Goal: Task Accomplishment & Management: Complete application form

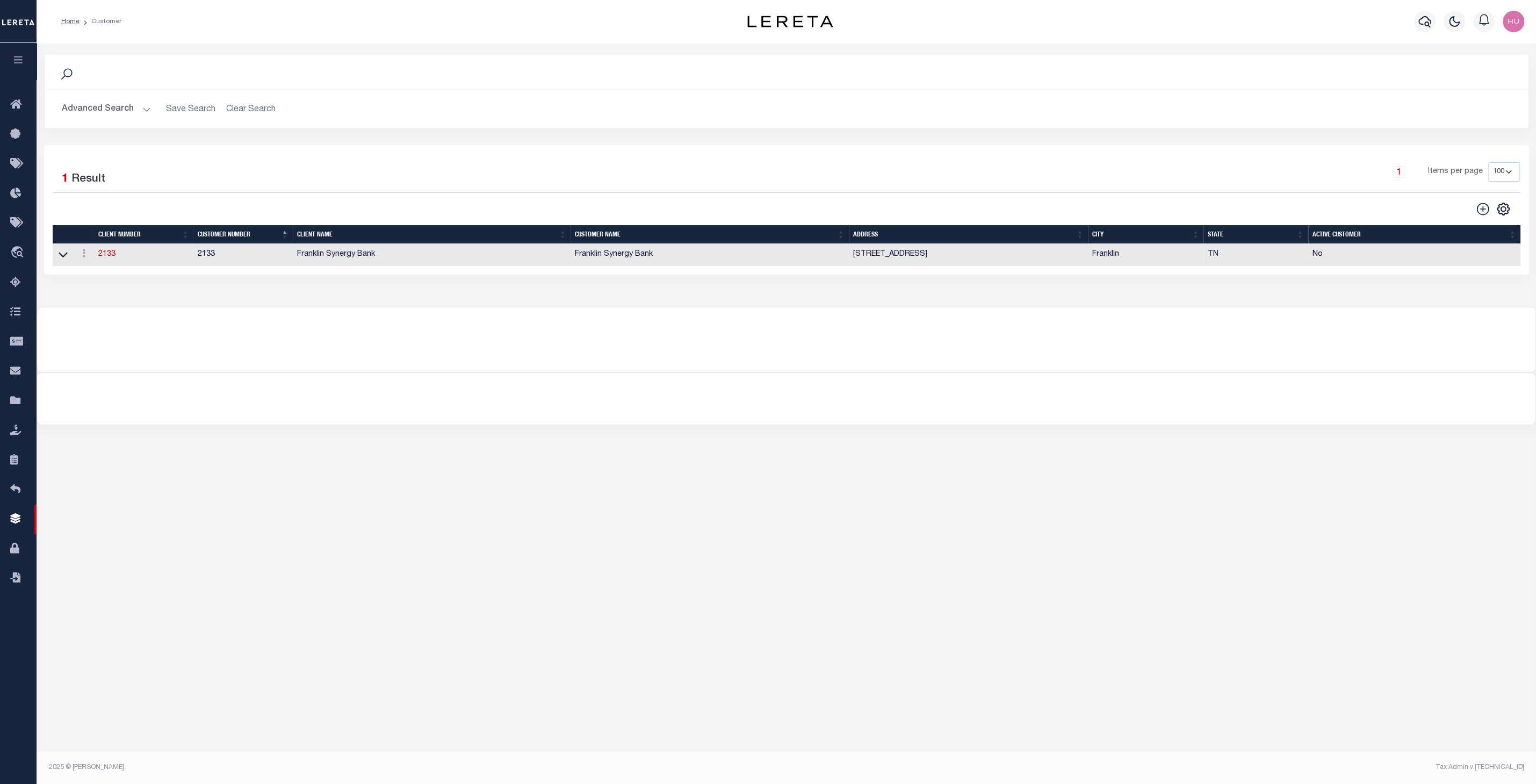
click at [112, 106] on button "Advanced Search" at bounding box center [106, 109] width 89 height 21
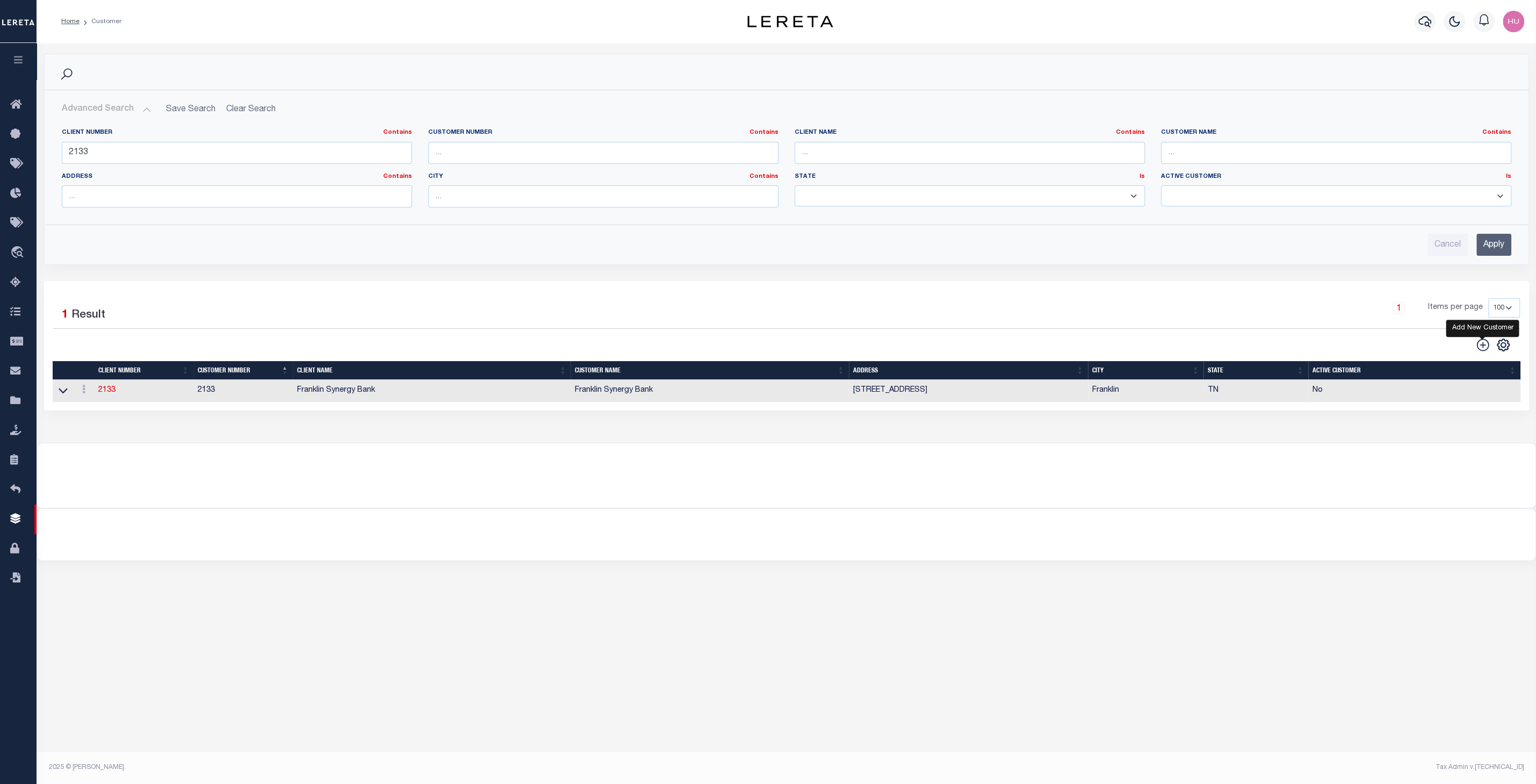
click at [1152, 344] on icon at bounding box center [1483, 345] width 14 height 14
type input "0"
select select
checkbox input "false"
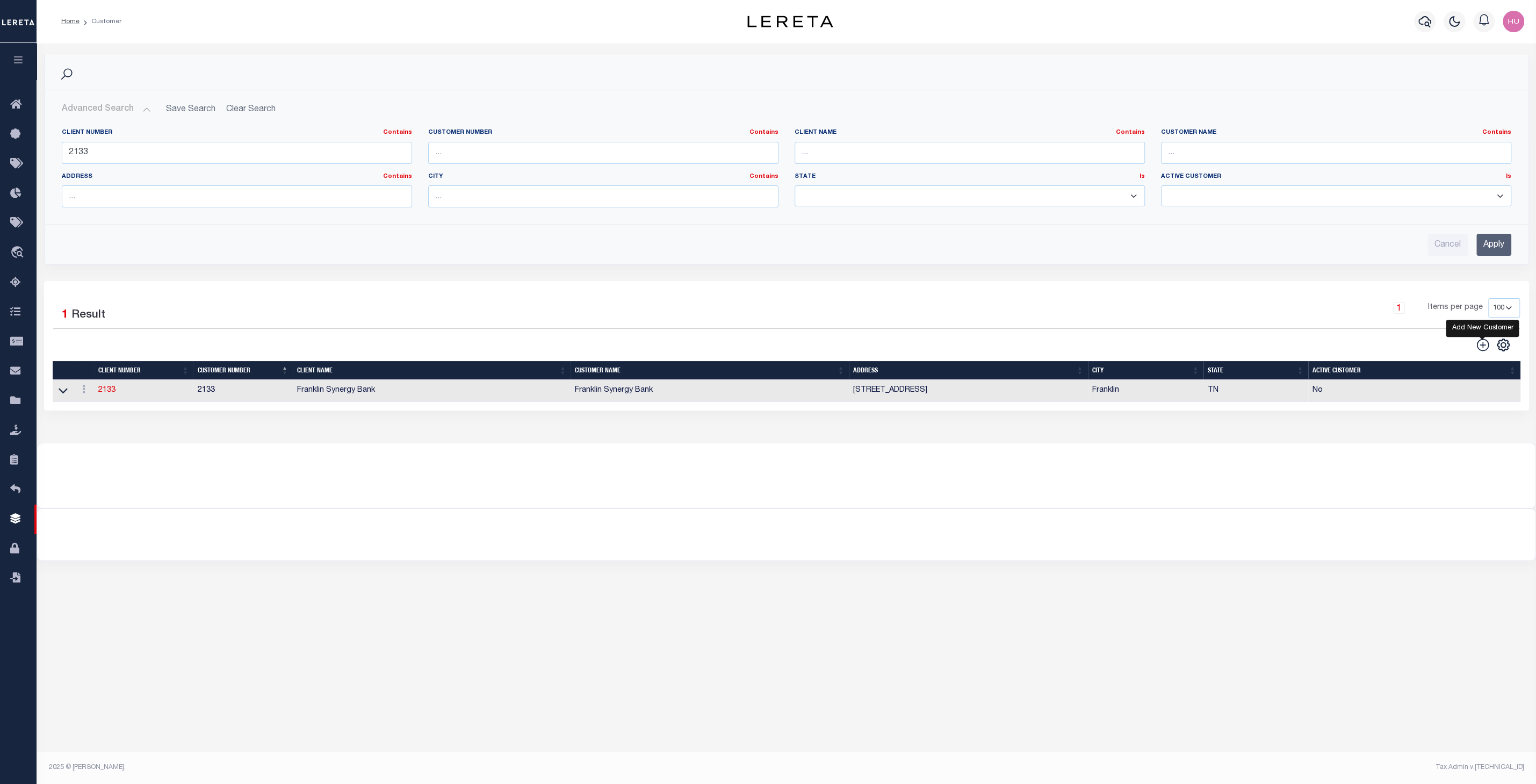
checkbox input "false"
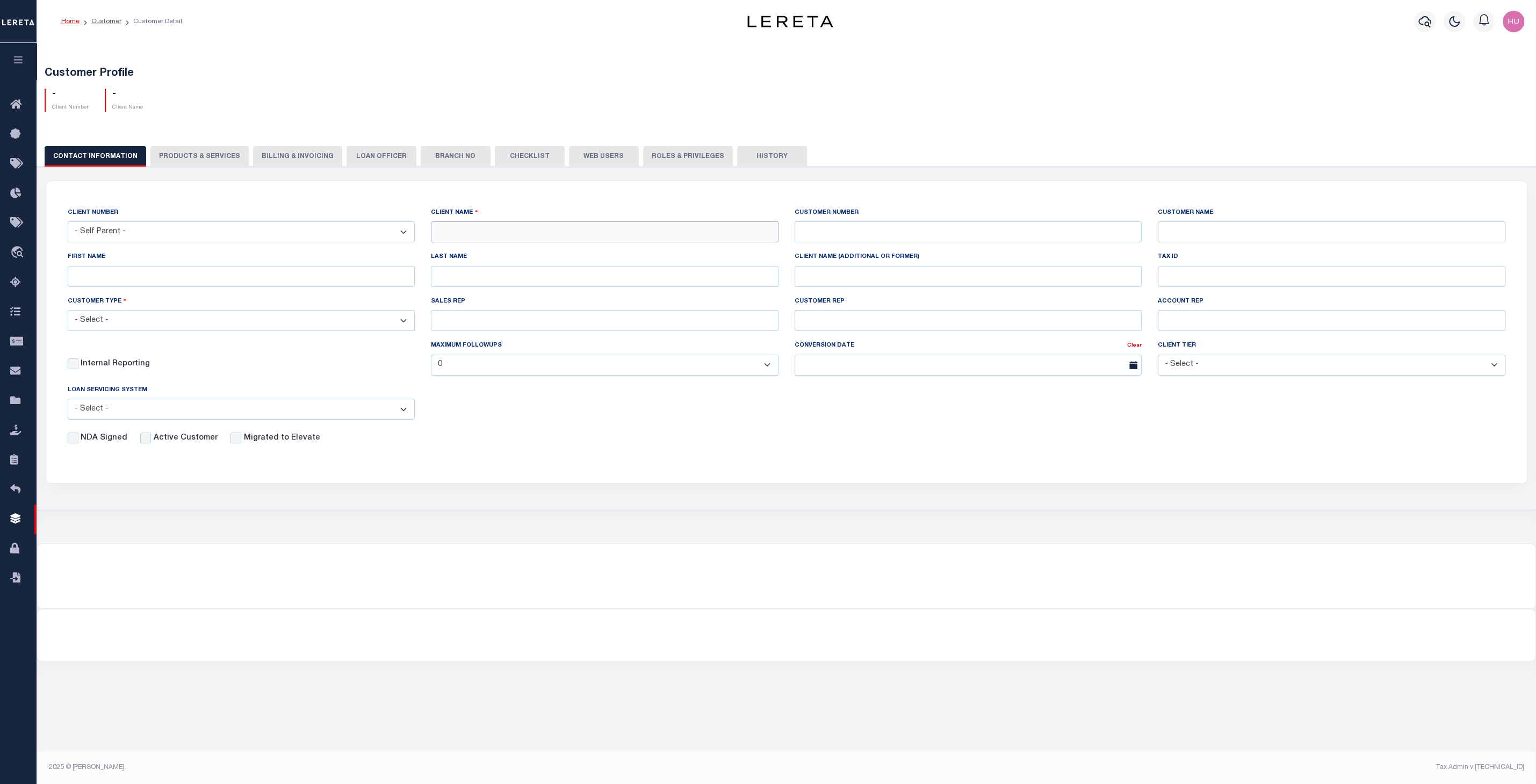
click at [480, 231] on input "text" at bounding box center [604, 231] width 347 height 21
type input "New Client Bank"
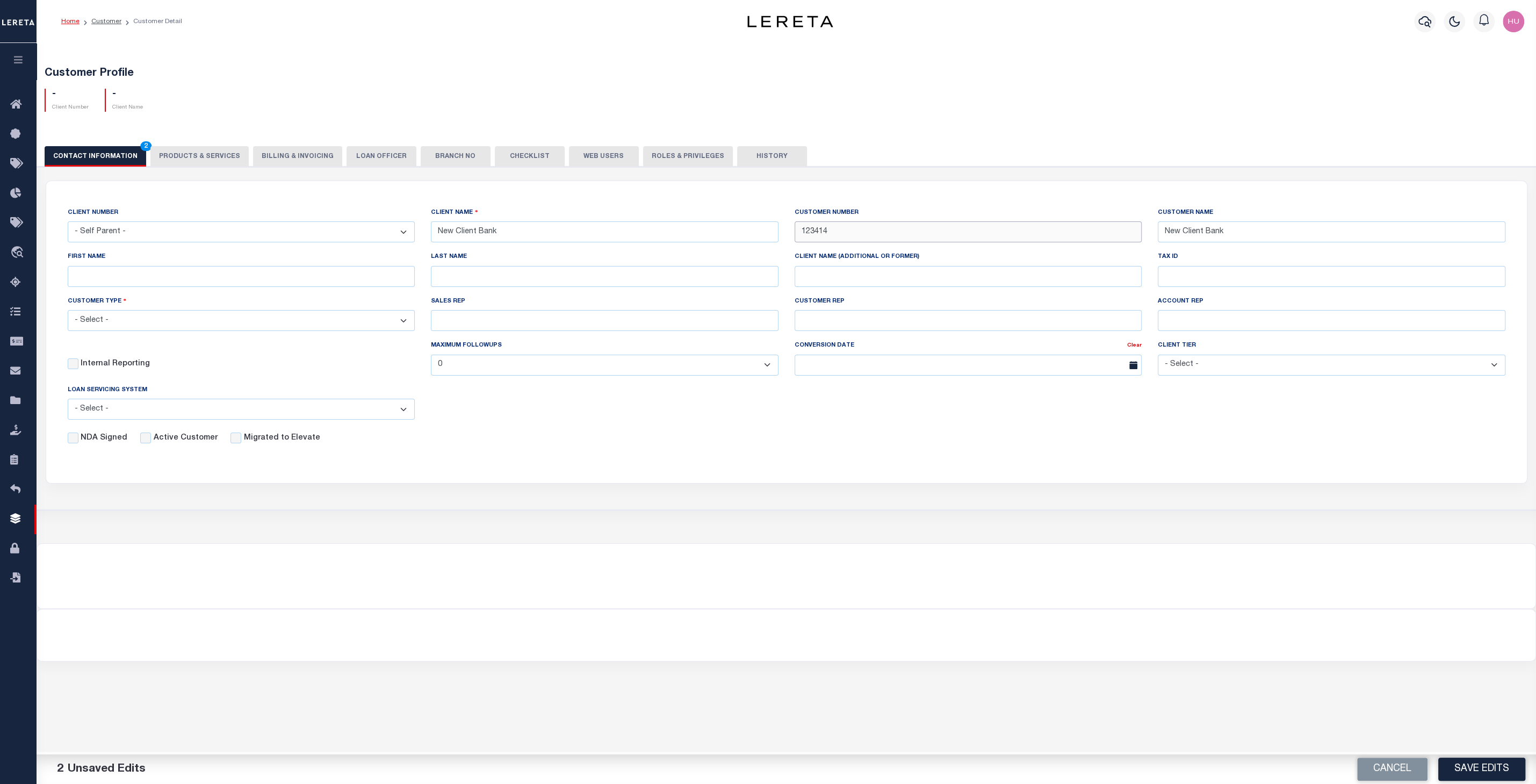
type input "123414"
click at [67, 310] on select "- Select - Residential Commercial Mixed Portfolio" at bounding box center [240, 321] width 347 height 21
select select "Residential"
click option "Residential" at bounding box center [0, 0] width 0 height 0
click at [586, 434] on div "NDA Signed Active Customer Migrated to Elevate" at bounding box center [779, 436] width 1454 height 16
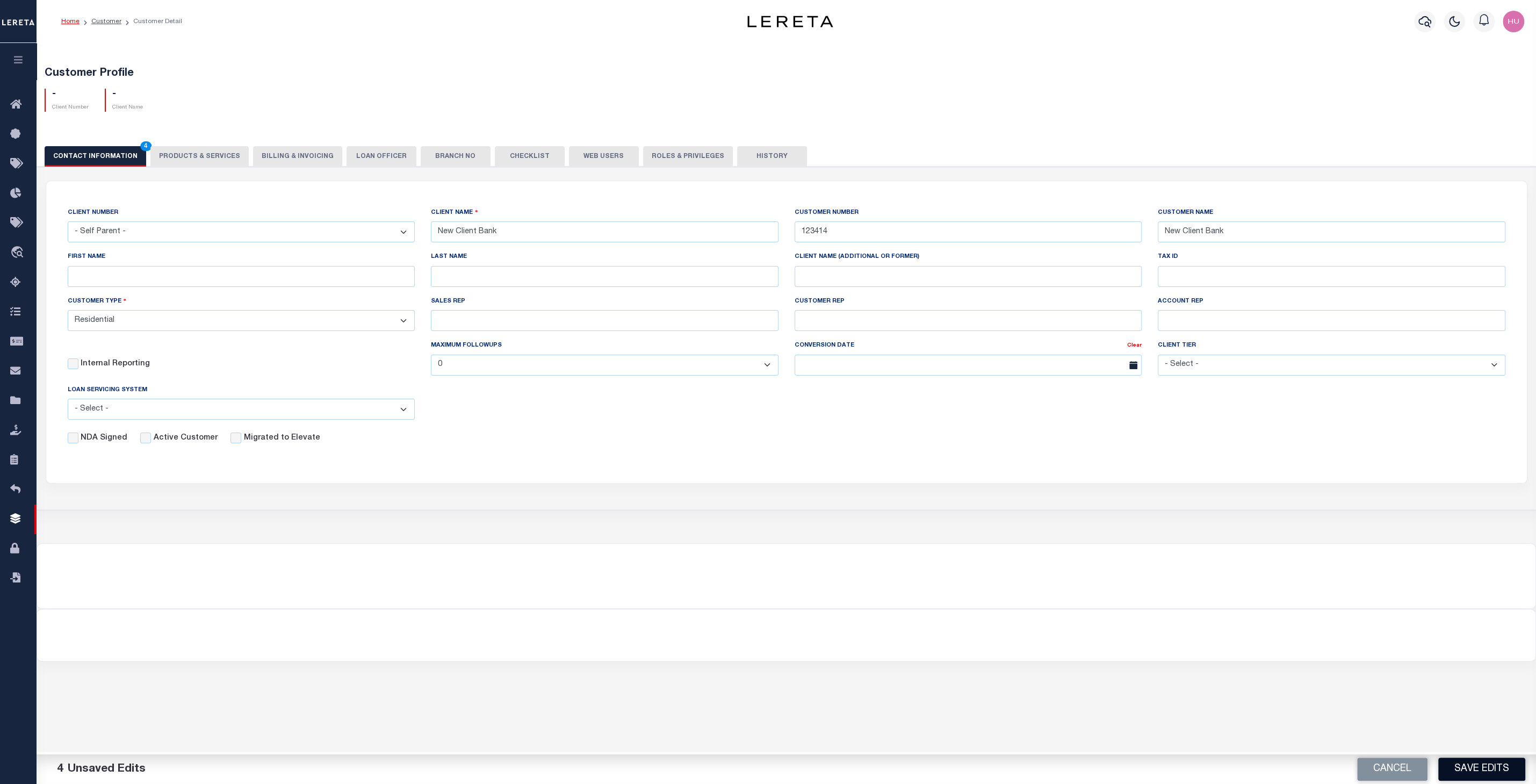
click at [1152, 568] on button "Save Edits" at bounding box center [1482, 768] width 87 height 23
select select
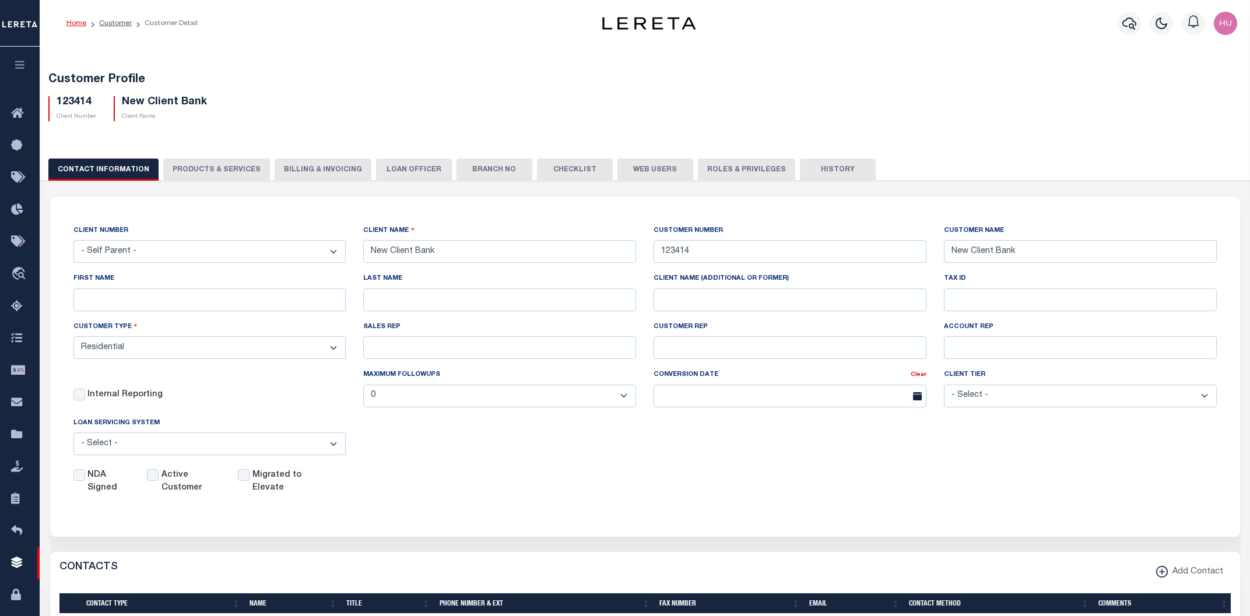
click at [443, 73] on div "Customer Profile 123414 Client Number New Client Bank Client Name" at bounding box center [645, 95] width 1222 height 72
click at [809, 434] on div "CLIENT NUMBER - Self Parent - 1011 1012 1013 1014 1016 1017 1018 101814 101862 …" at bounding box center [645, 360] width 1161 height 271
click at [758, 441] on div "CLIENT NUMBER - Self Parent - 1011 1012 1013 1014 1016 1017 1018 101814 101862 …" at bounding box center [645, 360] width 1161 height 271
click at [725, 468] on div "NDA Signed Active Customer Migrated to Elevate" at bounding box center [636, 480] width 1161 height 30
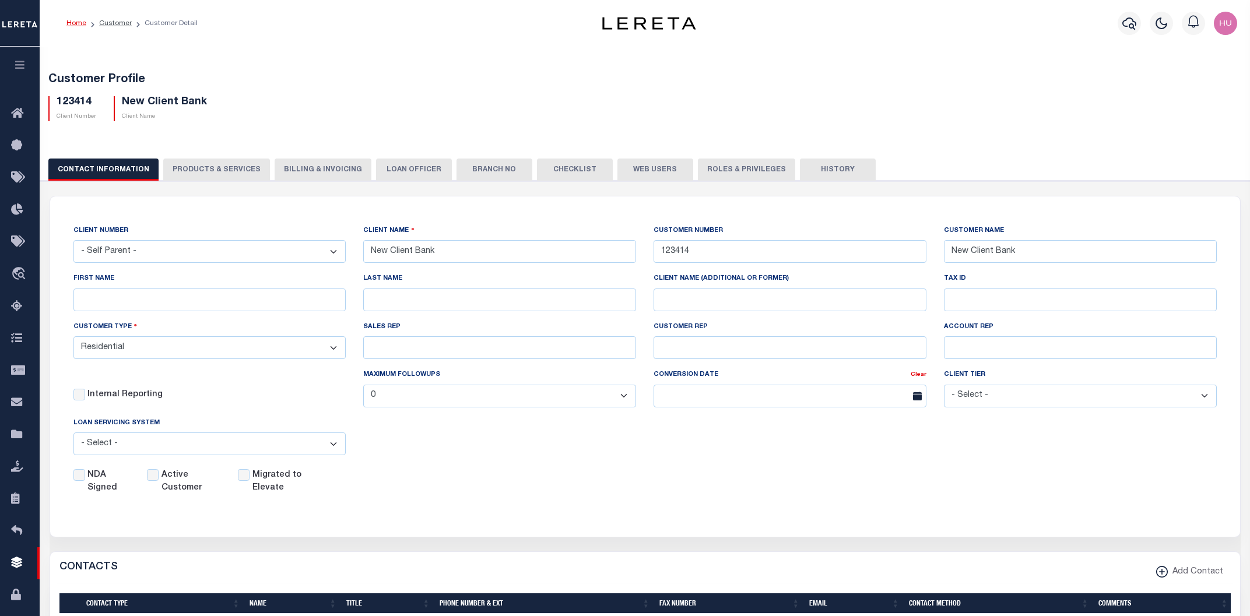
scroll to position [250, 0]
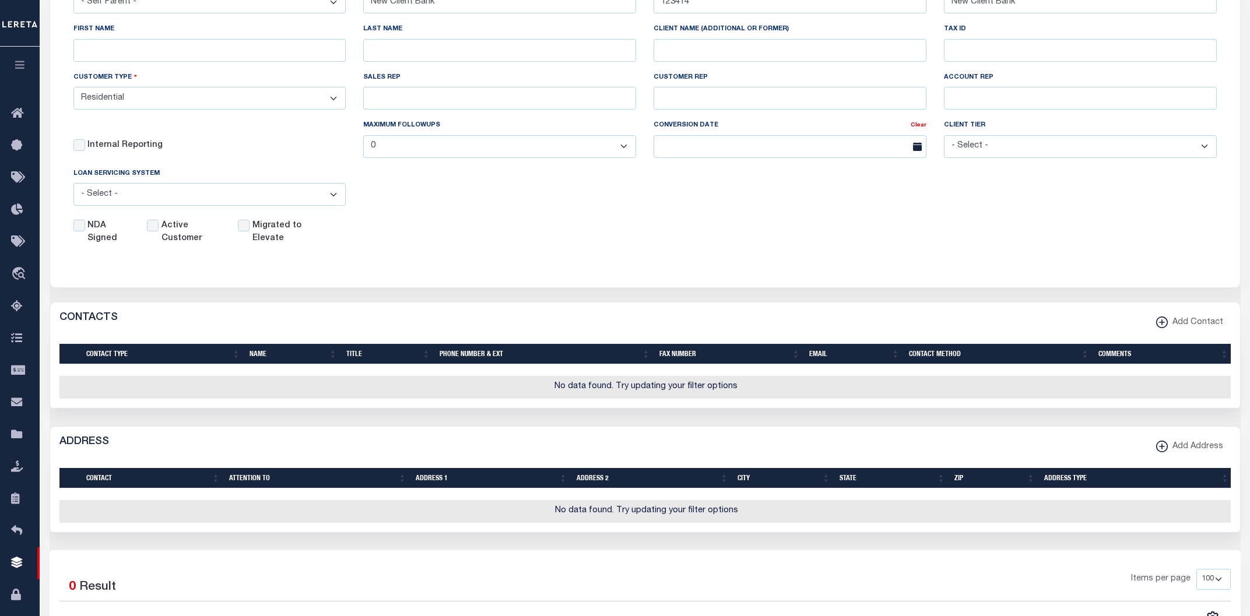
click at [1168, 451] on icon "button" at bounding box center [1162, 447] width 12 height 12
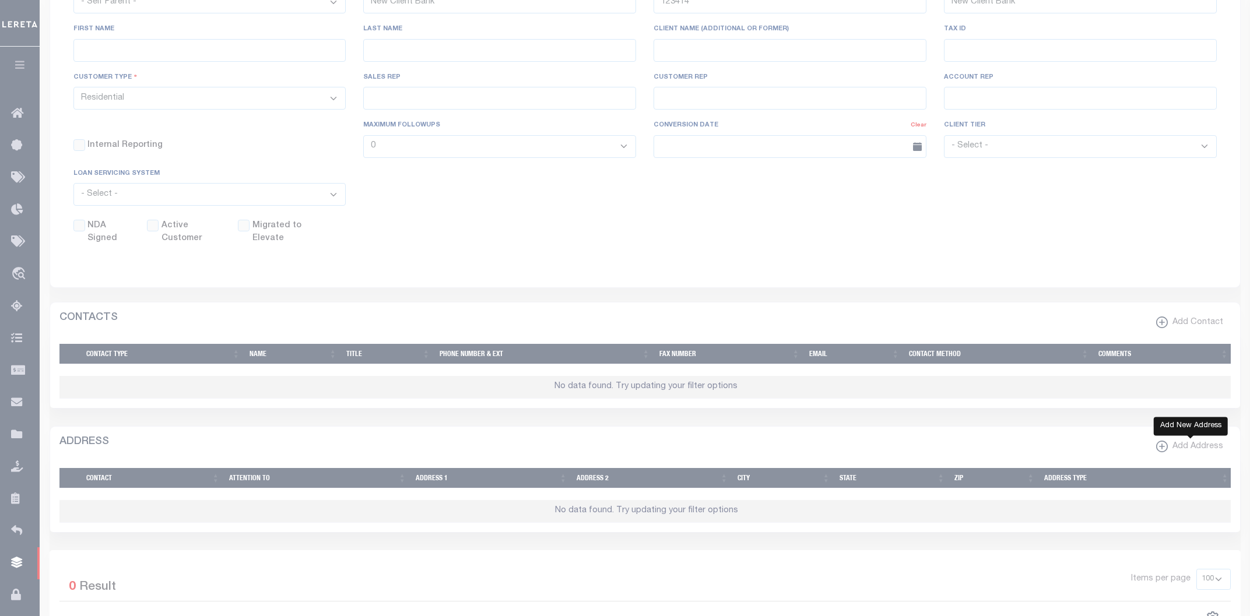
select select
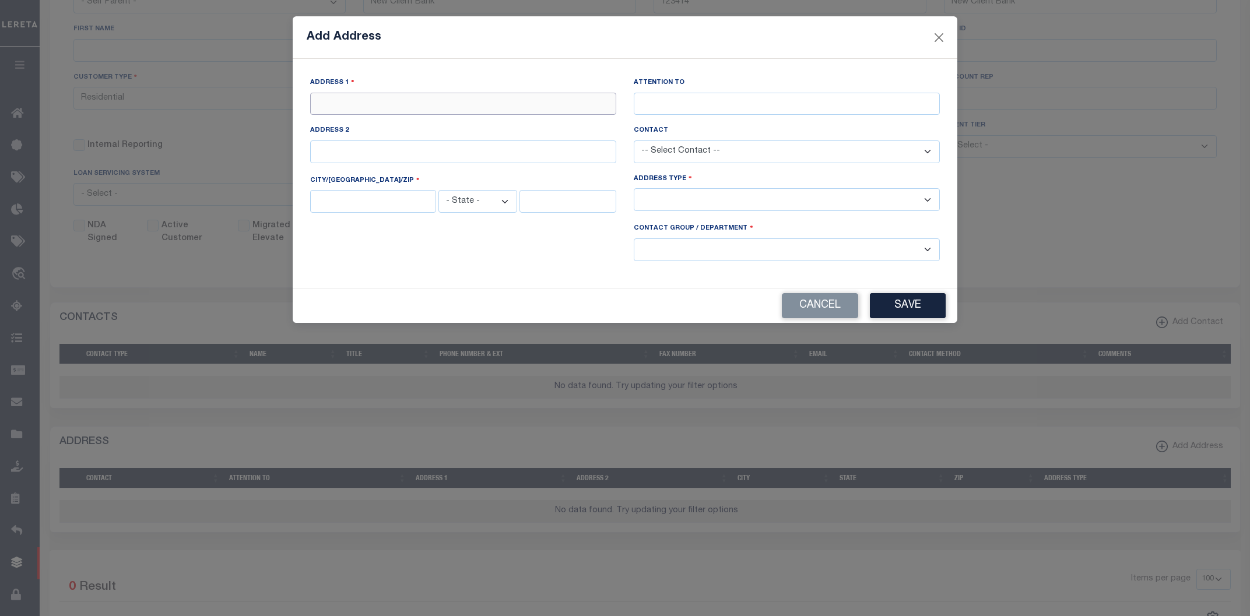
click at [419, 95] on input "text" at bounding box center [463, 104] width 306 height 23
click at [329, 199] on input "text" at bounding box center [373, 201] width 126 height 23
paste input "Palmdale"
type input "Palmdale"
select select "CA"
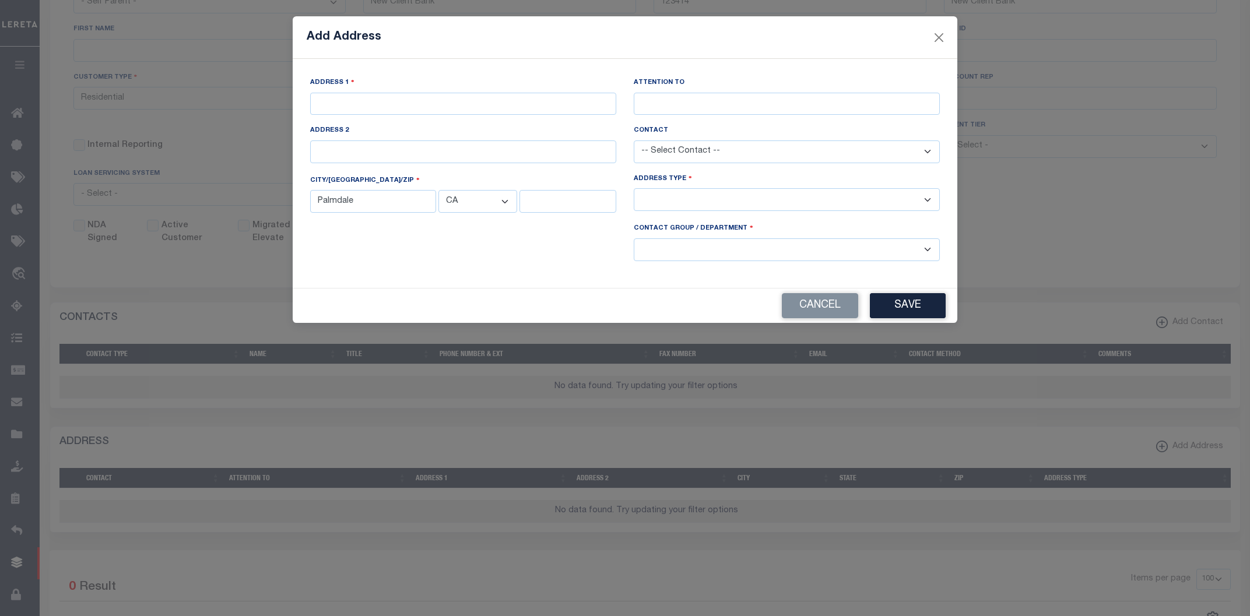
click option "CA" at bounding box center [0, 0] width 0 height 0
drag, startPoint x: 568, startPoint y: 215, endPoint x: 573, endPoint y: 204, distance: 12.3
click at [568, 213] on div "CITY/ST/ZIP Palmdale - State - AK AL AR AZ CA CO CT DC DE FL GA GU HI IA ID IL …" at bounding box center [464, 198] width 324 height 50
click at [573, 203] on input "text" at bounding box center [568, 201] width 97 height 23
type input "93551"
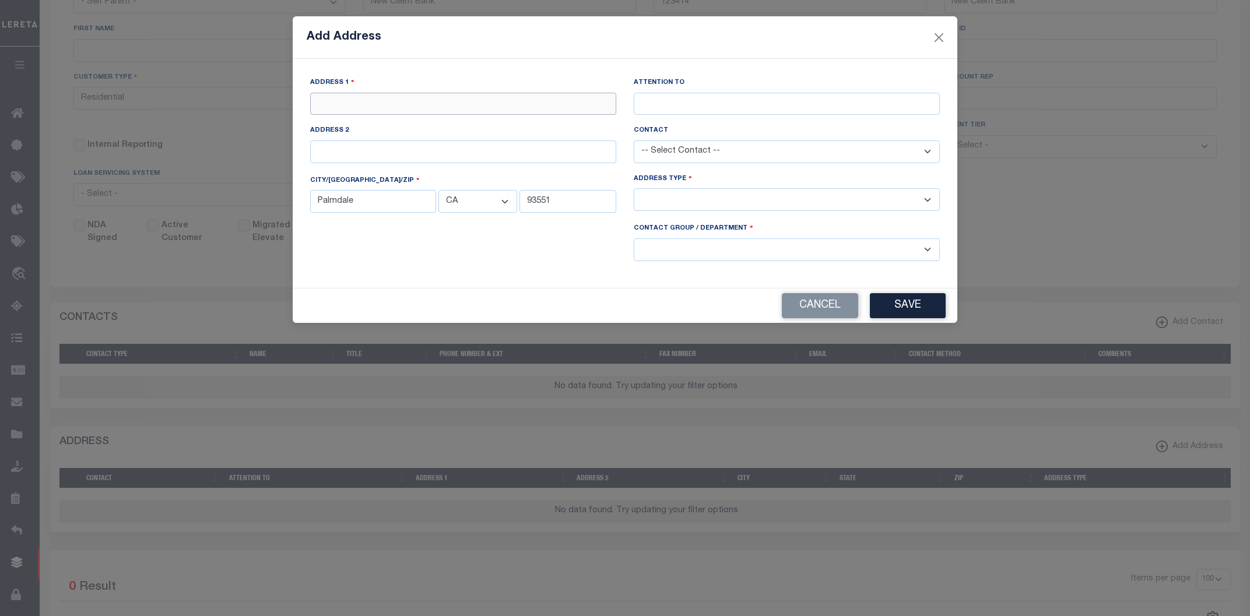
click at [421, 96] on input "text" at bounding box center [463, 104] width 306 height 23
paste input "41153 40th St W"
type input "41153 40th St W"
click at [634, 188] on select "-- Select Address Type -- Billing Fedex Overnight Lock Box Mailing Address Phys…" at bounding box center [787, 199] width 306 height 23
select select "1"
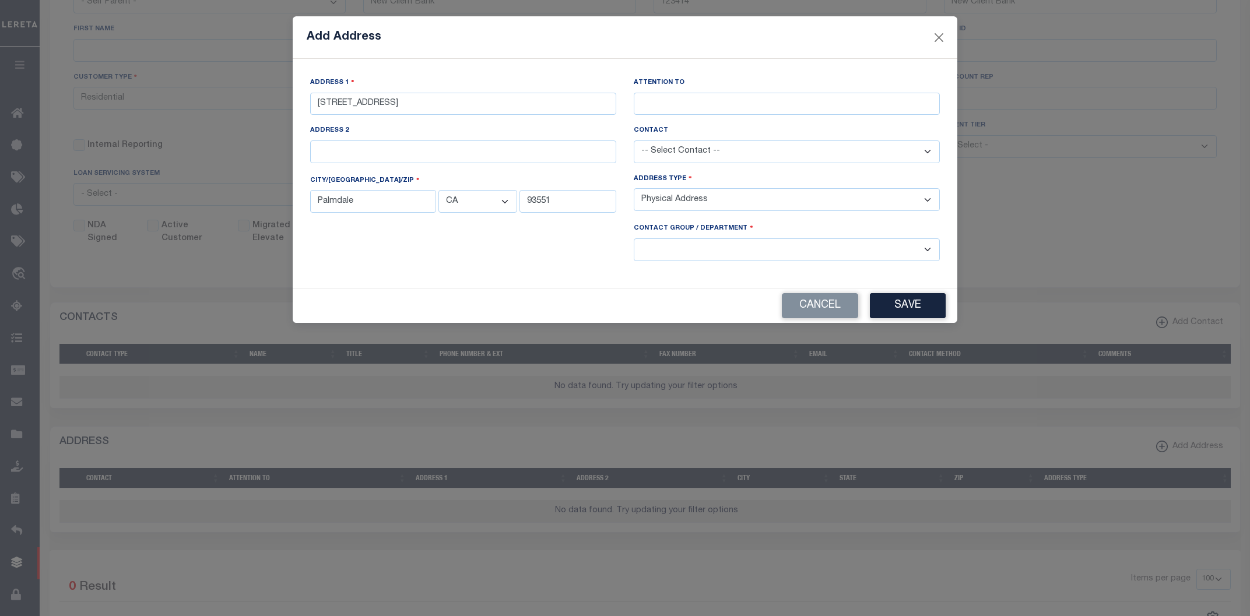
click option "Physical Address" at bounding box center [0, 0] width 0 height 0
click at [634, 239] on select "-- Select Contact Group / Department -- Billing Corporate Delinquncy Escrow Ret…" at bounding box center [787, 250] width 306 height 23
select select "1"
click option "Escrow" at bounding box center [0, 0] width 0 height 0
click at [908, 310] on button "Save" at bounding box center [908, 305] width 76 height 25
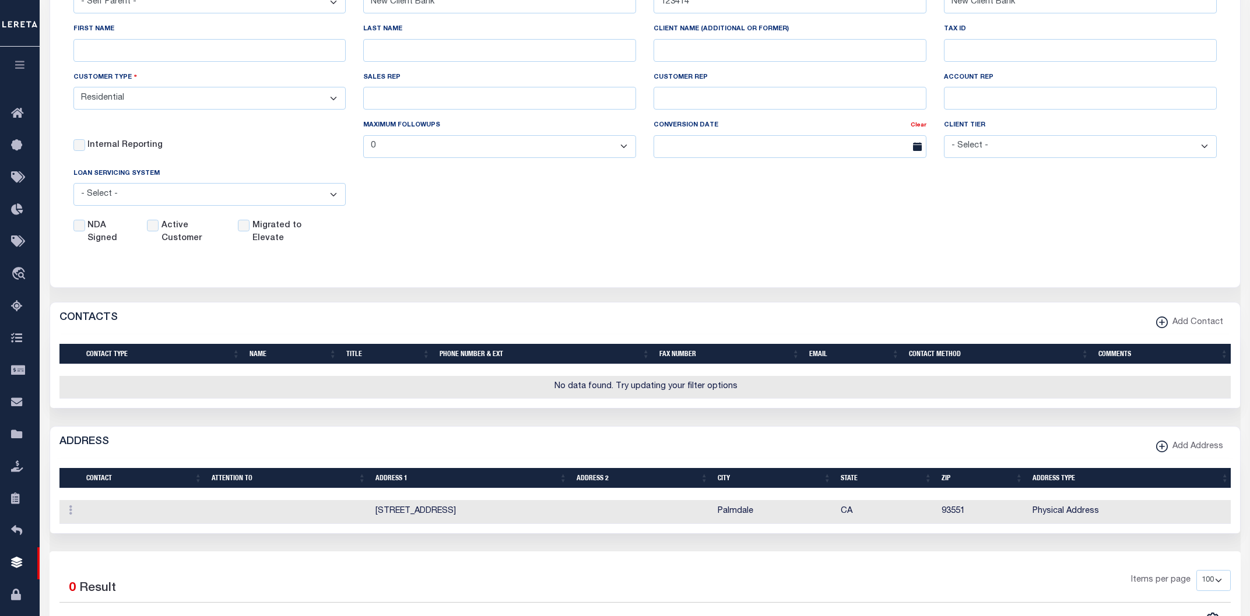
click at [528, 247] on div "CLIENT NUMBER - Self Parent - 1011 1012 1013 1014 1016 1017 1018 101814 101862 …" at bounding box center [645, 110] width 1190 height 327
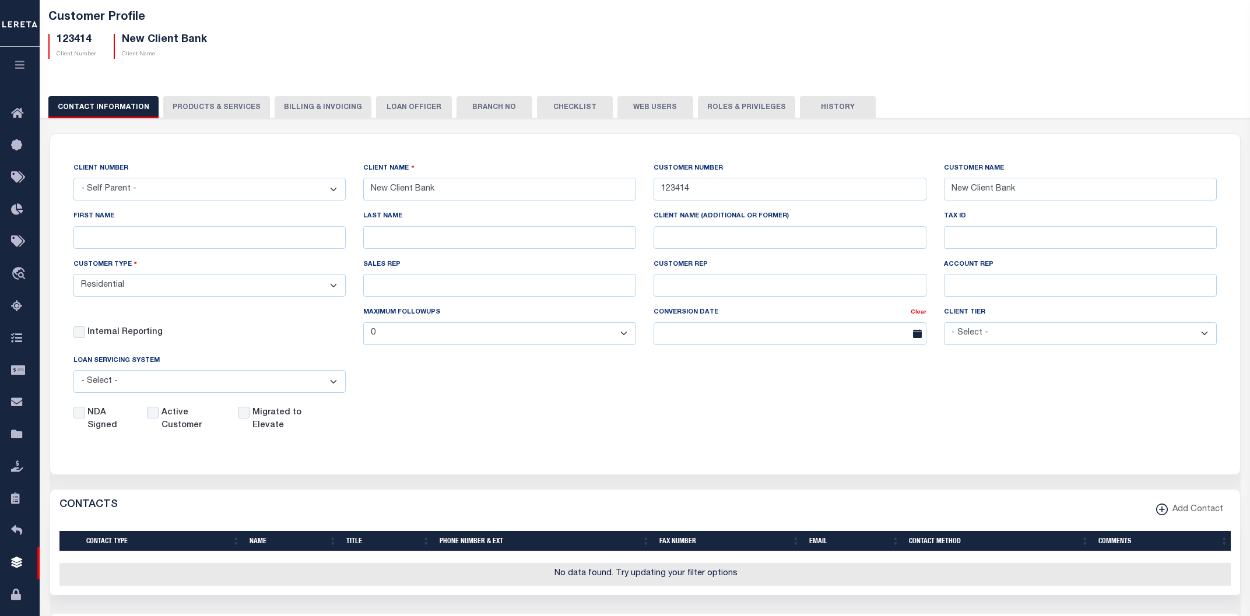
scroll to position [0, 0]
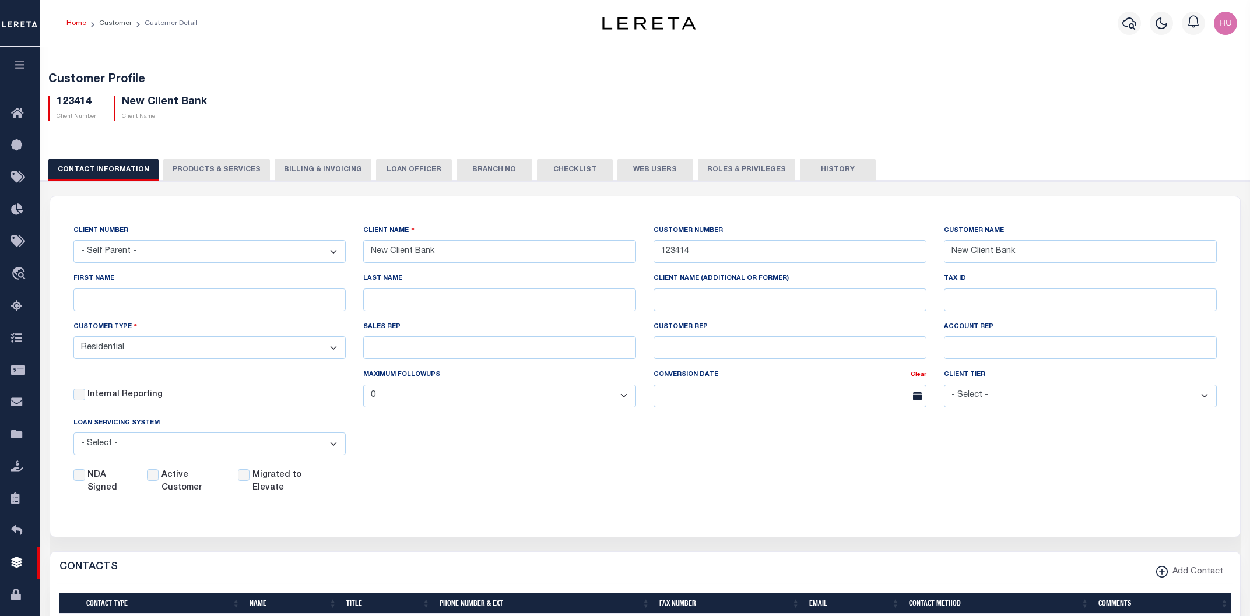
click at [78, 103] on h5 "123414" at bounding box center [77, 102] width 40 height 13
copy h5 "123414"
click at [212, 173] on button "PRODUCTS & SERVICES" at bounding box center [216, 170] width 107 height 22
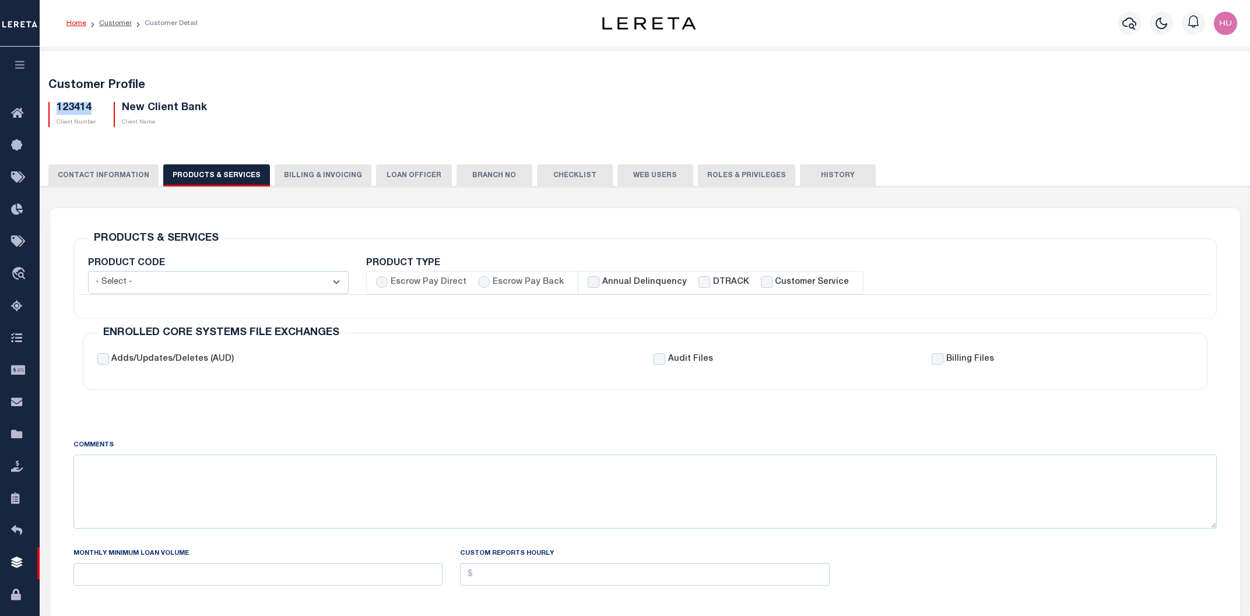
click at [514, 281] on label "Escrow Pay Back" at bounding box center [528, 282] width 71 height 13
click at [490, 281] on input "Escrow Pay Back" at bounding box center [484, 282] width 12 height 12
radio input "true"
checkbox input "true"
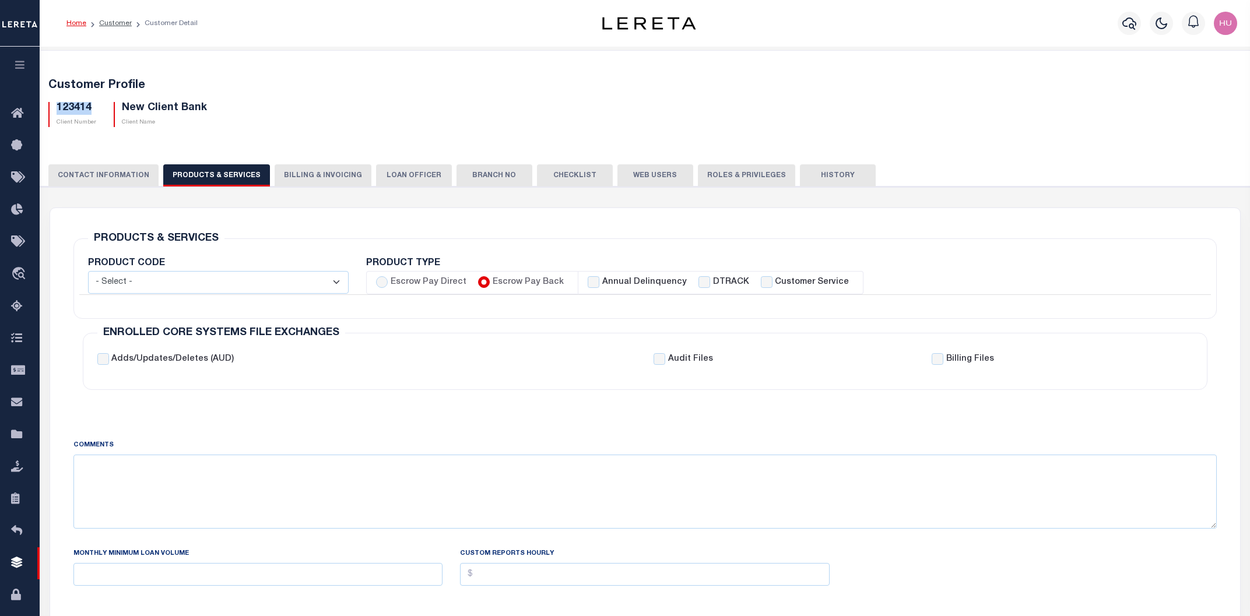
checkbox input "true"
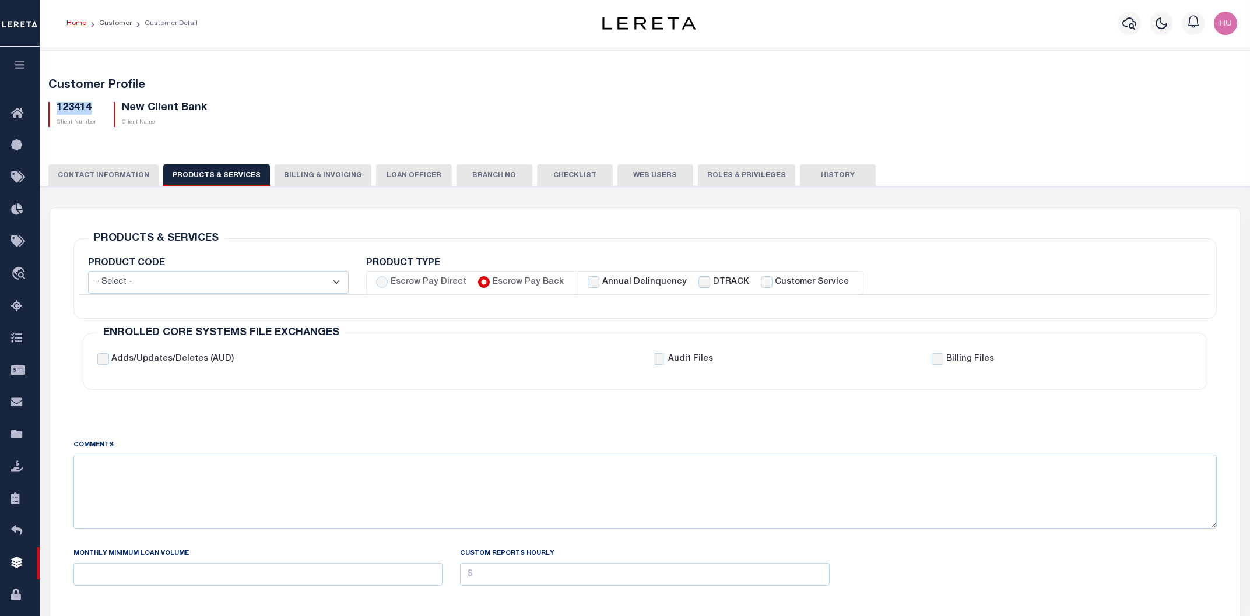
checkbox input "true"
checkbox input "false"
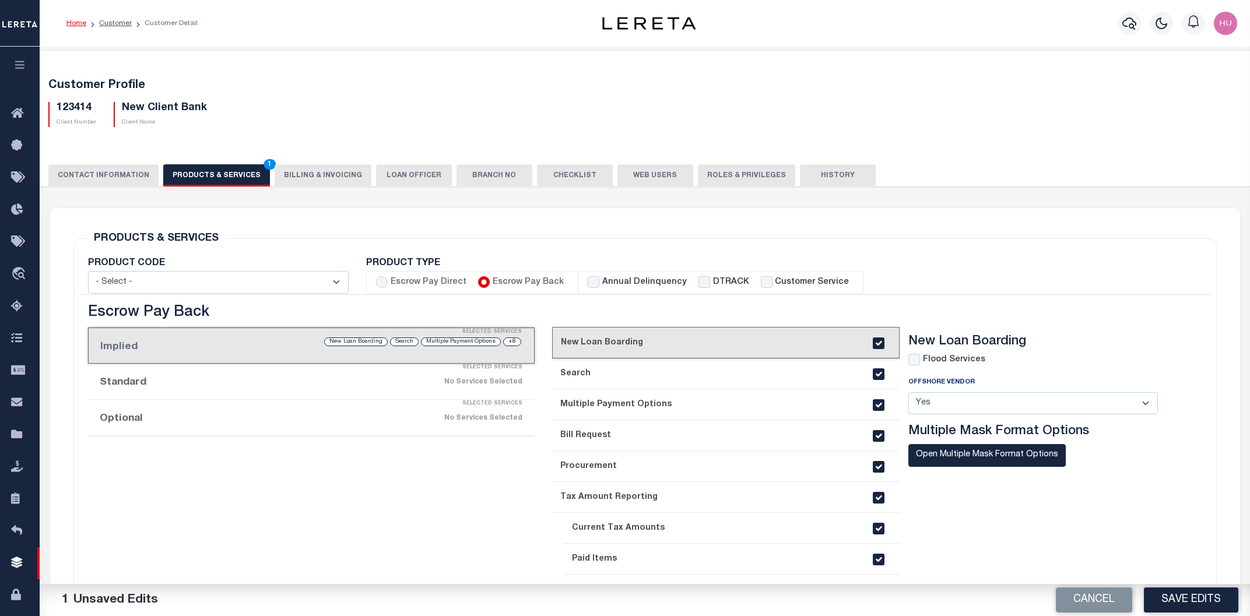
click at [380, 420] on div "No Services Selected" at bounding box center [363, 418] width 317 height 20
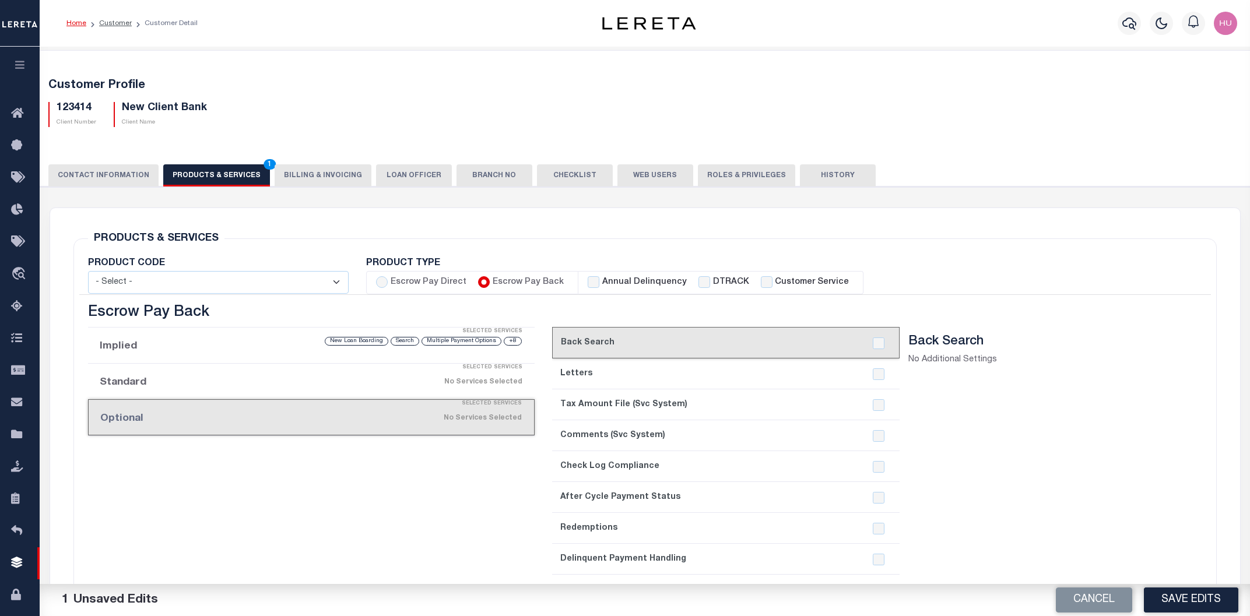
scroll to position [125, 0]
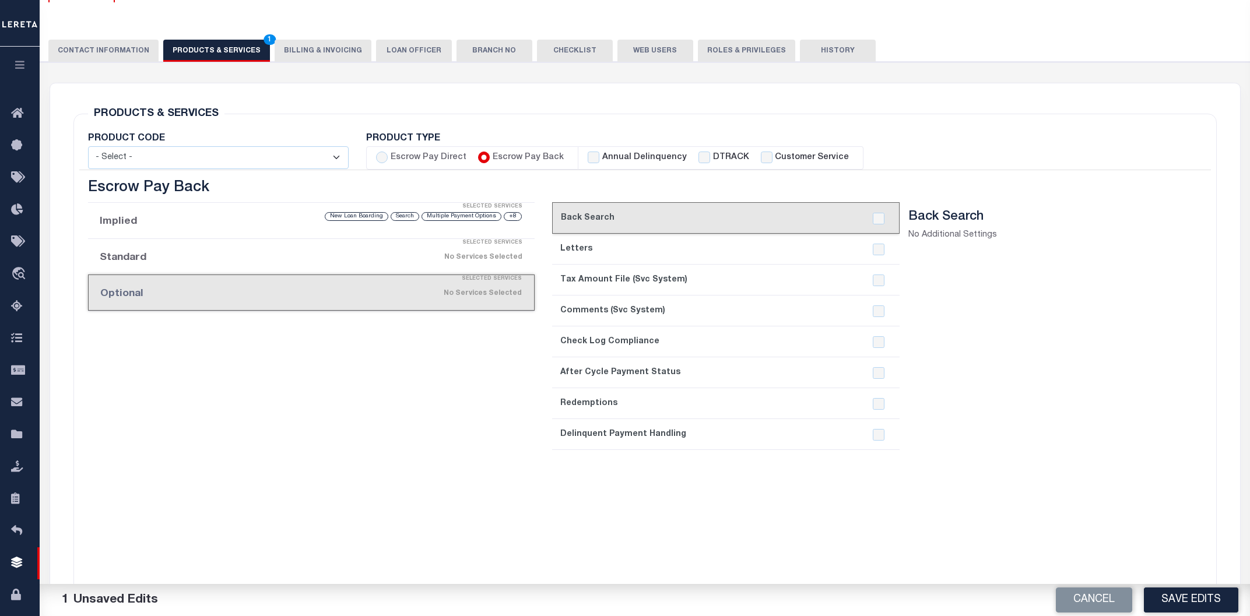
click at [1180, 602] on button "Save Edits" at bounding box center [1191, 600] width 94 height 25
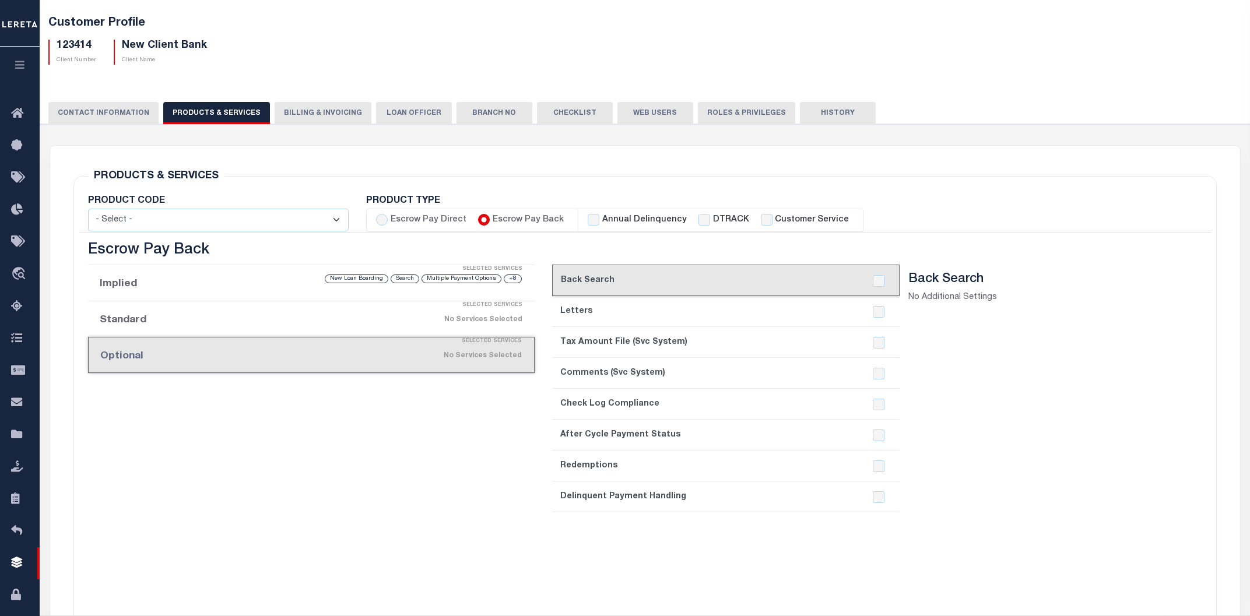
scroll to position [0, 0]
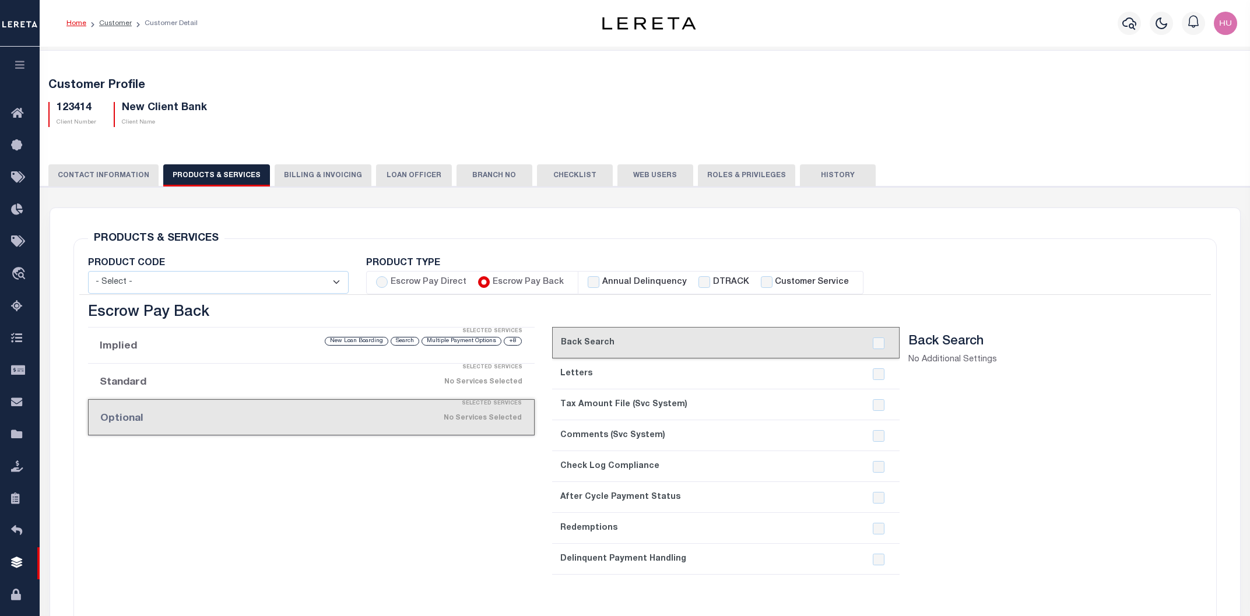
click at [825, 184] on button "History" at bounding box center [838, 175] width 76 height 22
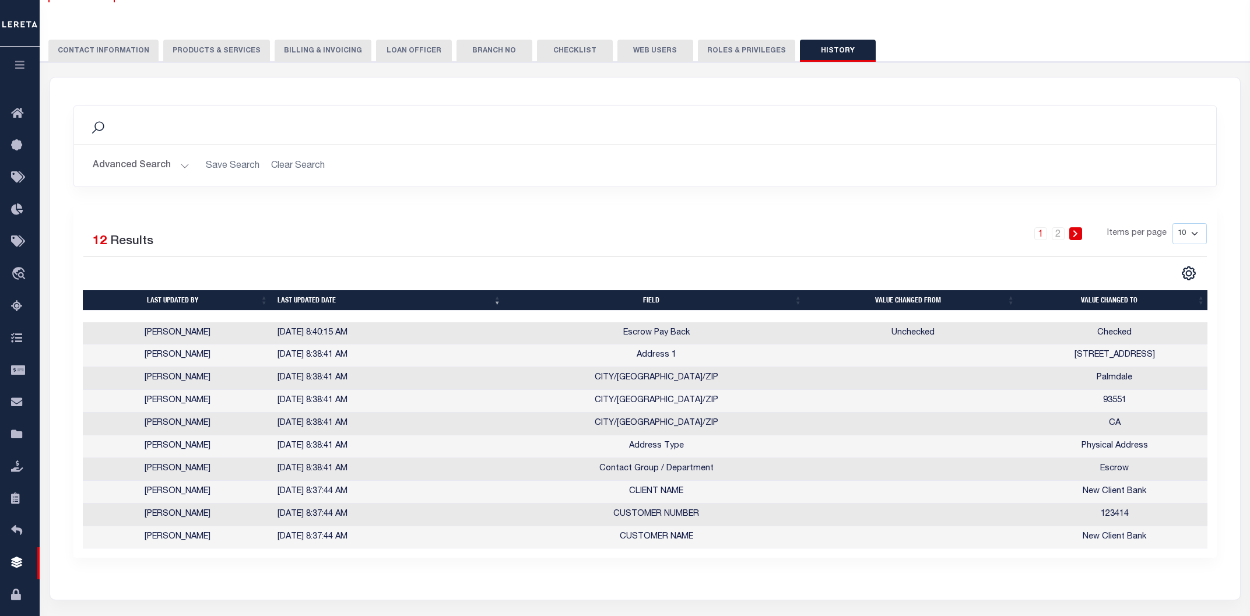
scroll to position [250, 0]
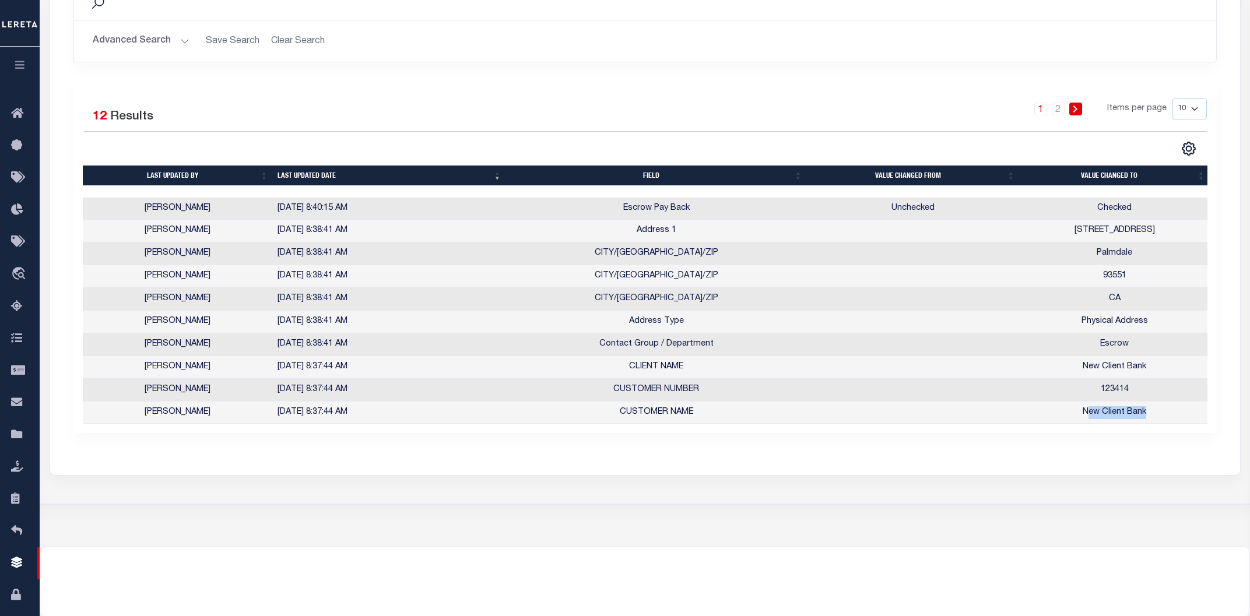
click at [1059, 413] on td "New Client Bank" at bounding box center [1115, 413] width 190 height 23
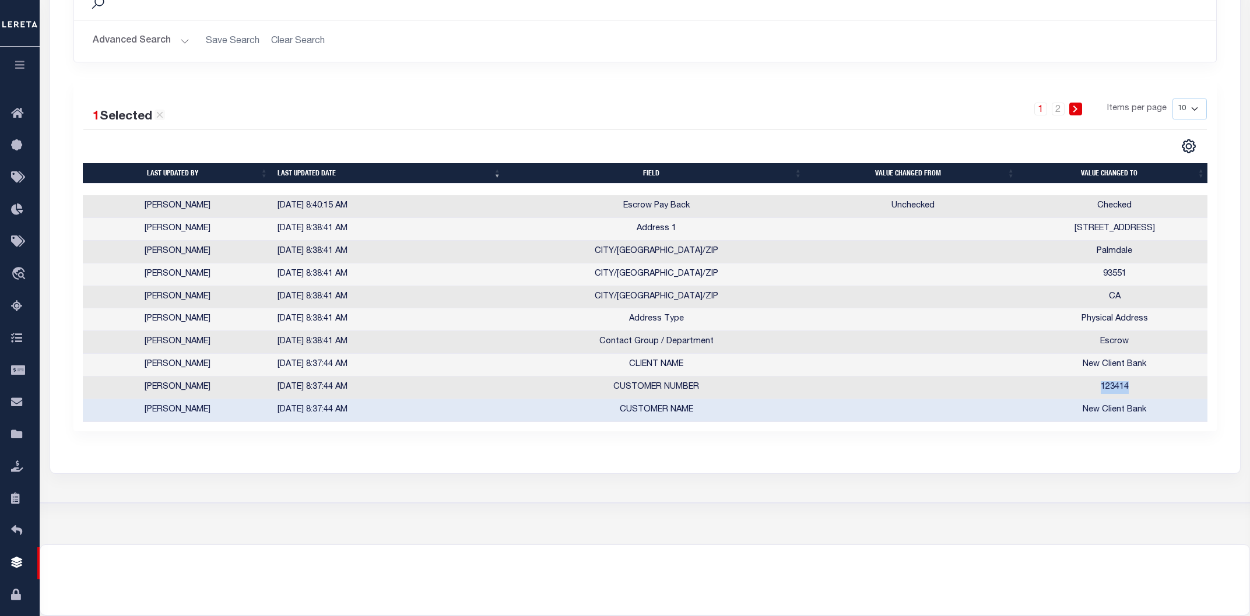
drag, startPoint x: 1137, startPoint y: 387, endPoint x: 1075, endPoint y: 385, distance: 61.9
click at [1075, 385] on td "123414" at bounding box center [1115, 388] width 190 height 23
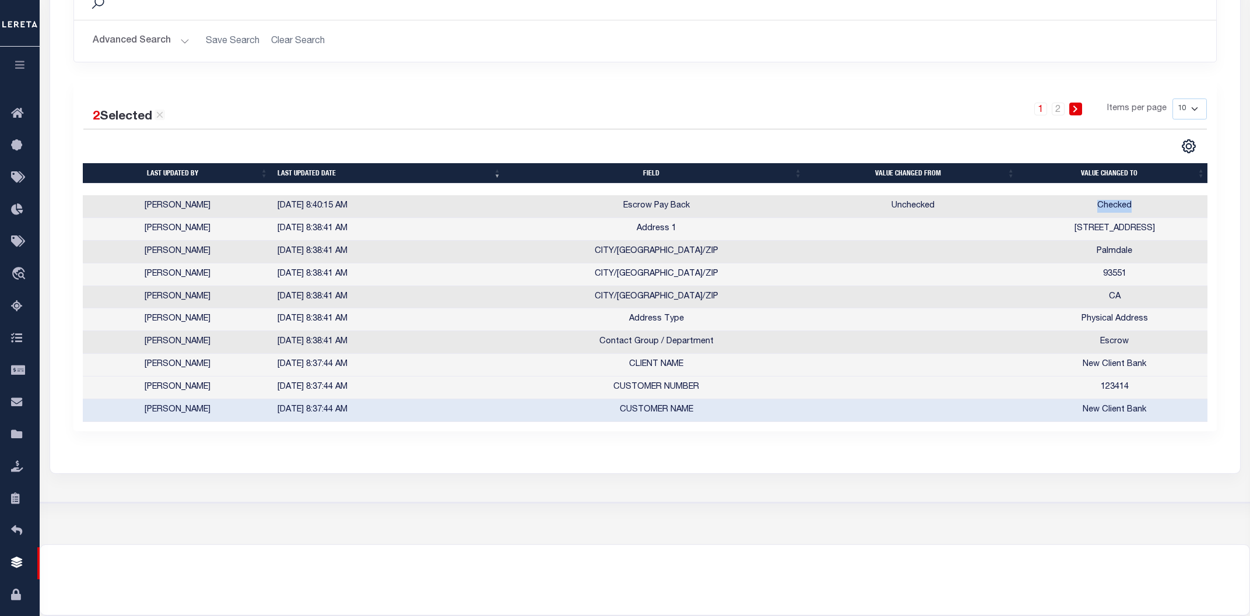
drag, startPoint x: 1099, startPoint y: 209, endPoint x: 1133, endPoint y: 206, distance: 33.3
click at [1133, 206] on td "Checked" at bounding box center [1115, 206] width 190 height 23
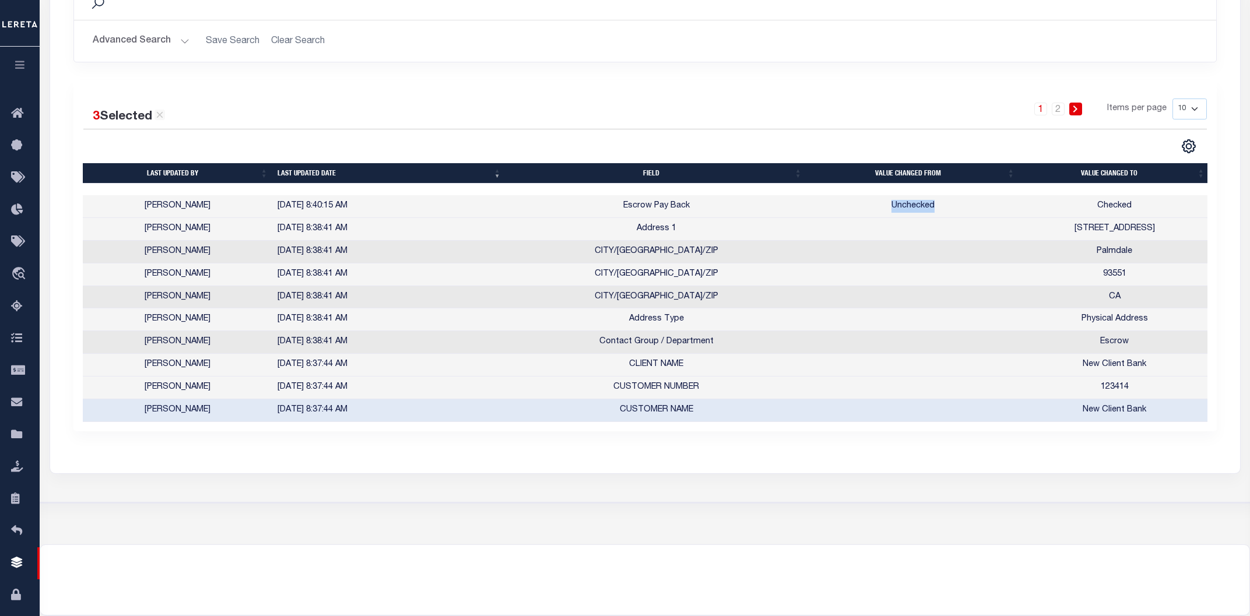
drag, startPoint x: 945, startPoint y: 212, endPoint x: 884, endPoint y: 210, distance: 61.3
click at [884, 210] on td "Unchecked" at bounding box center [913, 206] width 213 height 23
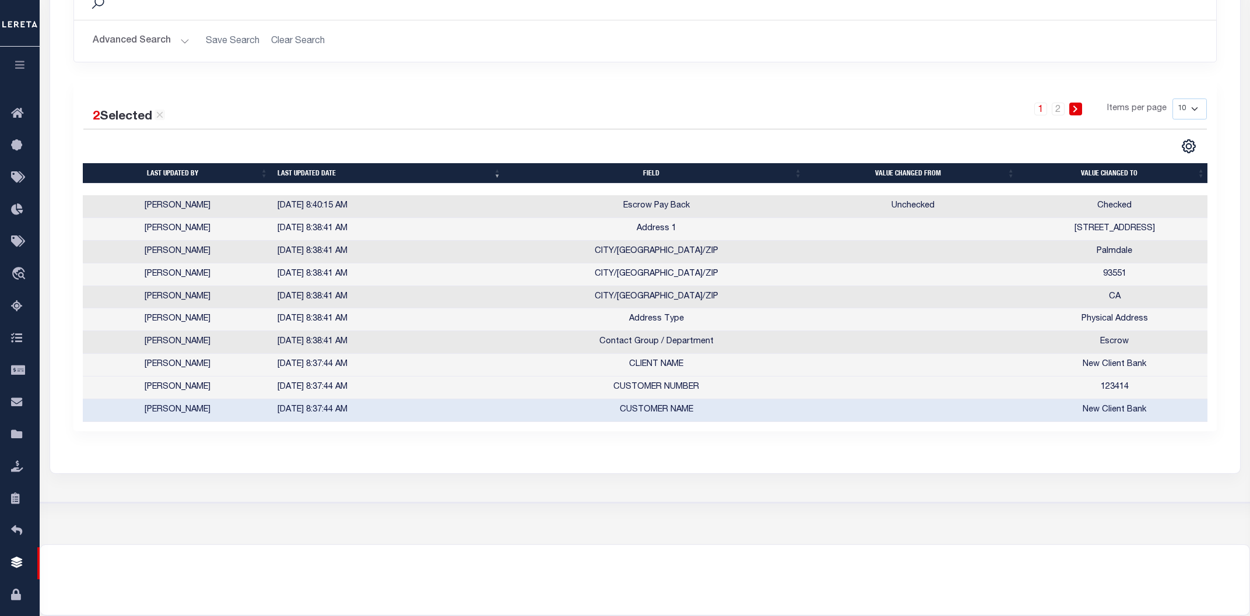
click at [803, 122] on div "1 2 Items per page 10 25 50 100" at bounding box center [788, 114] width 839 height 30
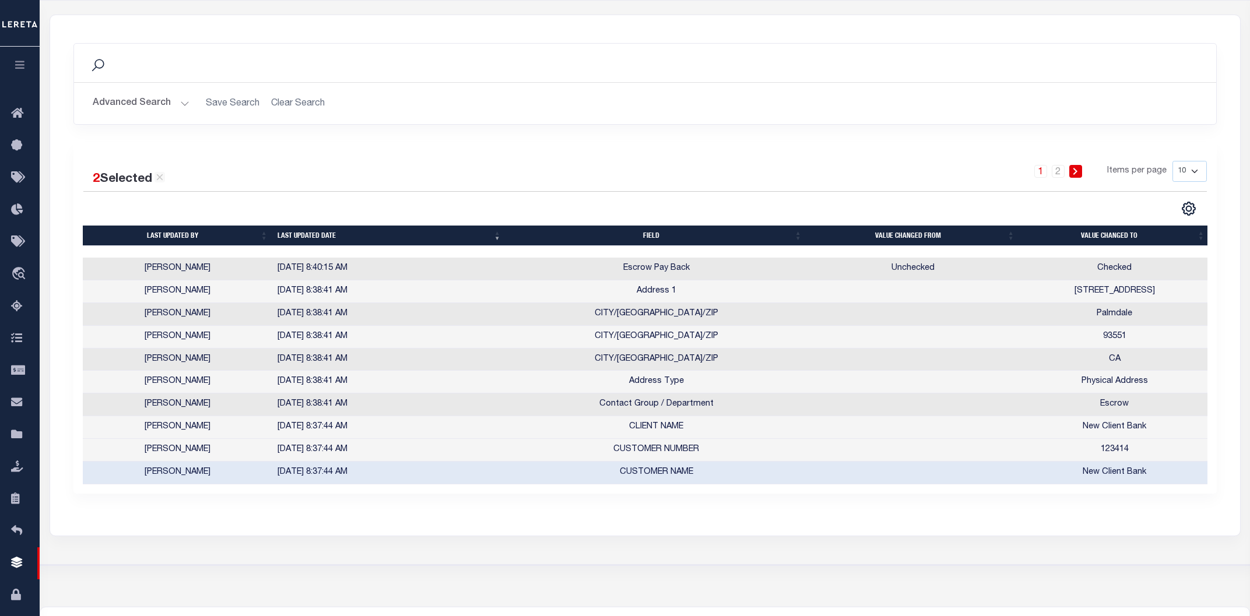
scroll to position [125, 0]
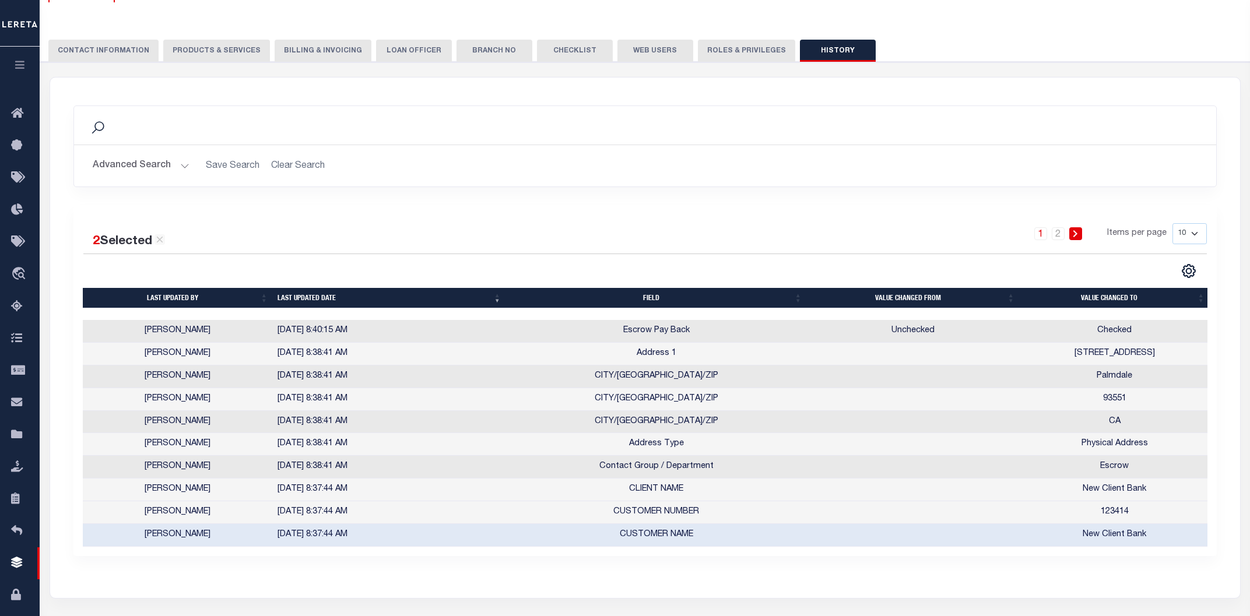
click at [216, 48] on button "PRODUCTS & SERVICES" at bounding box center [216, 51] width 107 height 22
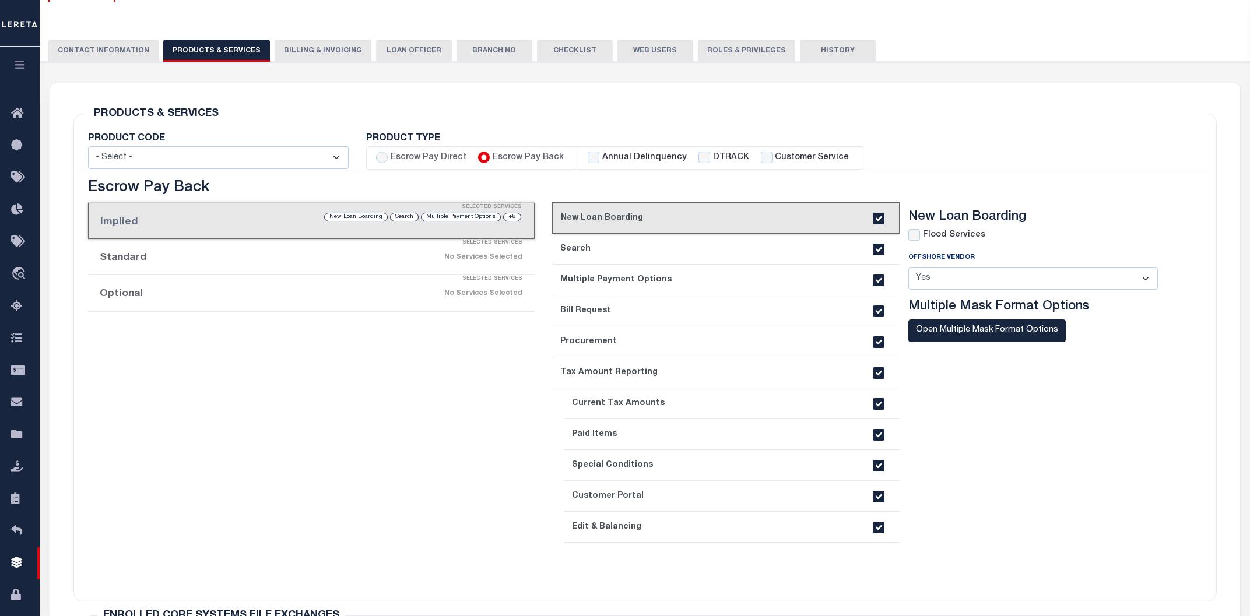
click at [402, 294] on div "No Services Selected" at bounding box center [363, 293] width 317 height 20
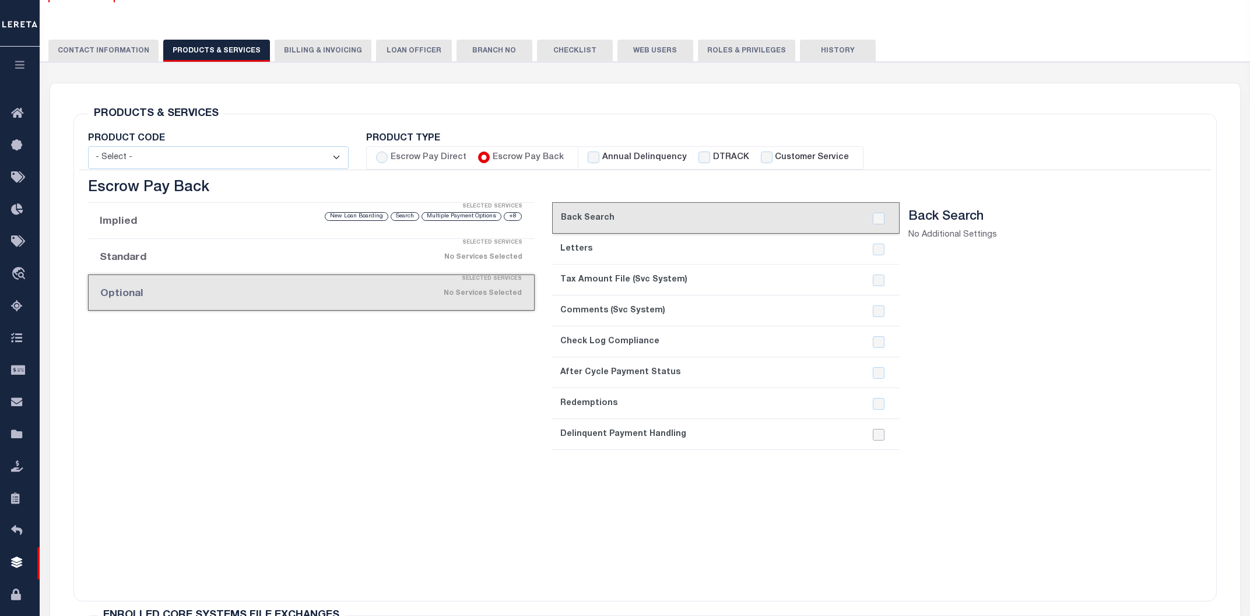
click at [877, 436] on input "checkbox" at bounding box center [879, 435] width 12 height 12
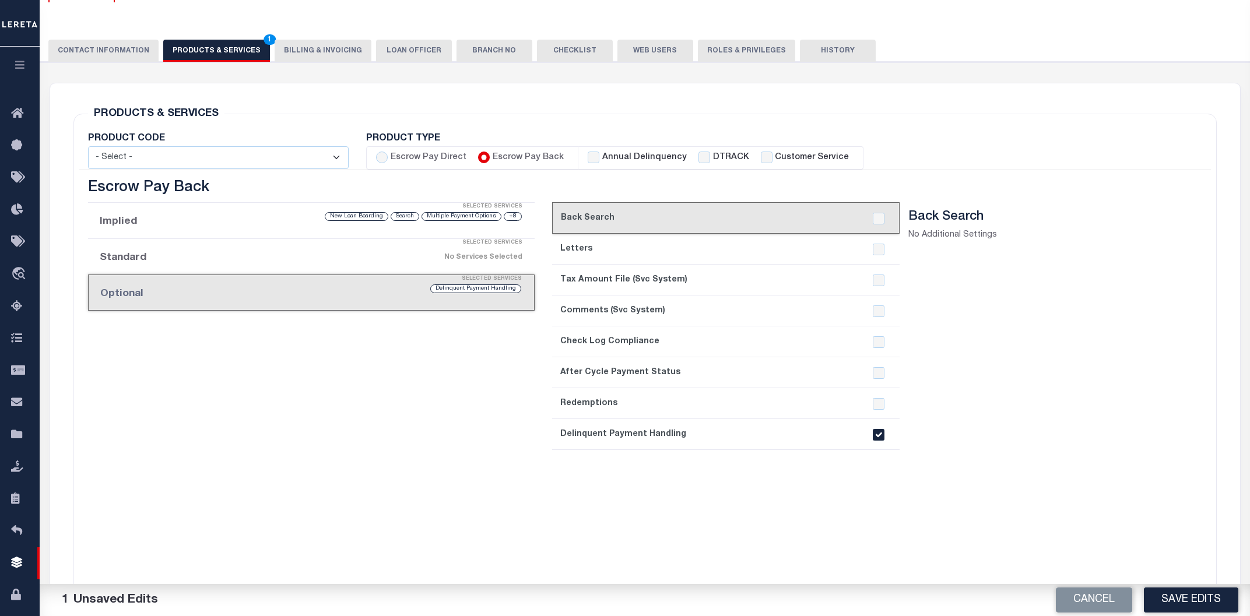
scroll to position [250, 0]
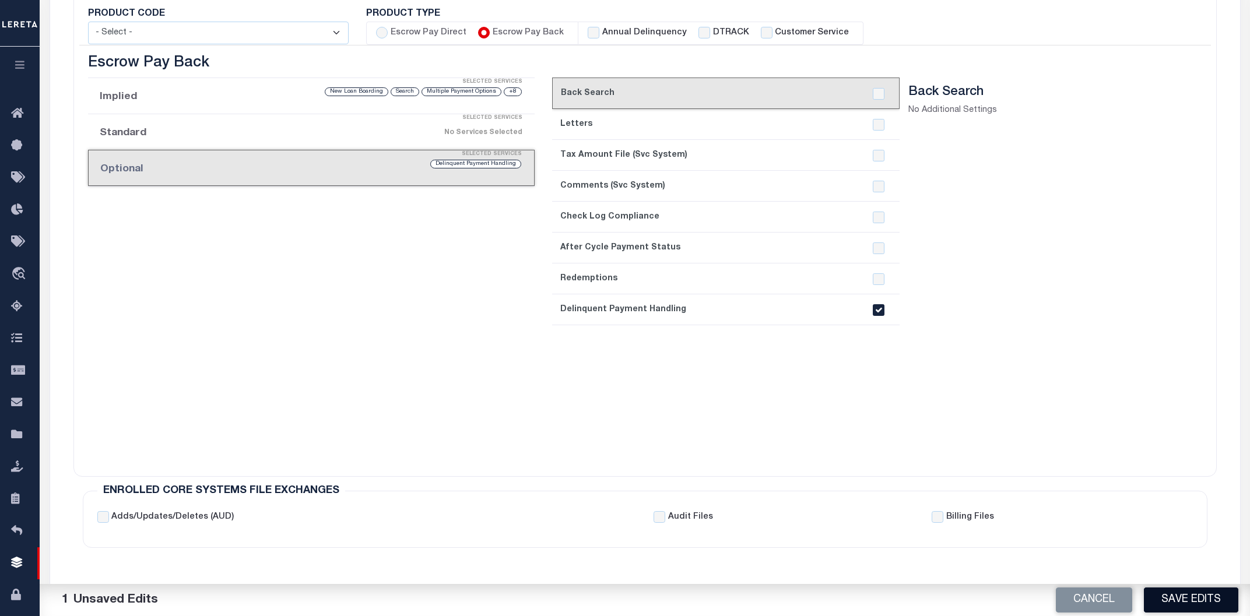
click at [1180, 596] on button "Save Edits" at bounding box center [1191, 600] width 94 height 25
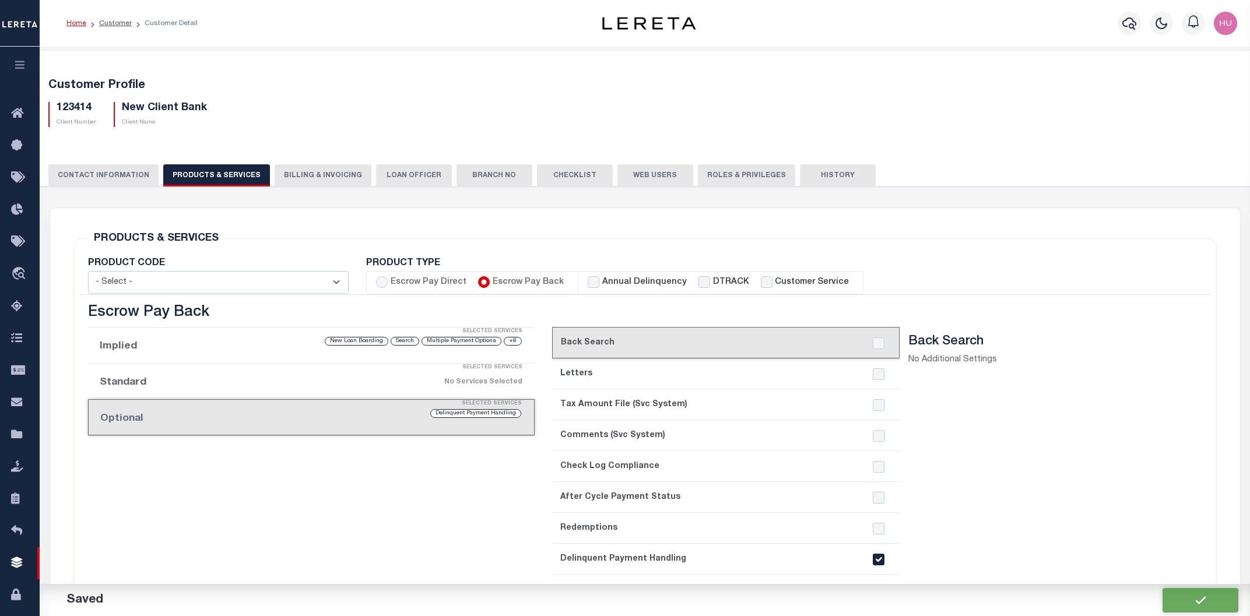
click at [842, 172] on button "History" at bounding box center [838, 175] width 76 height 22
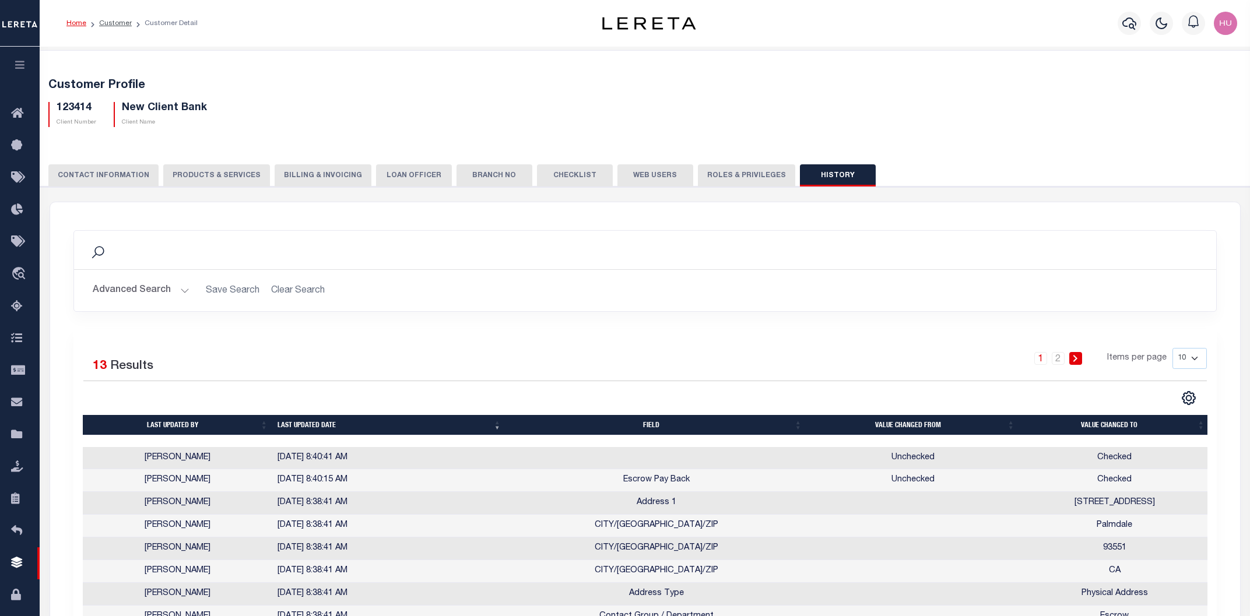
click at [215, 177] on button "PRODUCTS & SERVICES" at bounding box center [216, 175] width 107 height 22
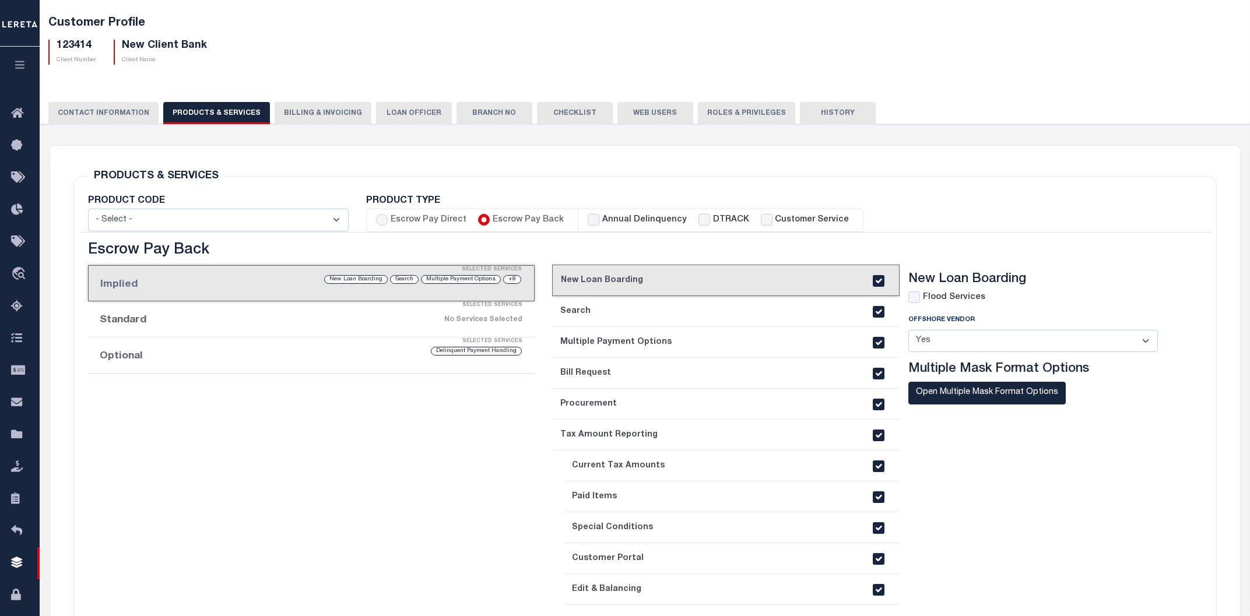
scroll to position [125, 0]
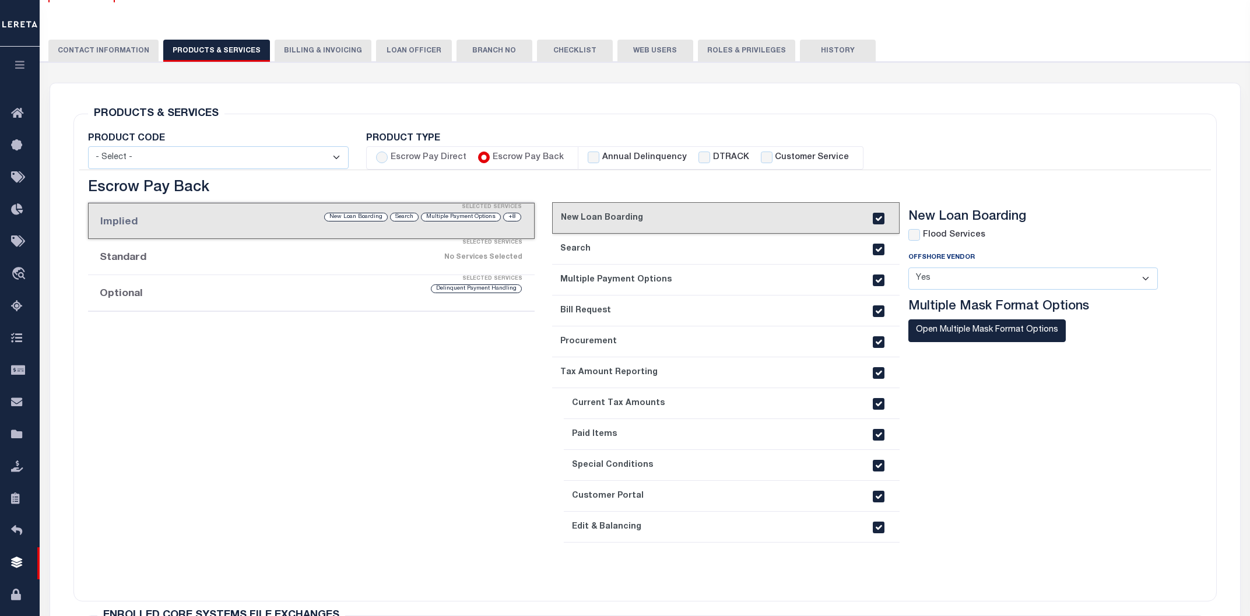
click at [324, 281] on div "Selected Services" at bounding box center [323, 279] width 447 height 23
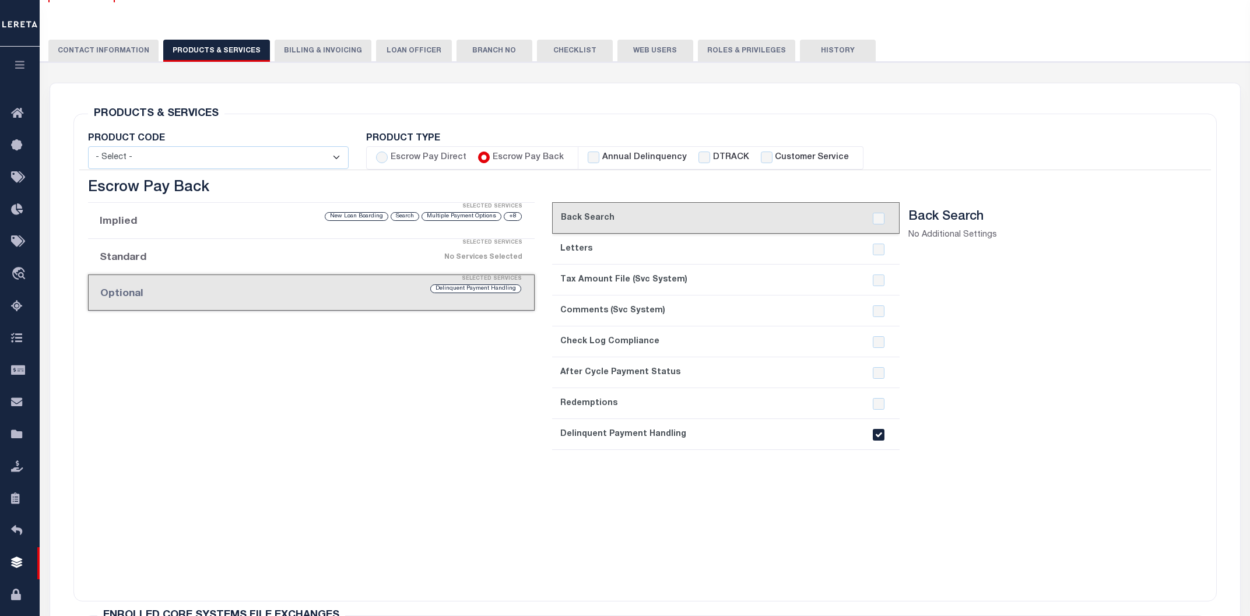
click at [881, 442] on link "8. Delinquent Payment Handling" at bounding box center [726, 434] width 348 height 31
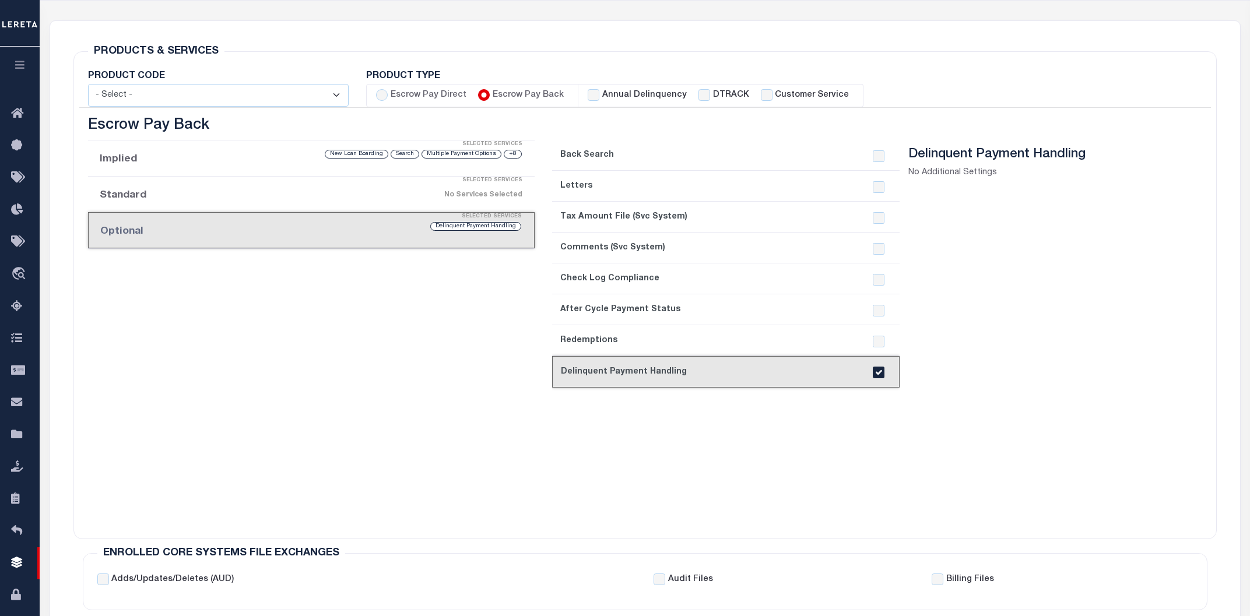
scroll to position [250, 0]
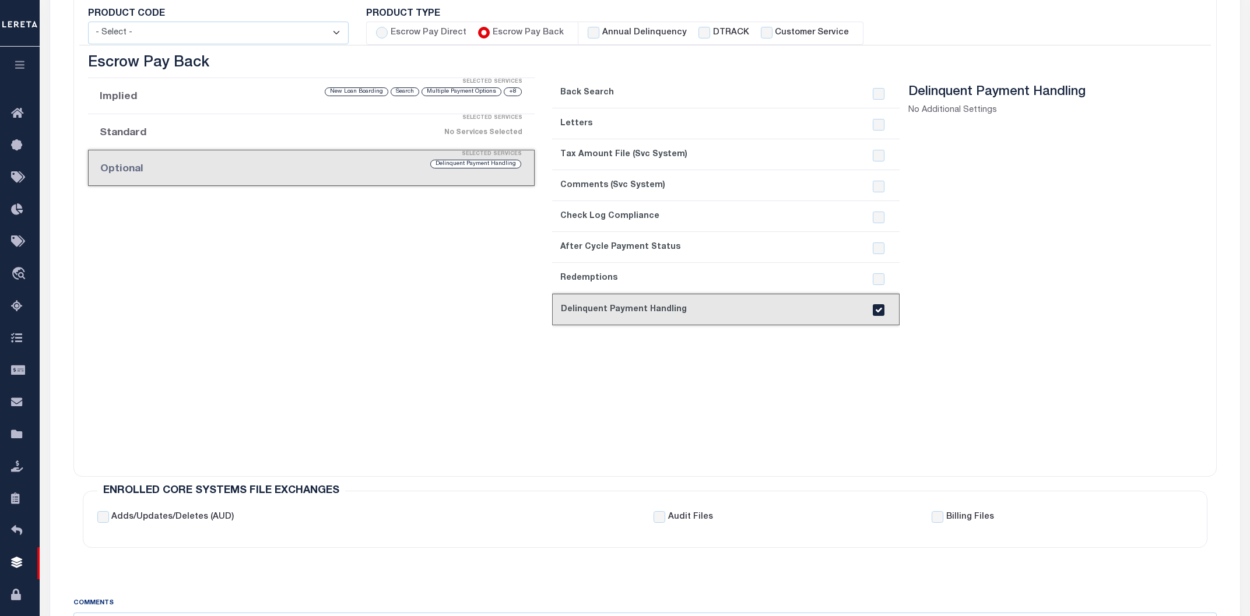
click at [877, 307] on input "checkbox" at bounding box center [879, 310] width 12 height 12
checkbox input "false"
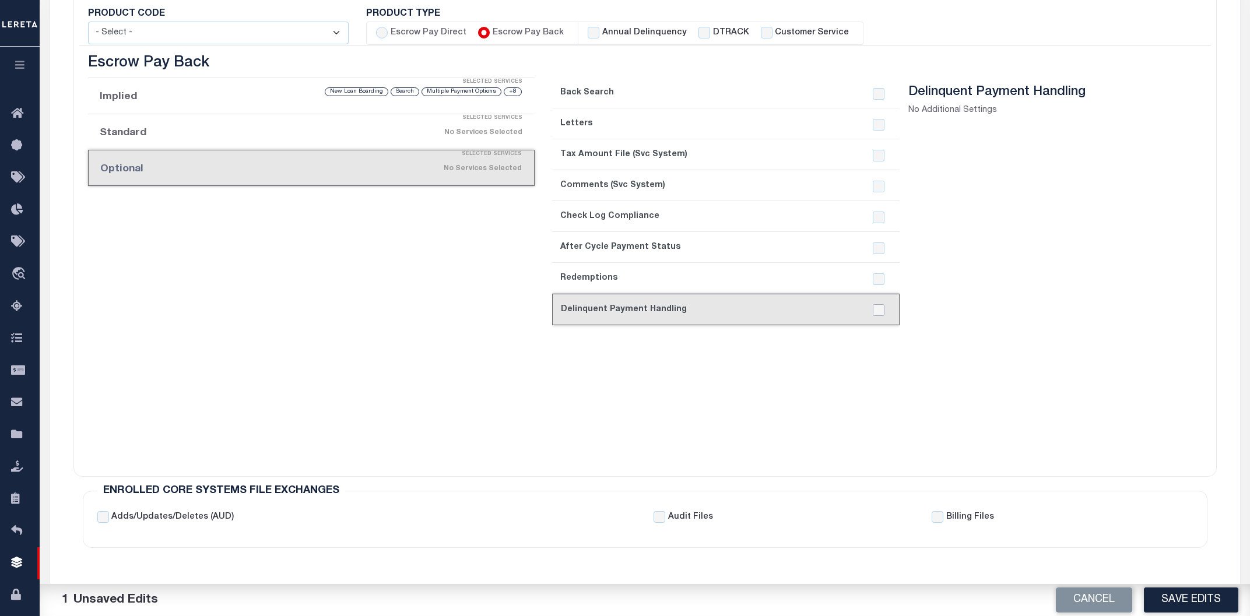
scroll to position [375, 0]
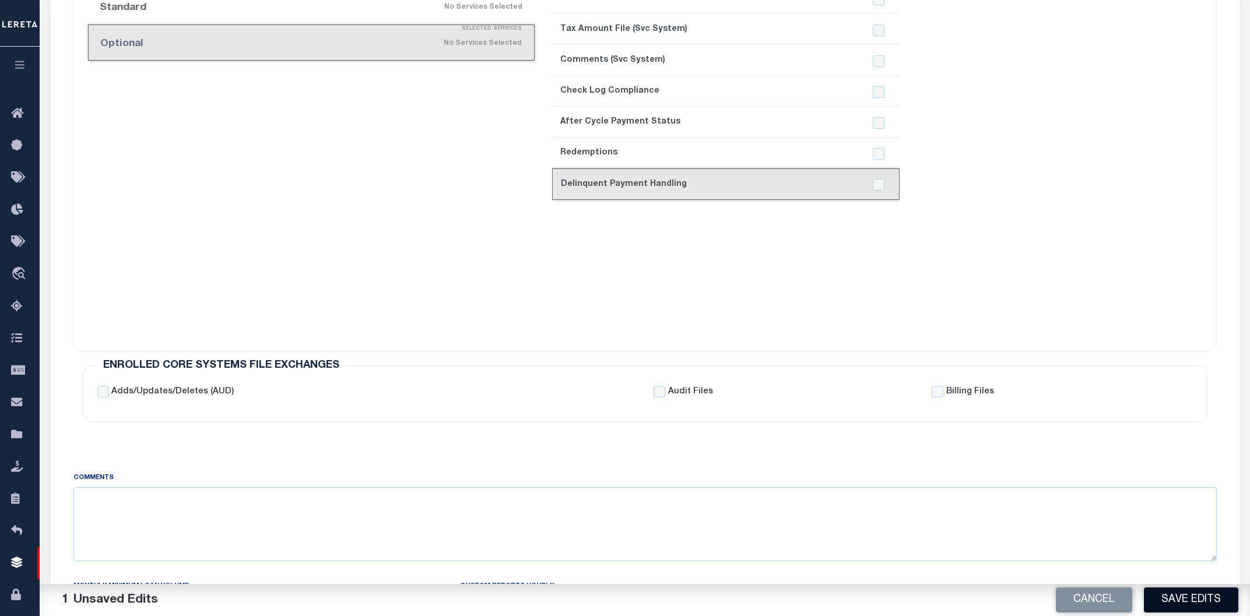
click at [1190, 600] on button "Save Edits" at bounding box center [1191, 600] width 94 height 25
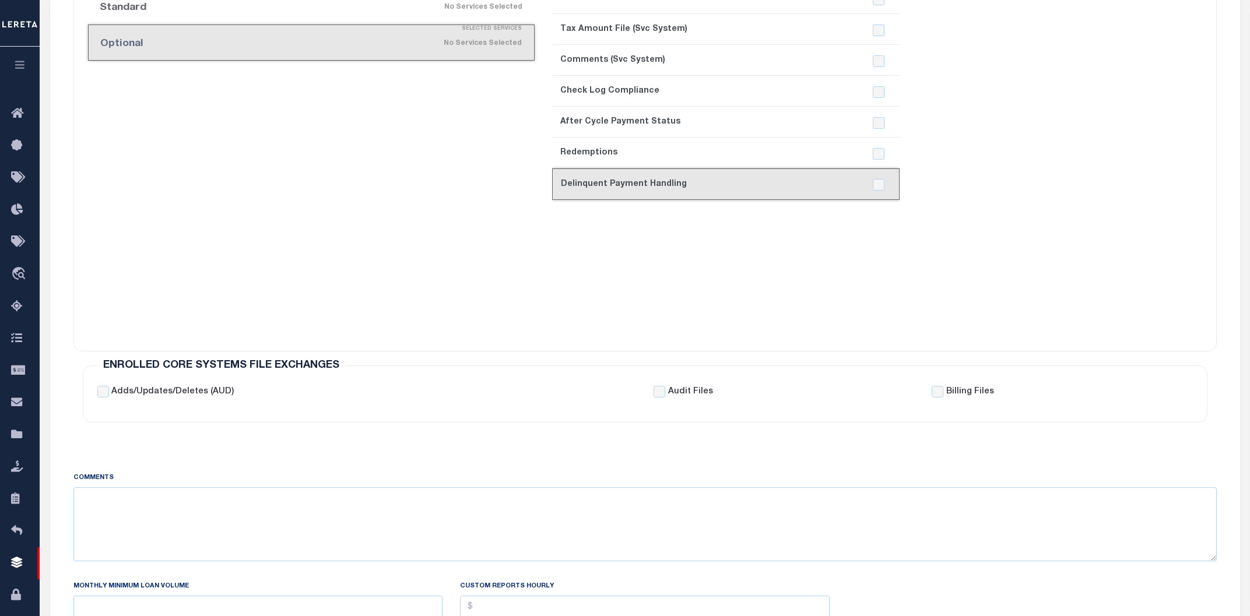
scroll to position [62, 0]
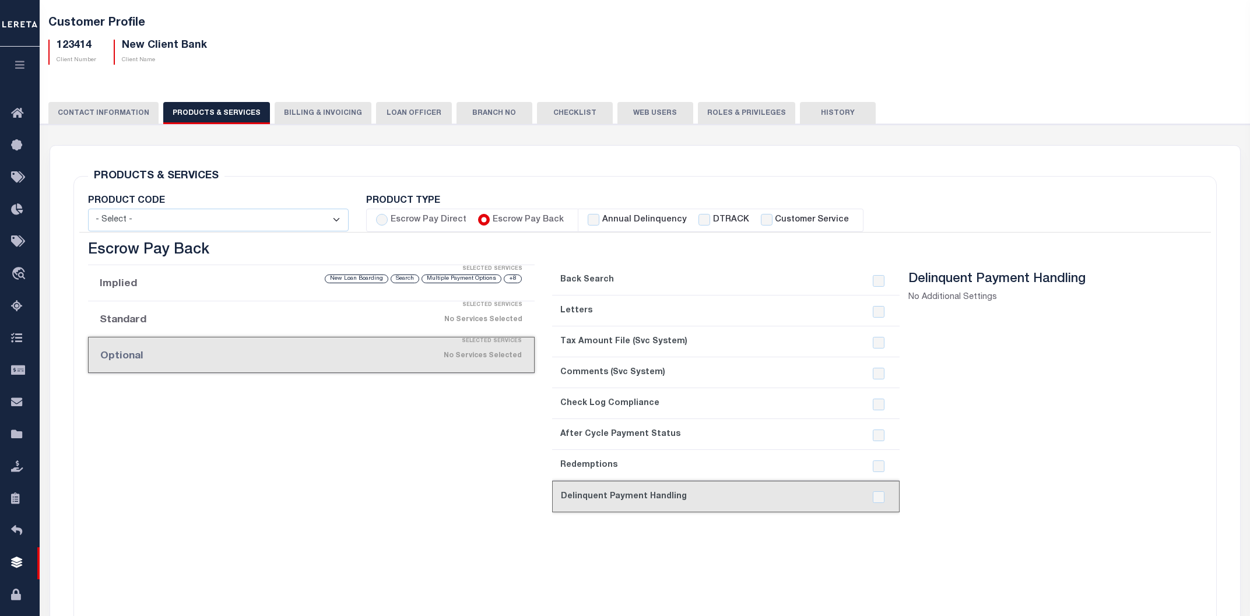
click at [105, 113] on button "CONTACT INFORMATION" at bounding box center [103, 113] width 110 height 22
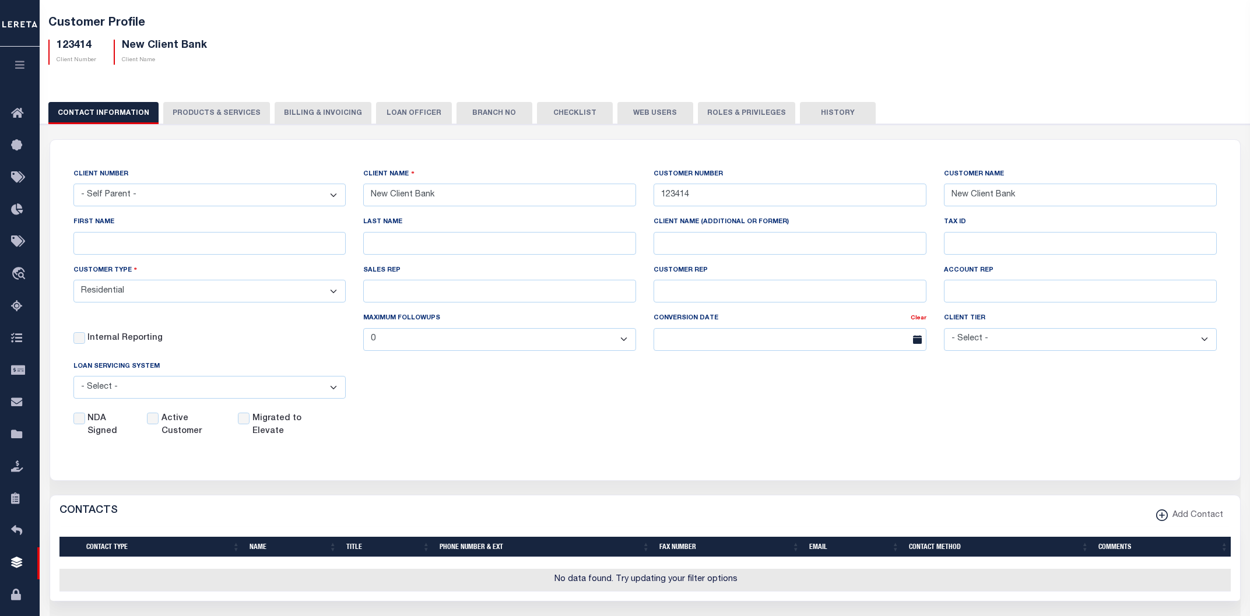
click at [797, 394] on div "CLIENT NUMBER - Self Parent - 1011 1012 1013 1014 1016 1017 1018 101814 101862 …" at bounding box center [645, 303] width 1161 height 271
click at [155, 420] on input "Active Customer" at bounding box center [153, 419] width 12 height 12
checkbox input "true"
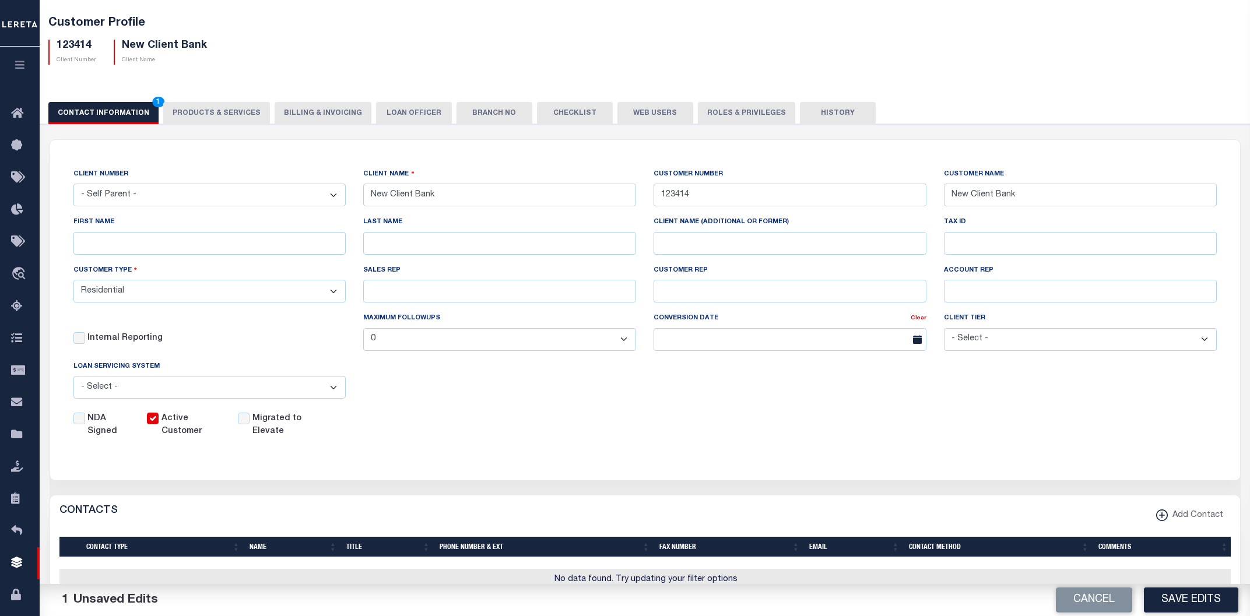
click at [718, 405] on div "CLIENT NUMBER - Self Parent - 1011 1012 1013 1014 1016 1017 1018 101814 101862 …" at bounding box center [645, 303] width 1161 height 271
click at [1179, 602] on button "Save Edits" at bounding box center [1191, 600] width 94 height 25
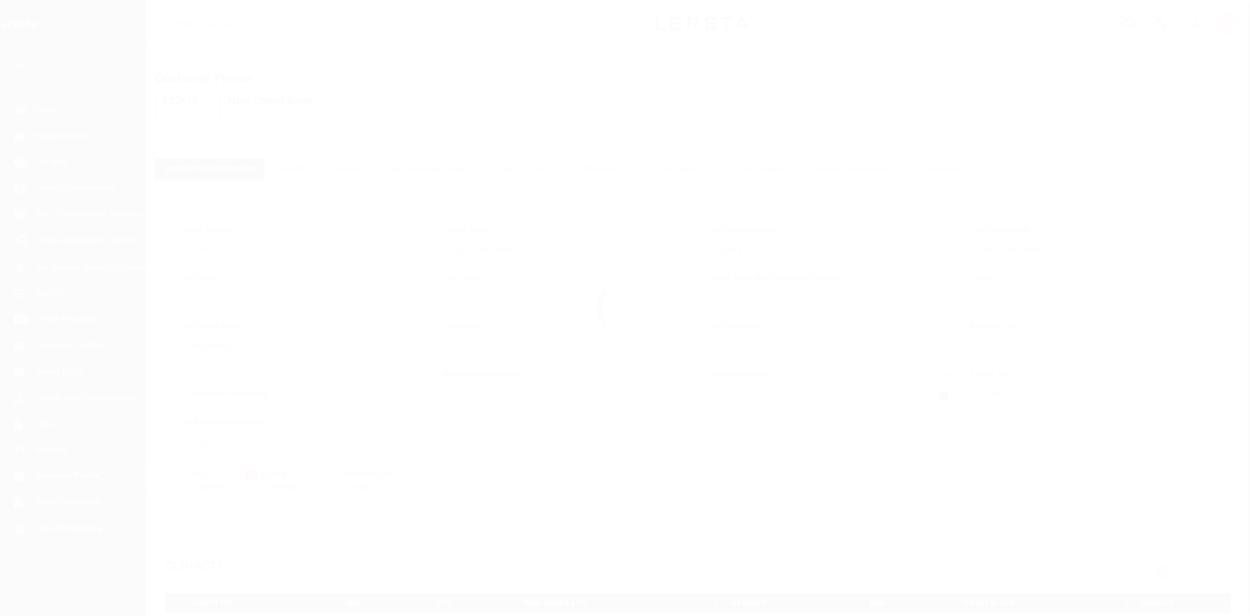
select select "2555"
select select "Residential"
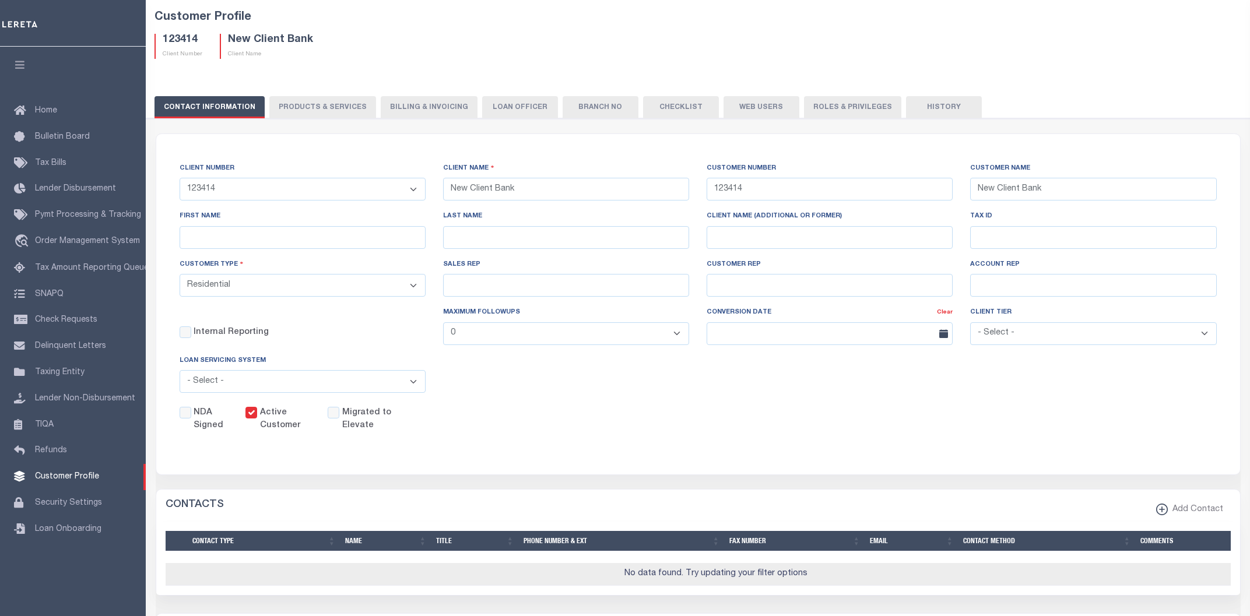
scroll to position [62, 0]
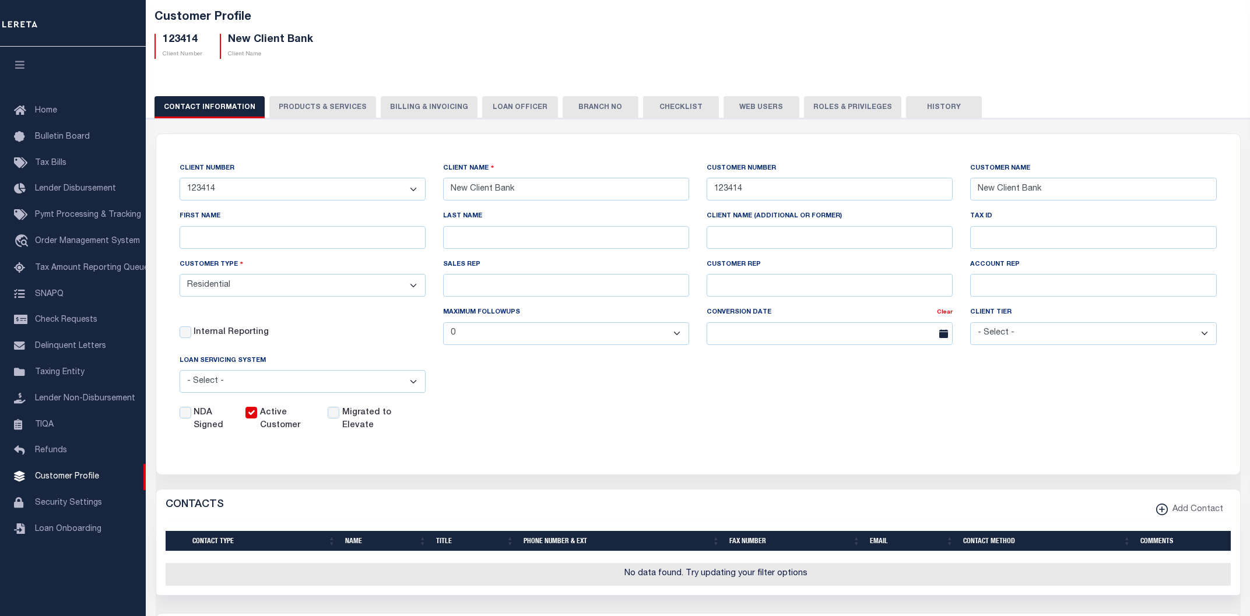
click at [912, 110] on button "History" at bounding box center [944, 107] width 76 height 22
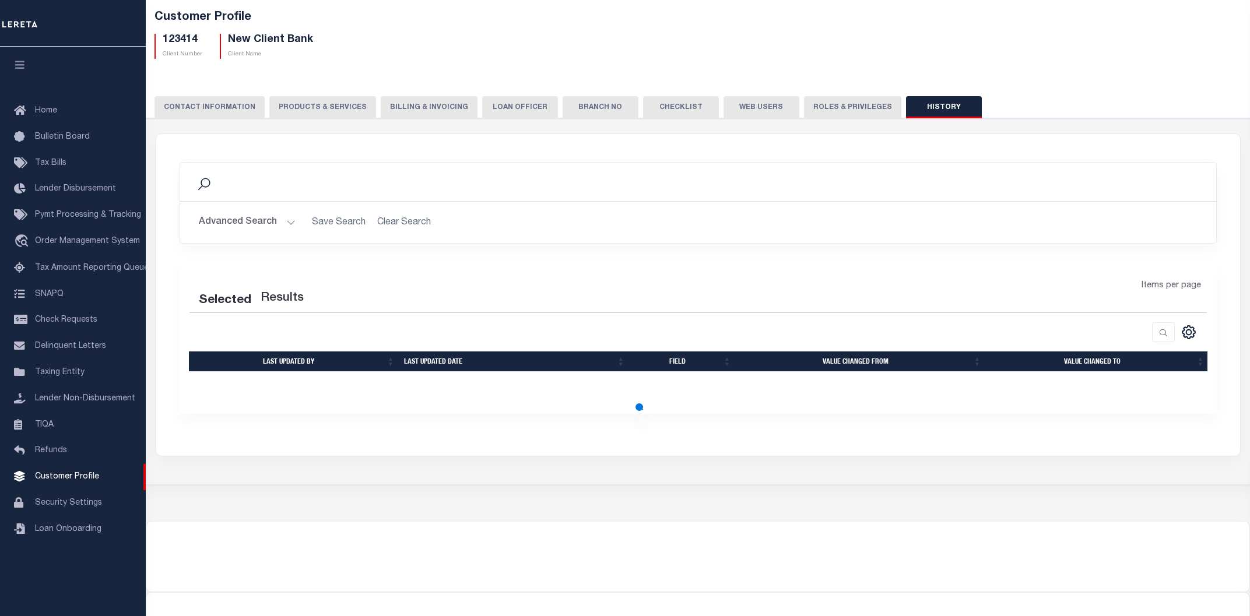
scroll to position [0, 0]
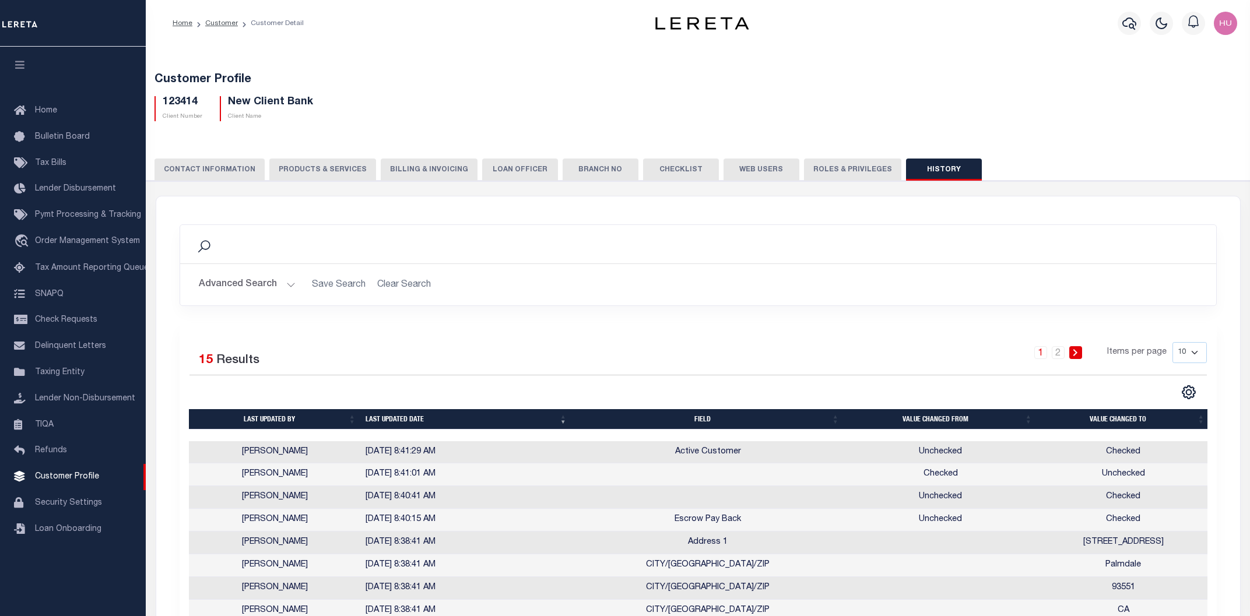
click at [343, 169] on button "PRODUCTS & SERVICES" at bounding box center [322, 170] width 107 height 22
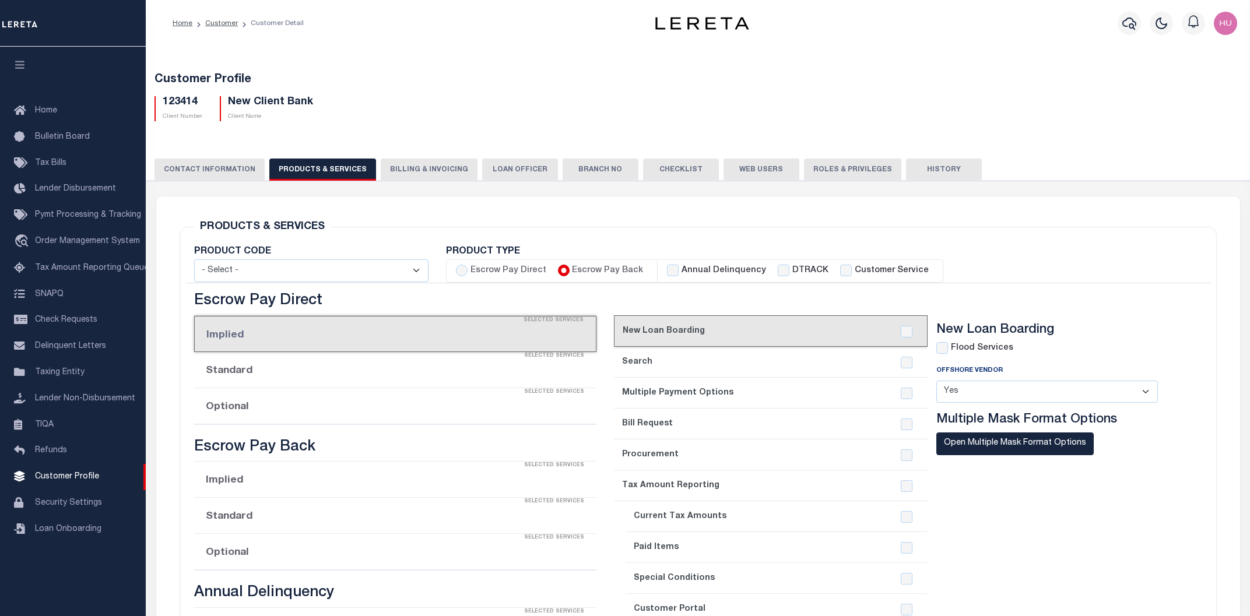
checkbox input "true"
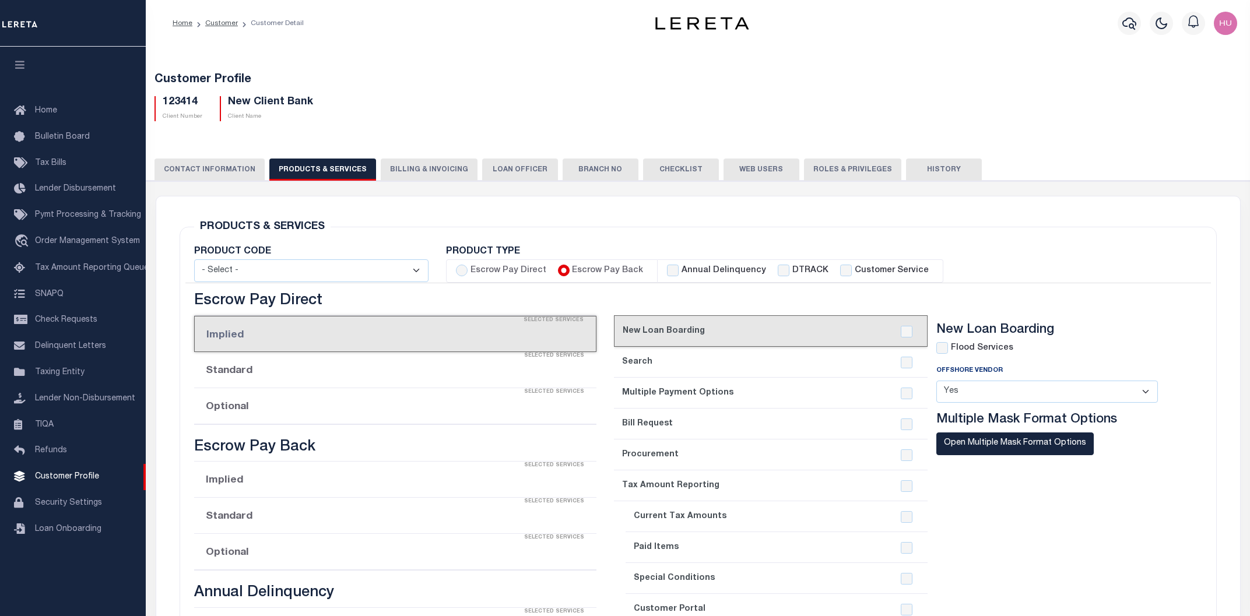
checkbox input "true"
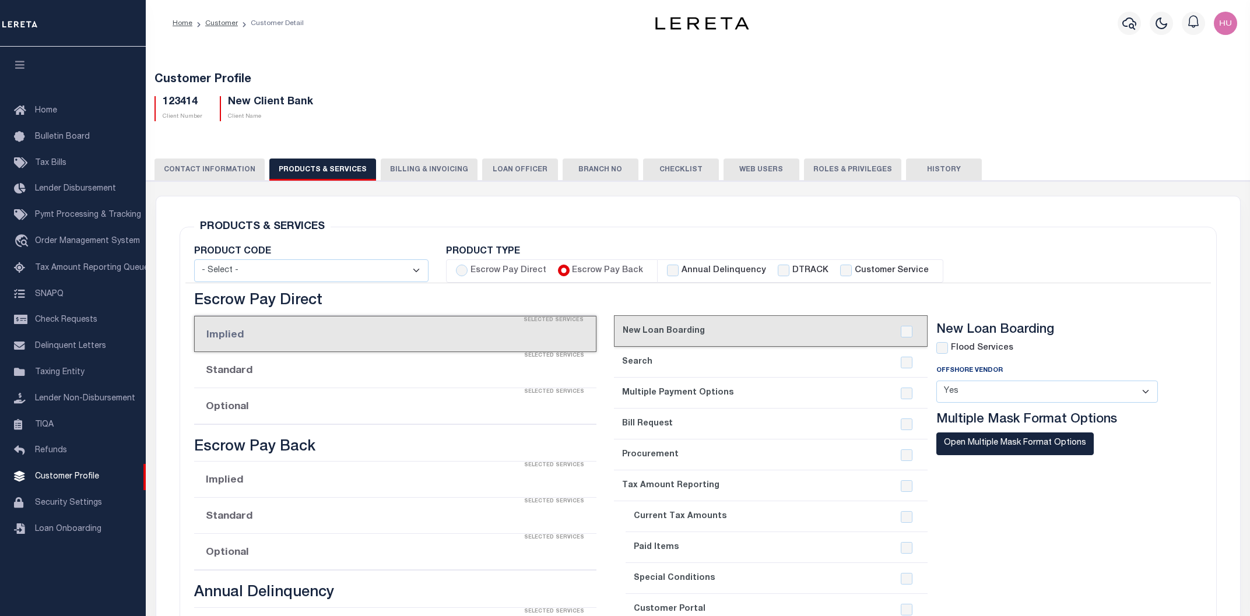
checkbox input "true"
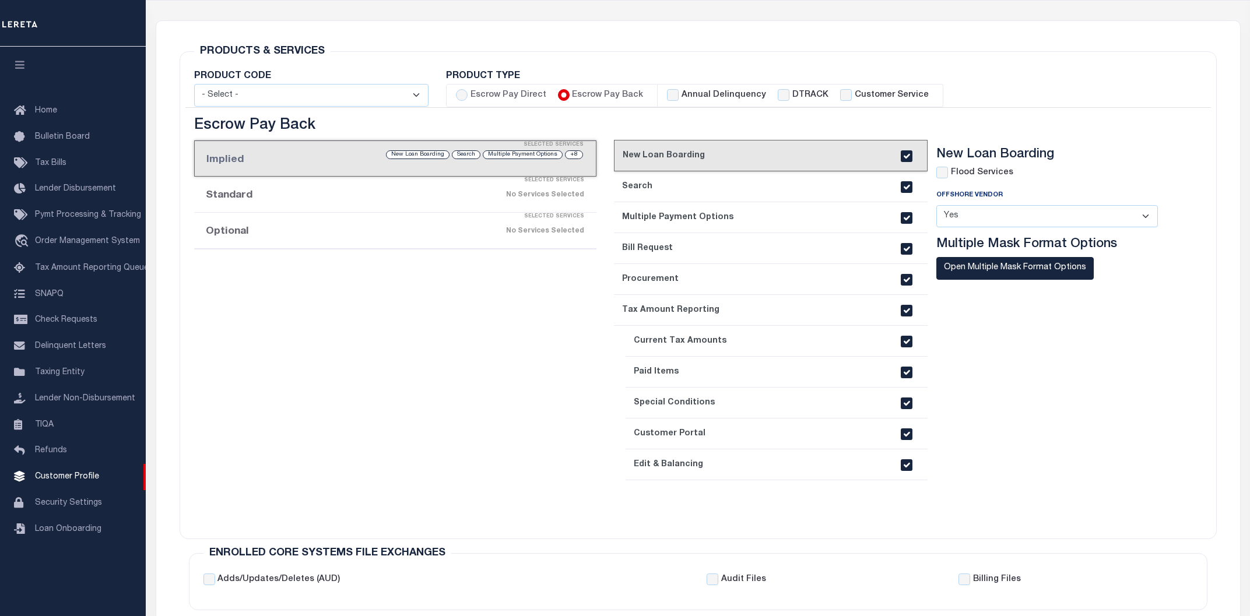
scroll to position [250, 0]
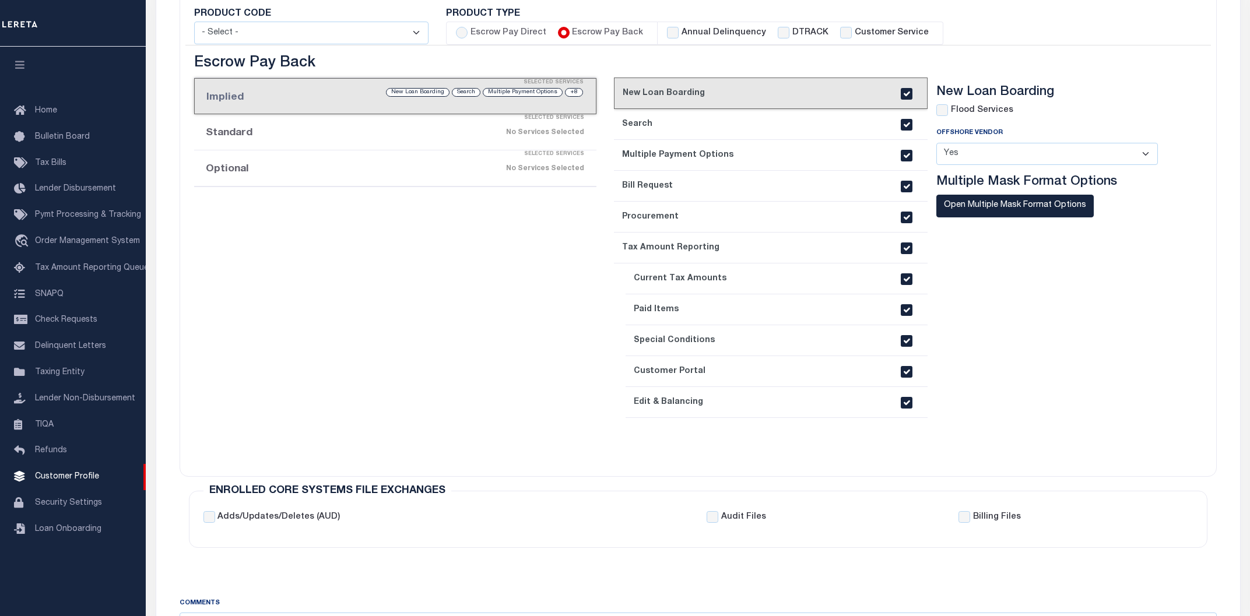
click at [361, 162] on div "Selected Services" at bounding box center [407, 154] width 402 height 23
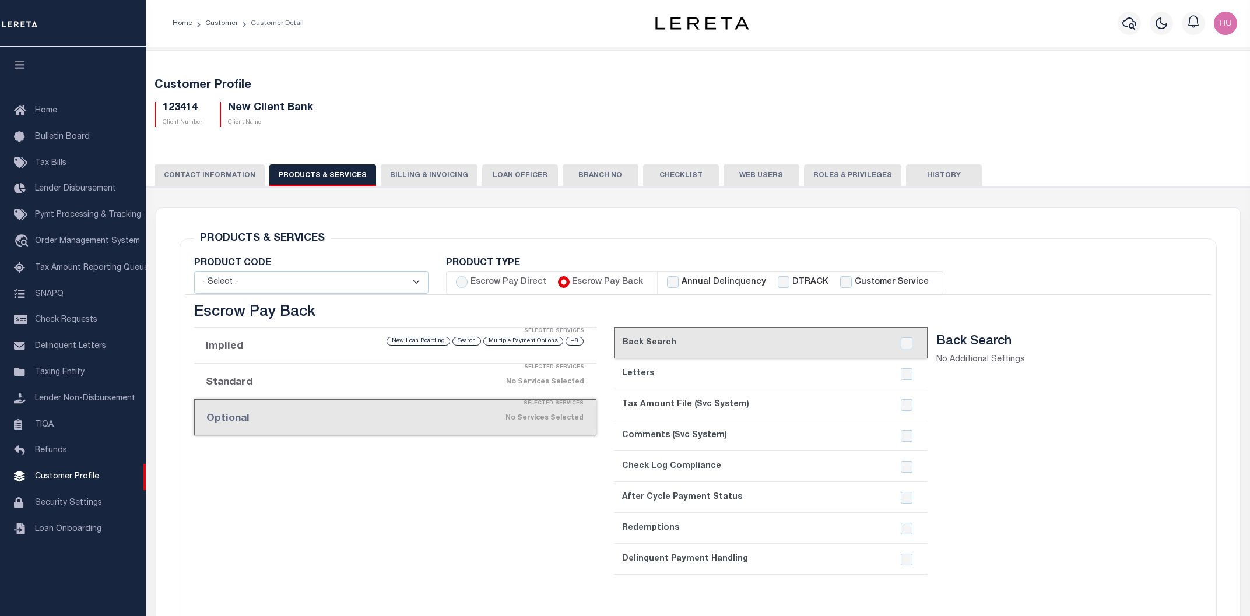
scroll to position [187, 0]
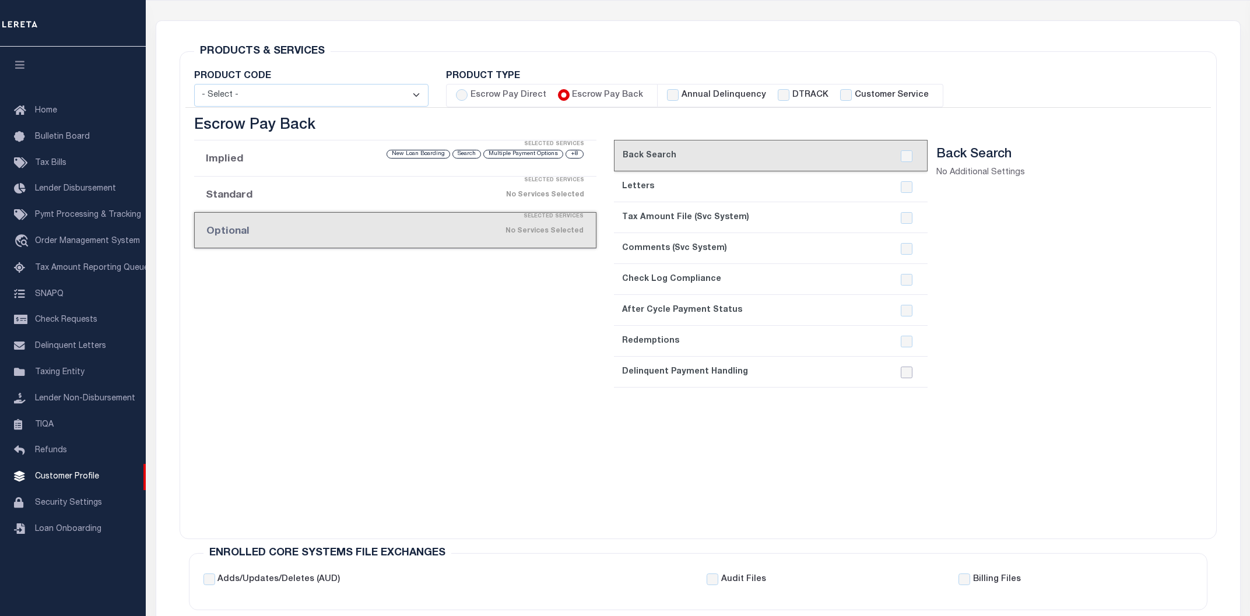
click at [908, 374] on input "checkbox" at bounding box center [907, 373] width 12 height 12
checkbox input "true"
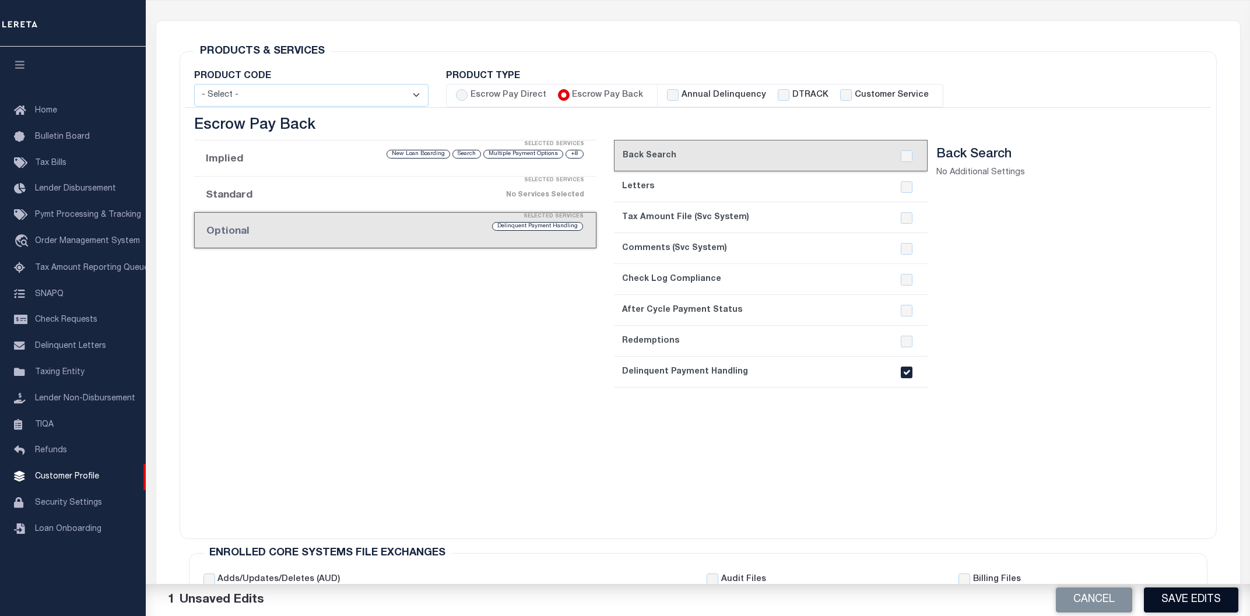
click at [1161, 595] on button "Save Edits" at bounding box center [1191, 600] width 94 height 25
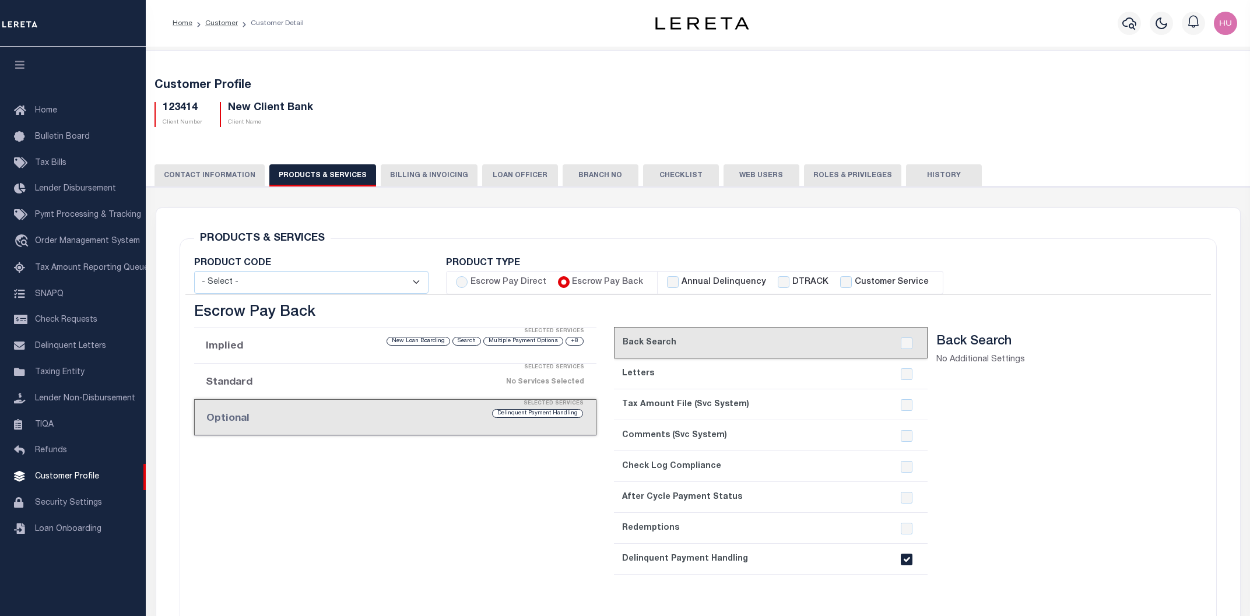
click at [180, 176] on button "CONTACT INFORMATION" at bounding box center [210, 175] width 110 height 22
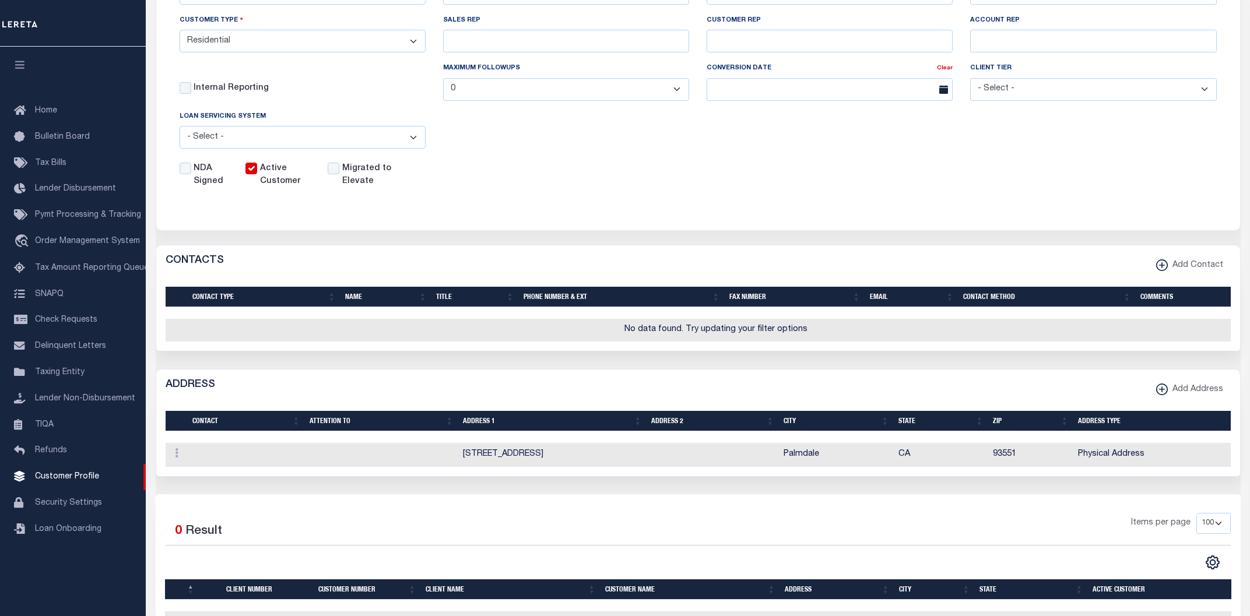
scroll to position [187, 0]
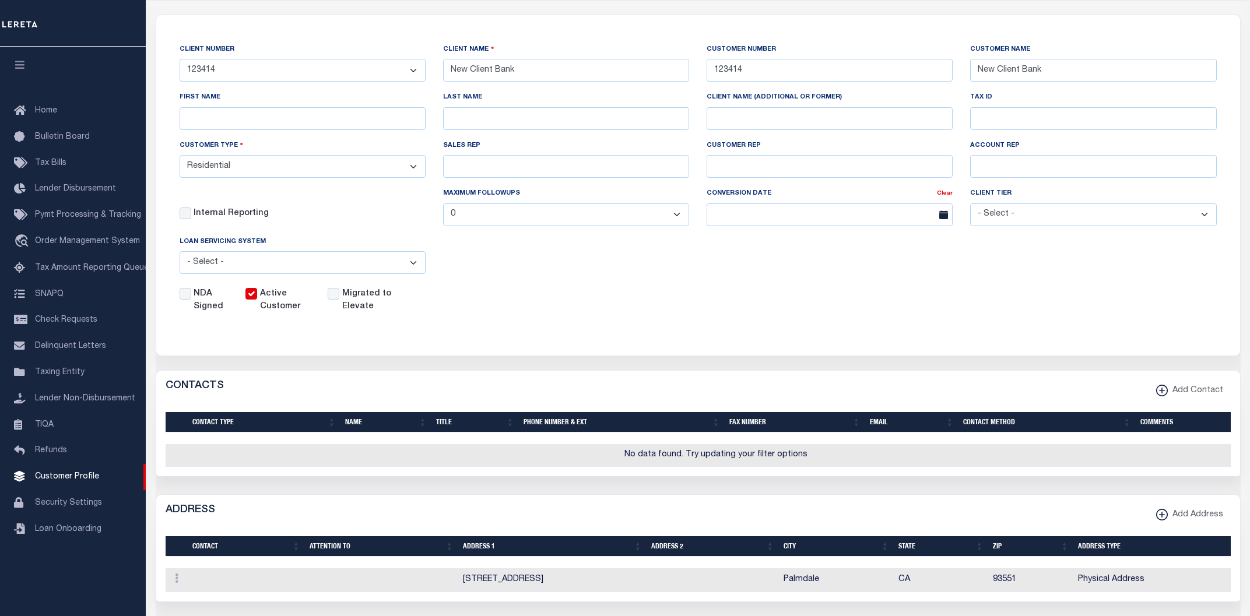
click at [247, 296] on input "Active Customer" at bounding box center [252, 294] width 12 height 12
checkbox input "false"
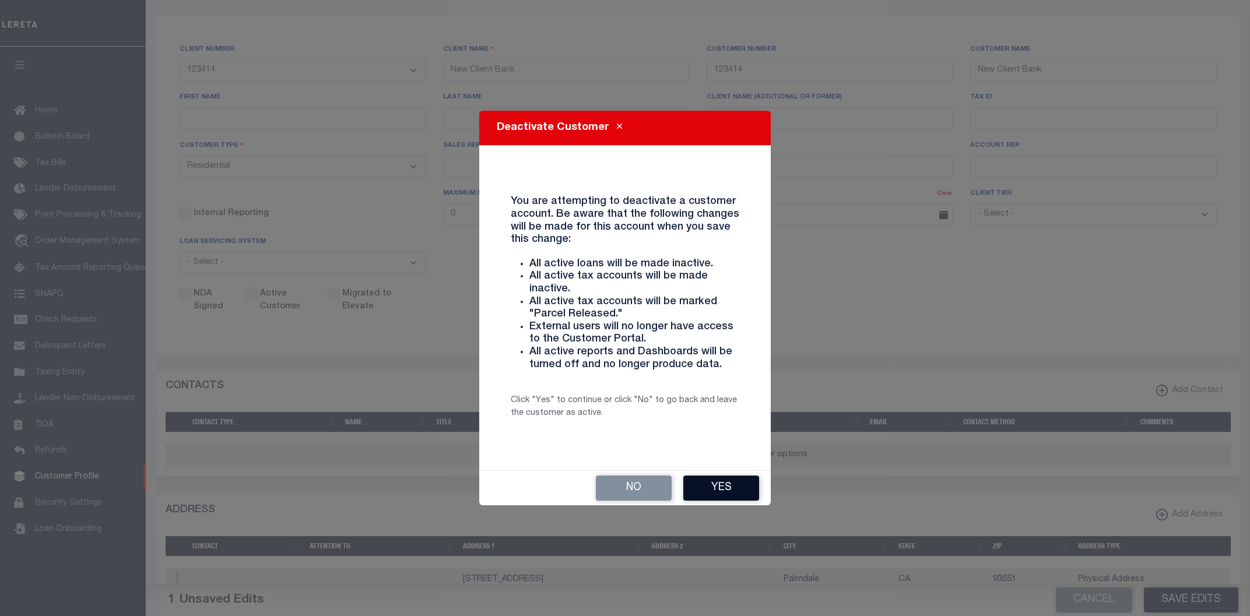
click at [736, 492] on button "Yes" at bounding box center [722, 488] width 76 height 25
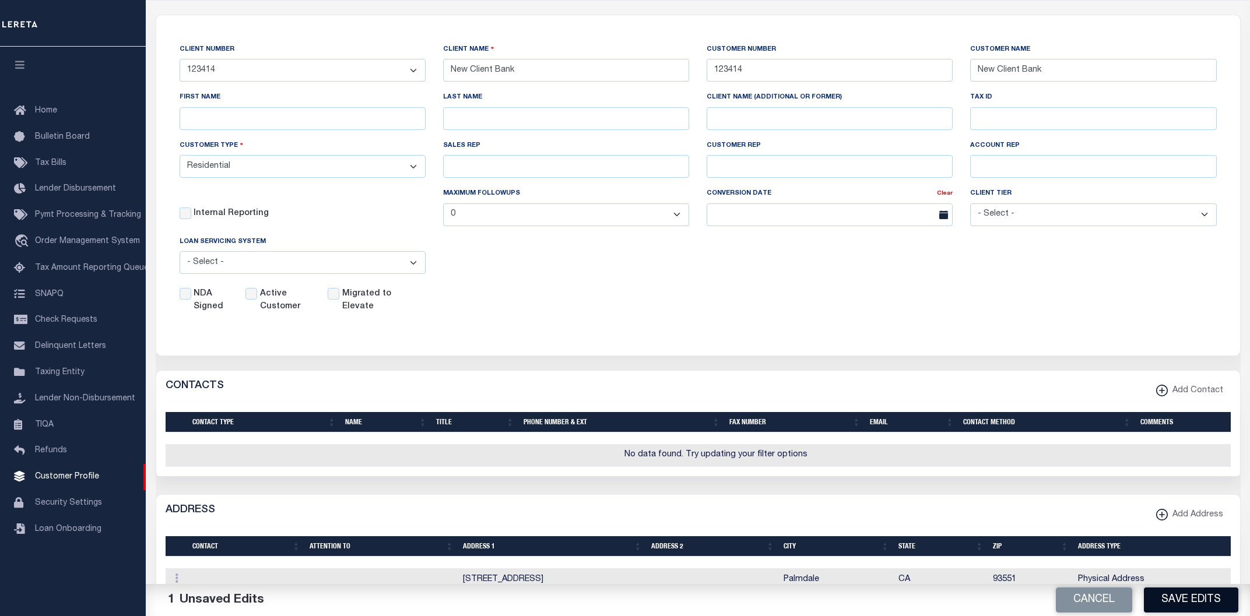
click at [1204, 596] on button "Save Edits" at bounding box center [1191, 600] width 94 height 25
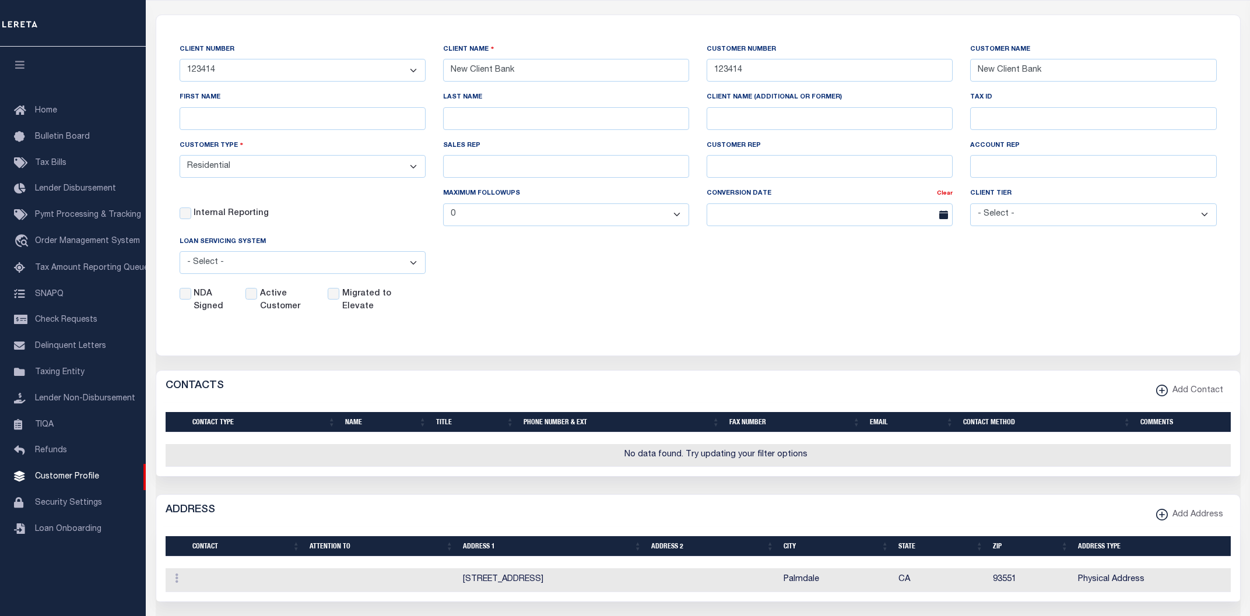
click at [826, 303] on div "NDA Signed Active Customer Migrated to Elevate" at bounding box center [689, 298] width 1055 height 30
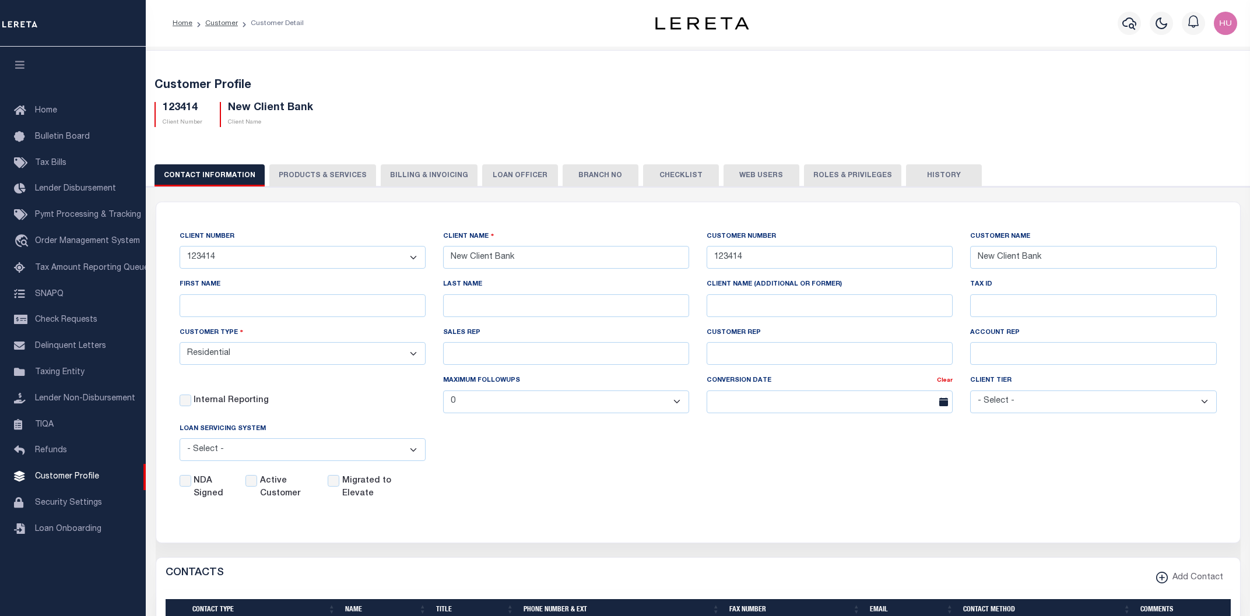
click at [314, 174] on button "PRODUCTS & SERVICES" at bounding box center [322, 175] width 107 height 22
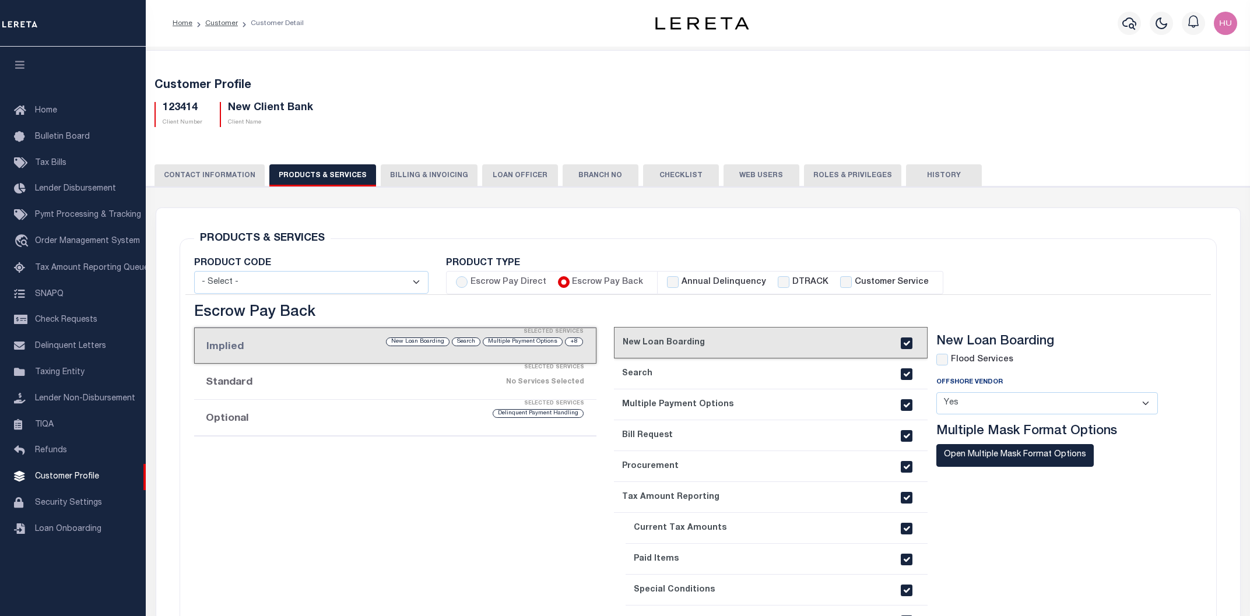
scroll to position [125, 0]
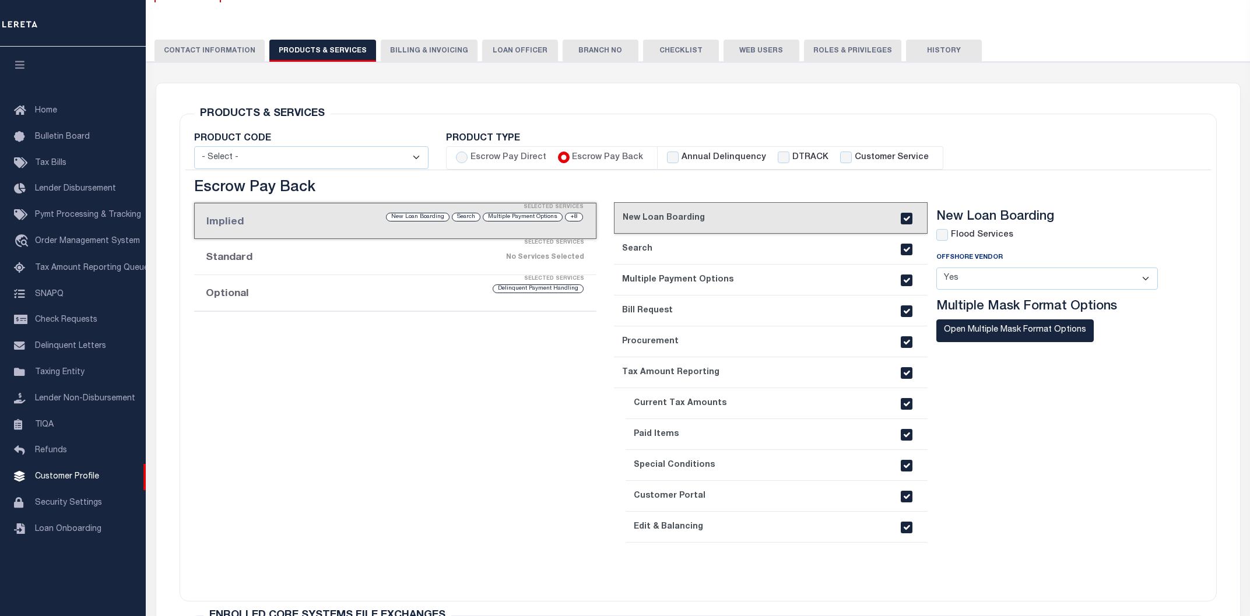
click at [356, 269] on div "Selected Services" at bounding box center [407, 279] width 402 height 23
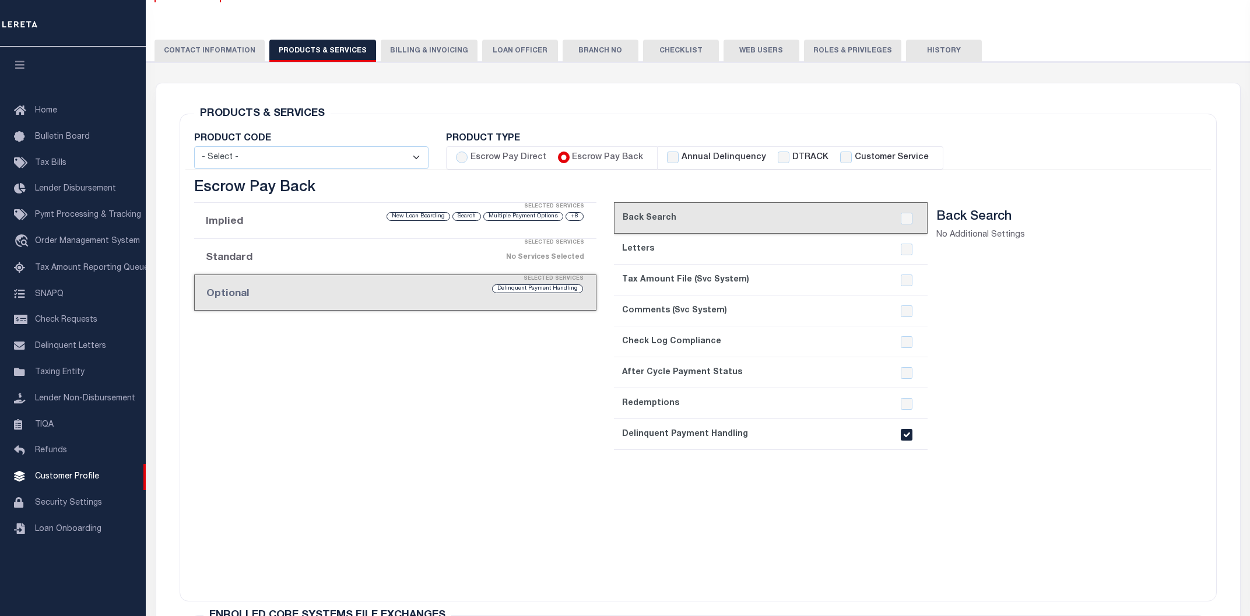
click at [346, 292] on div "Delinquent Payment Handling" at bounding box center [442, 288] width 283 height 11
click at [917, 436] on div at bounding box center [907, 435] width 22 height 12
click at [906, 436] on input "checkbox" at bounding box center [907, 435] width 12 height 12
checkbox input "false"
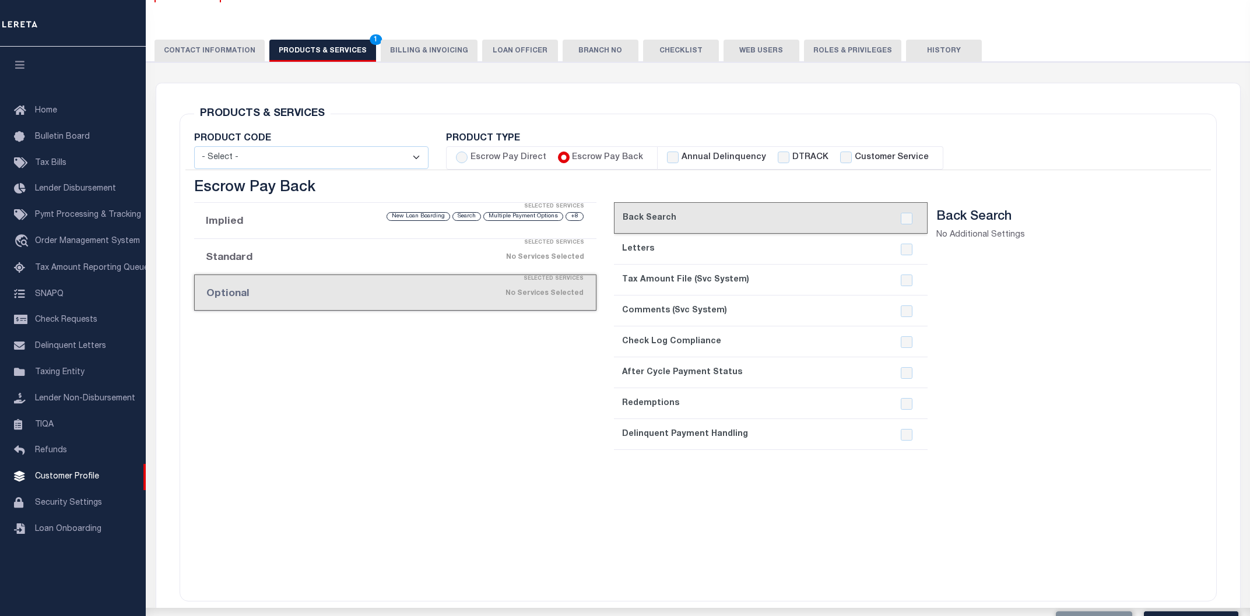
click at [1049, 432] on section "Back Search No Additional Settings" at bounding box center [1056, 394] width 239 height 371
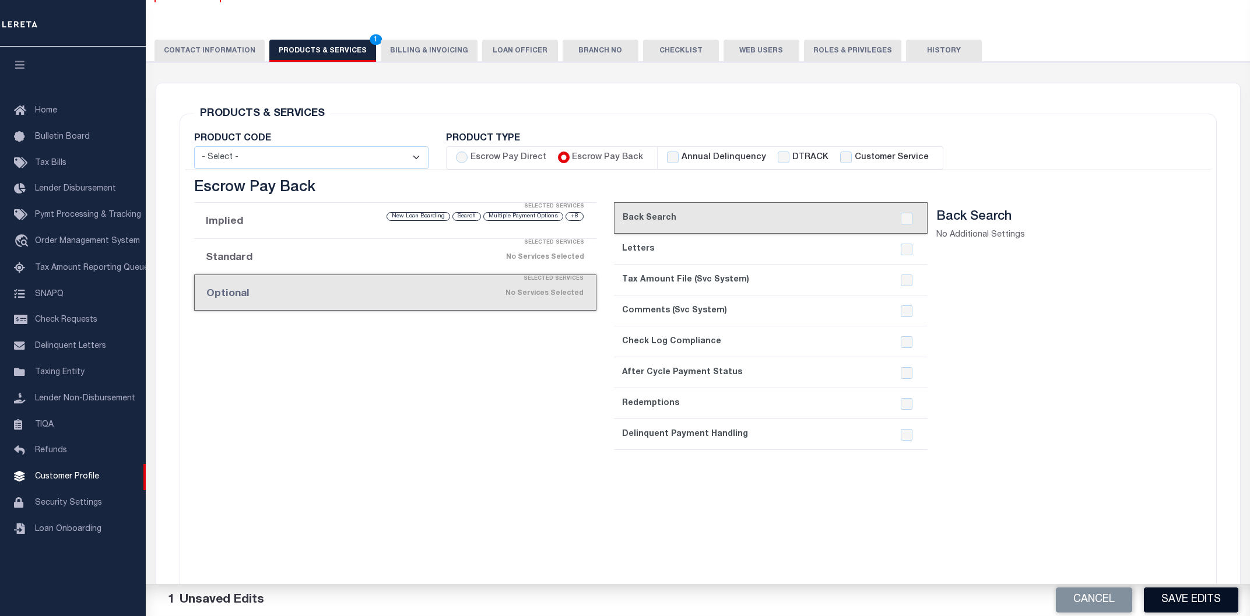
click at [1180, 592] on button "Save Edits" at bounding box center [1191, 600] width 94 height 25
click at [464, 498] on div "Escrow Pay Direct Implied Selected Services No Services Selected Standard Selec…" at bounding box center [395, 384] width 420 height 408
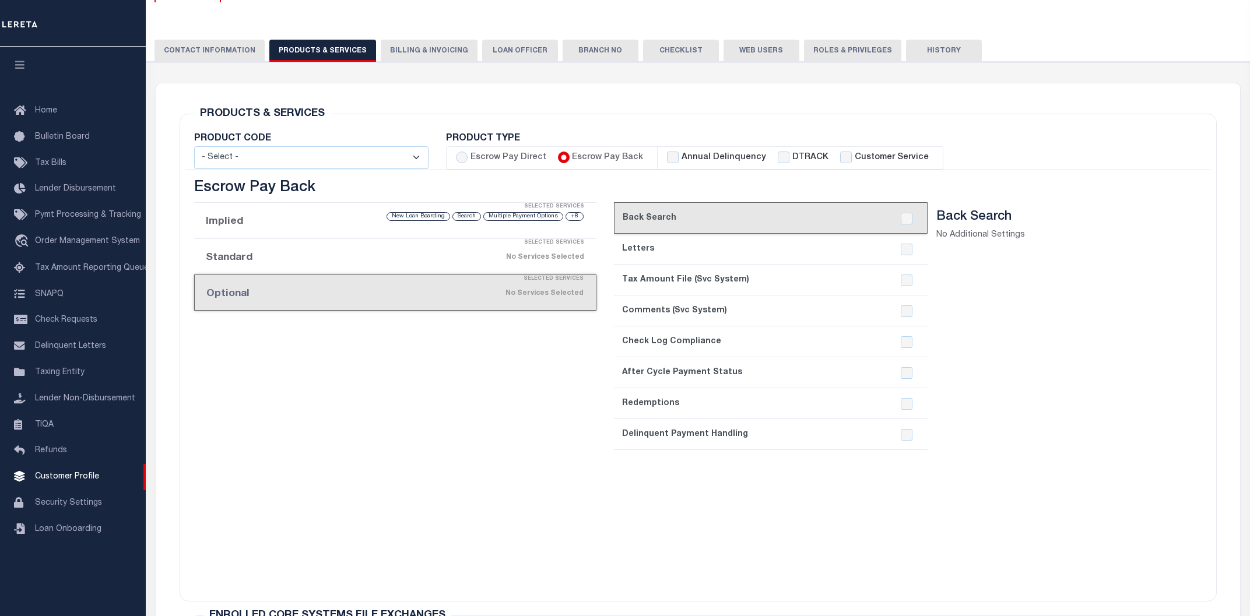
scroll to position [0, 0]
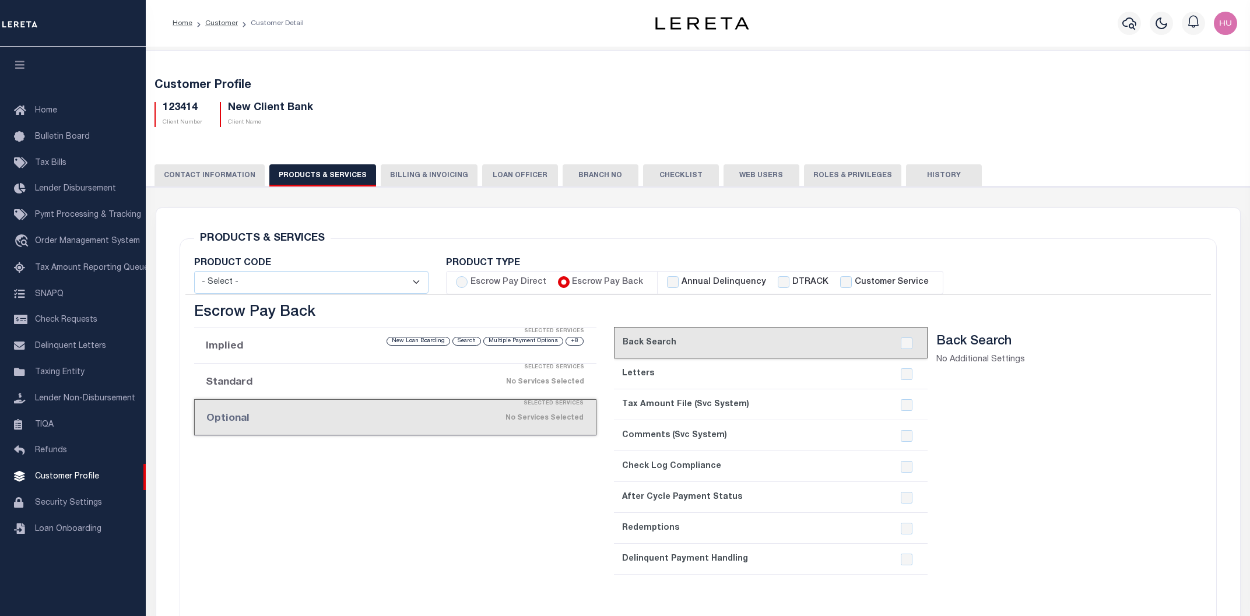
click at [185, 178] on button "CONTACT INFORMATION" at bounding box center [210, 175] width 110 height 22
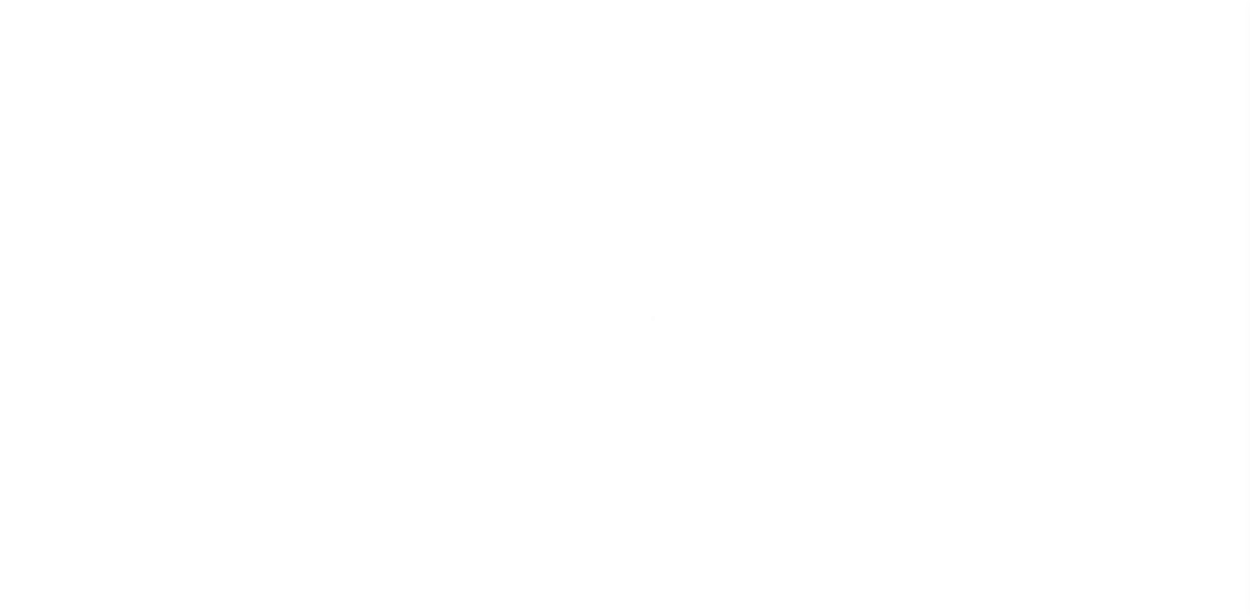
select select "Residential"
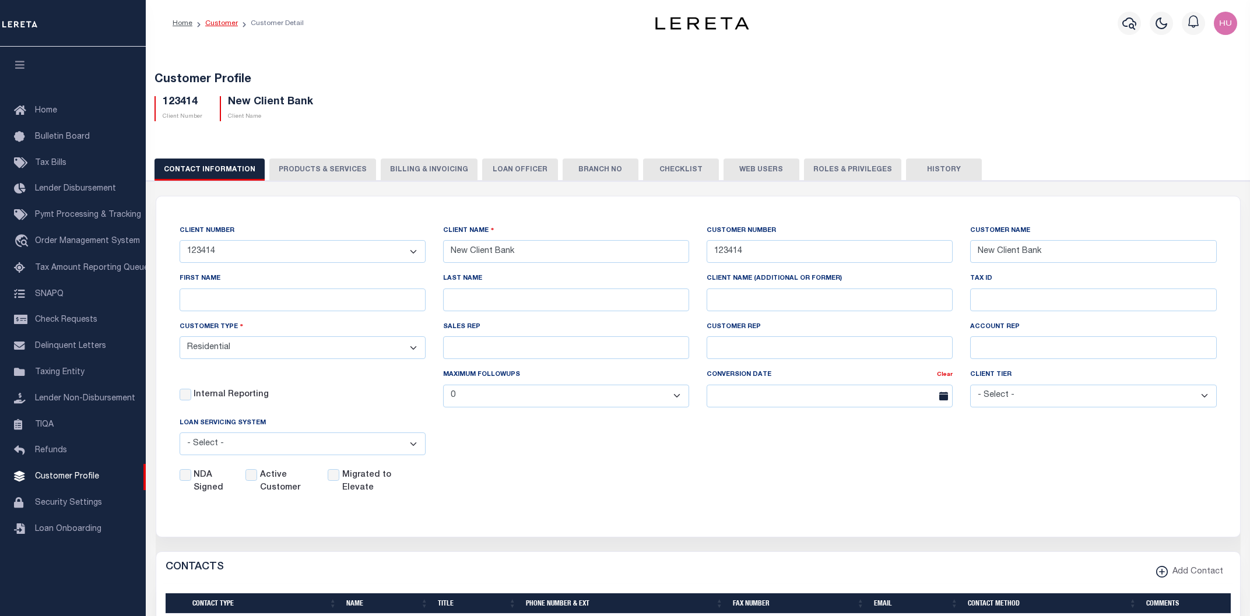
click at [229, 23] on link "Customer" at bounding box center [221, 23] width 33 height 7
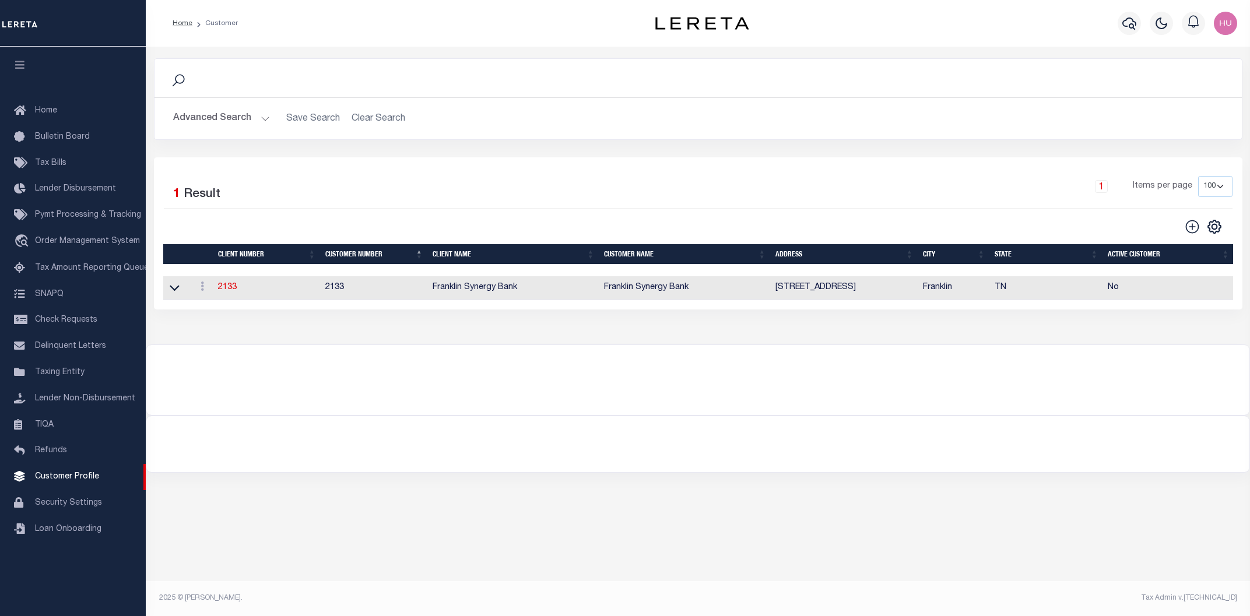
click at [241, 119] on button "Advanced Search" at bounding box center [221, 118] width 97 height 23
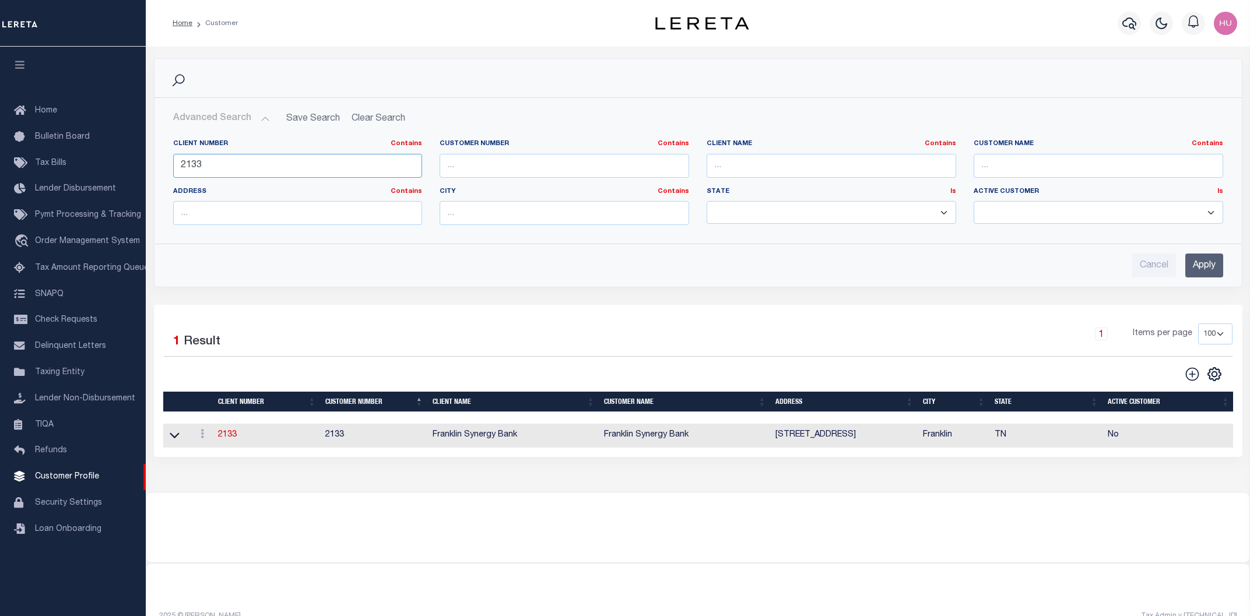
click at [194, 168] on input "2133" at bounding box center [298, 166] width 250 height 24
click at [1195, 268] on input "Apply" at bounding box center [1205, 266] width 38 height 24
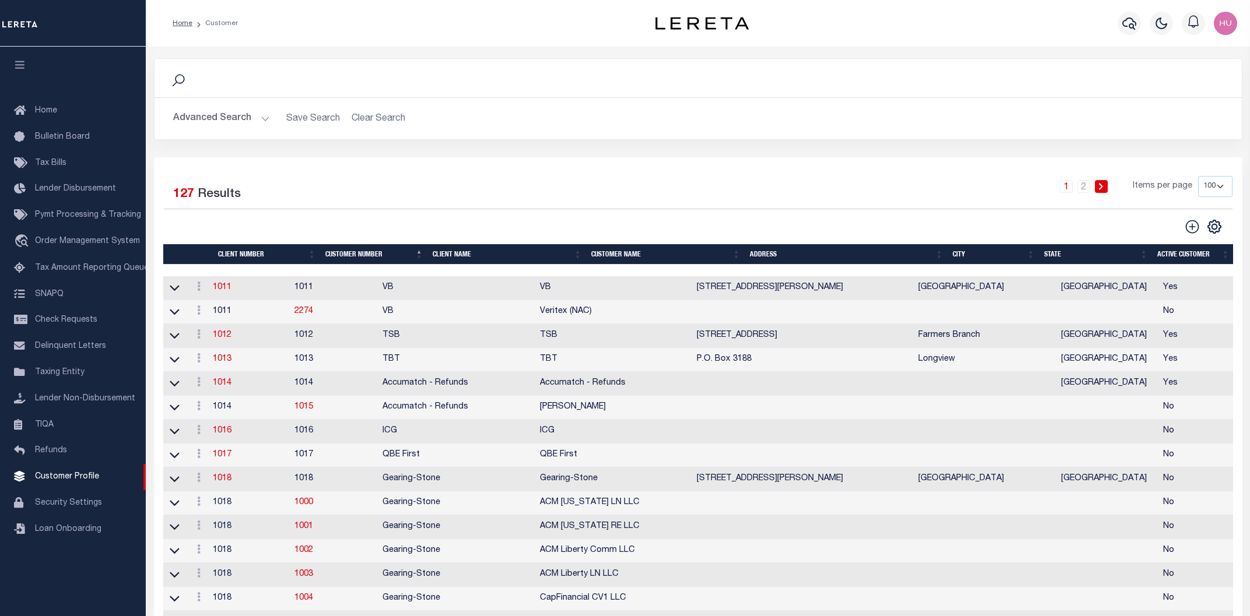
click at [628, 83] on div "Search" at bounding box center [698, 78] width 1069 height 20
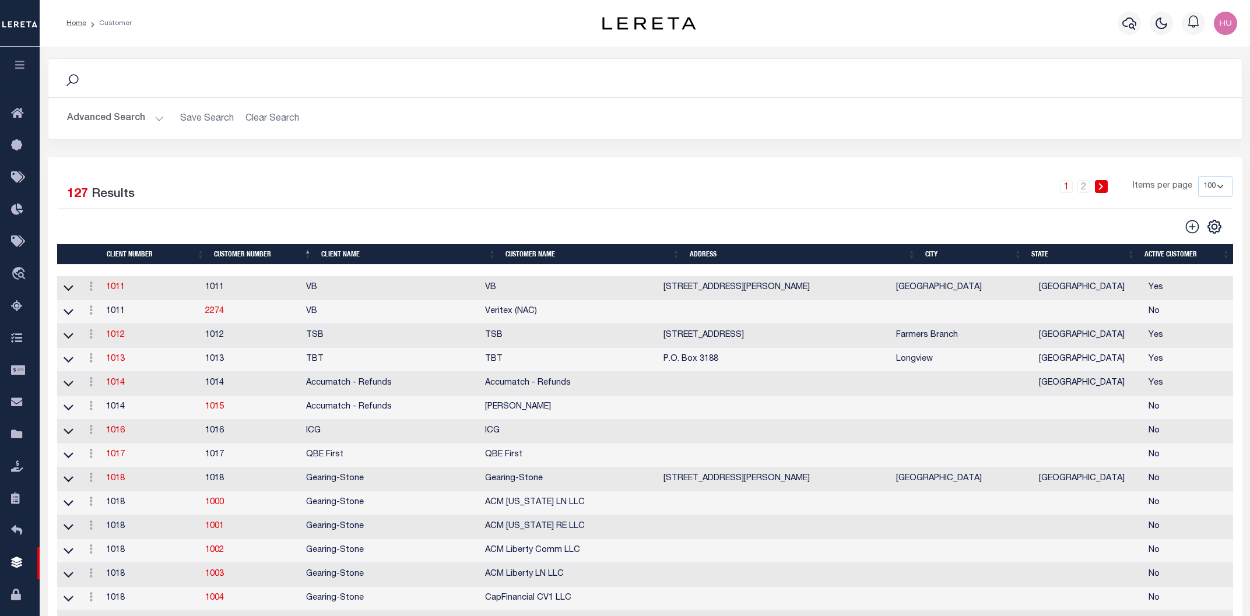
click at [116, 127] on button "Advanced Search" at bounding box center [115, 118] width 97 height 23
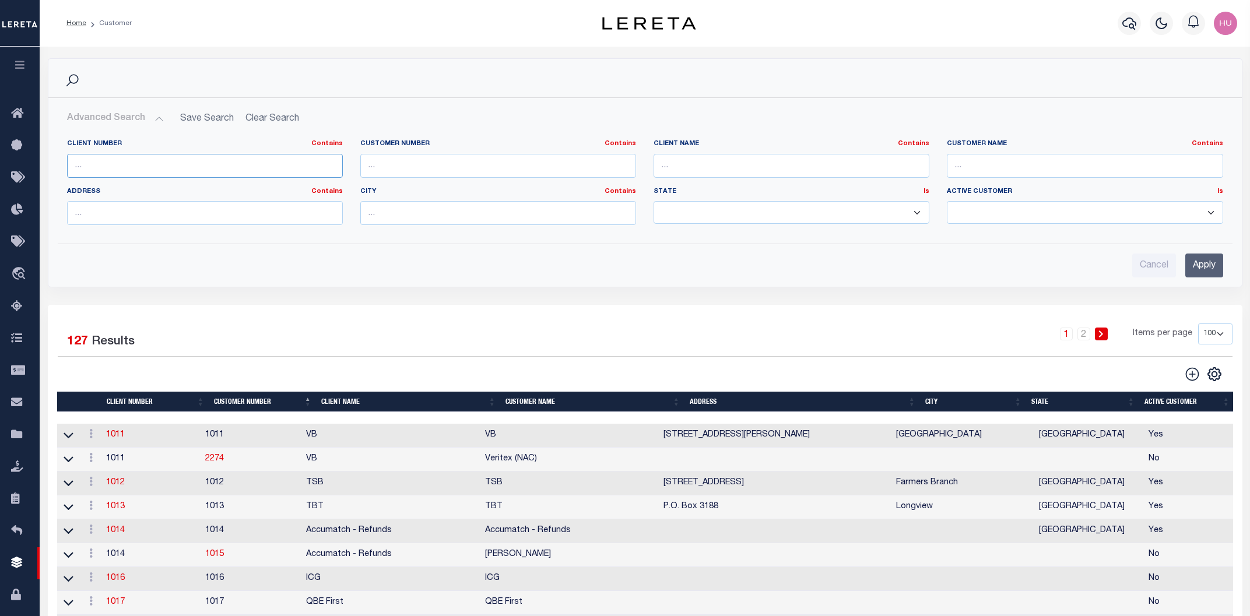
click at [97, 167] on input "text" at bounding box center [205, 166] width 276 height 24
paste input "1110"
type input "1110"
click at [1204, 262] on input "Apply" at bounding box center [1205, 266] width 38 height 24
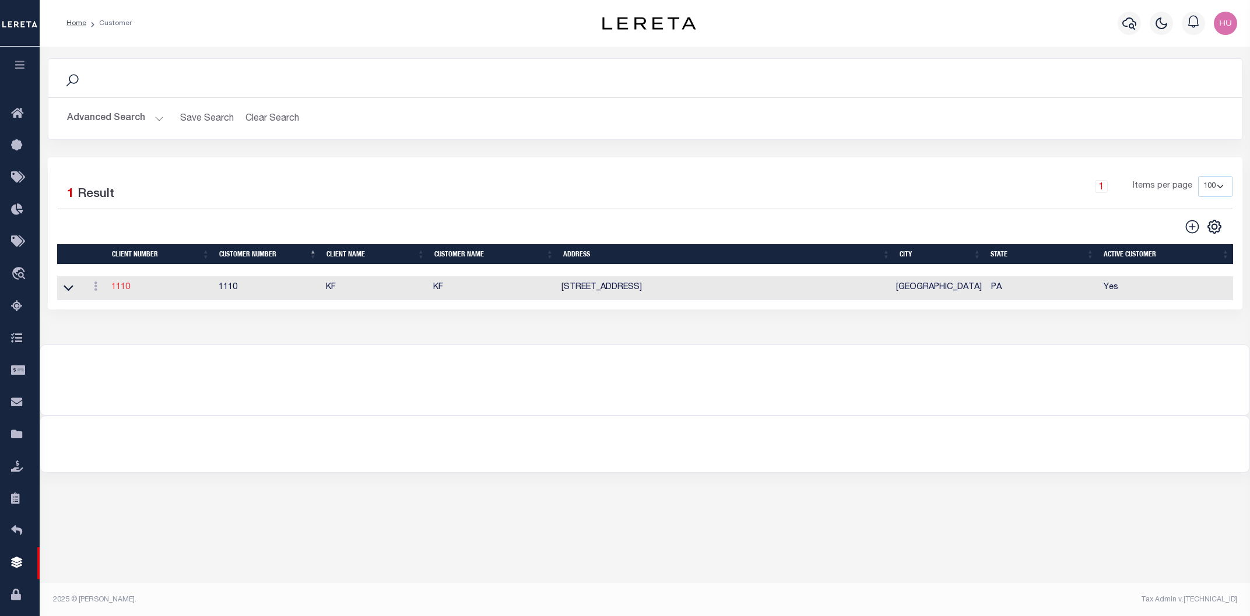
click at [121, 289] on link "1110" at bounding box center [120, 287] width 19 height 8
select select "1110"
type input "KF"
type input "1110"
type input "KF"
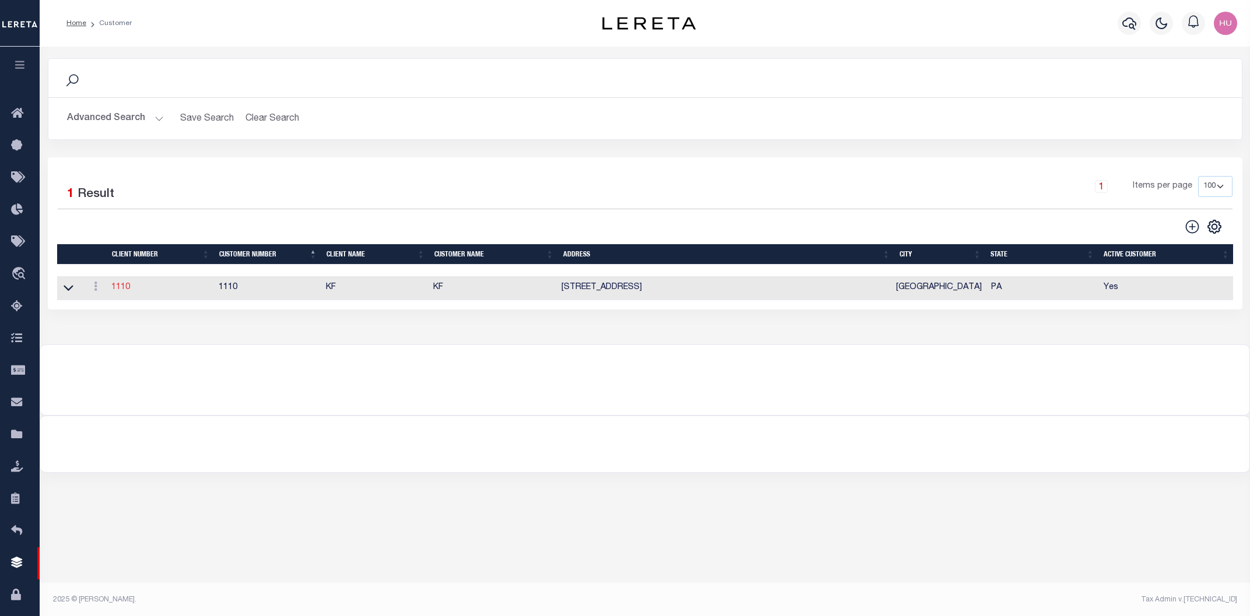
type input "Bob"
type input "Carter"
select select "Commercial"
type input "Barbara Kendrick"
type input "Beth Wiebe"
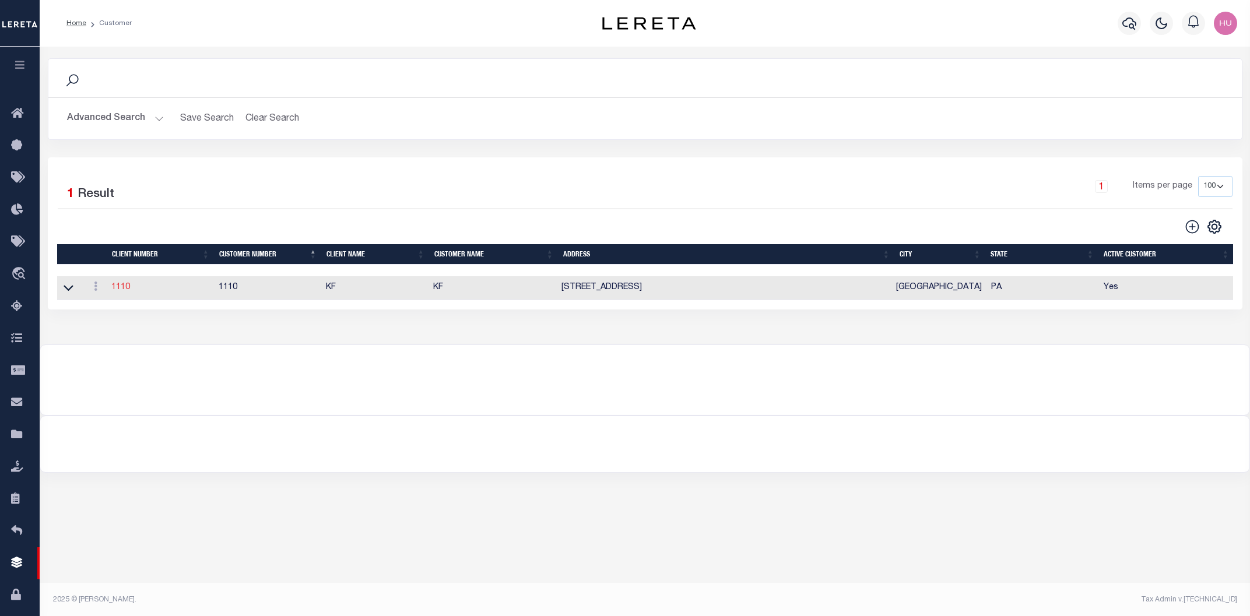
checkbox input "true"
select select
type textarea "$0.50 per loan per month tracking fee $2.50 per loan tracking on TKO"
type input "197"
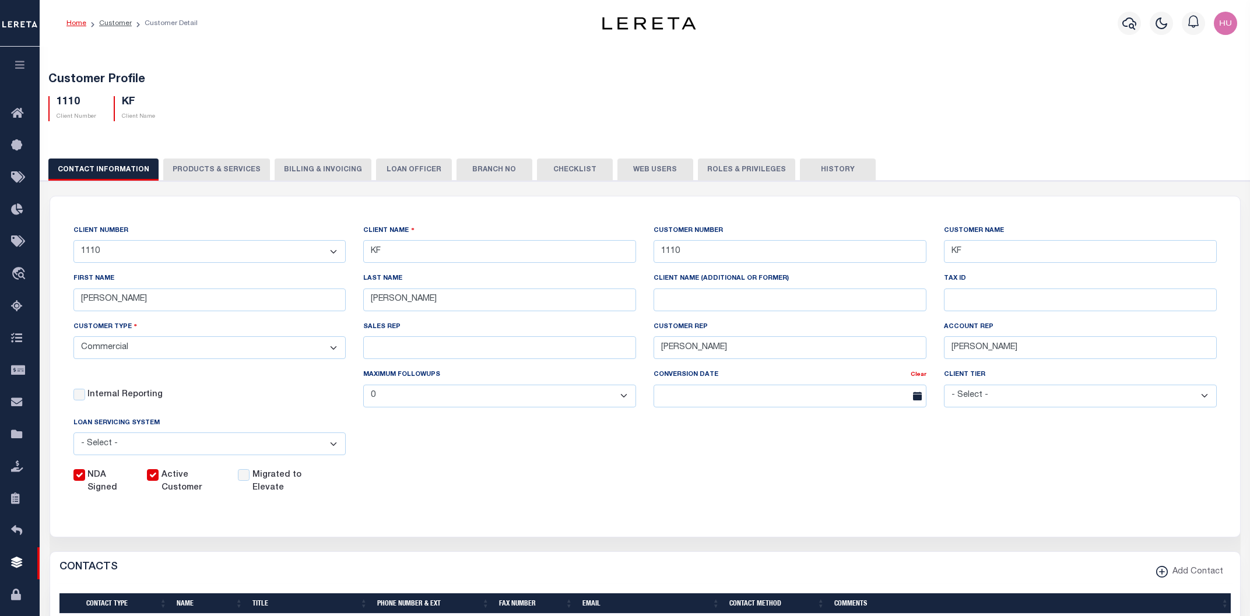
click at [210, 168] on button "PRODUCTS & SERVICES" at bounding box center [216, 170] width 107 height 22
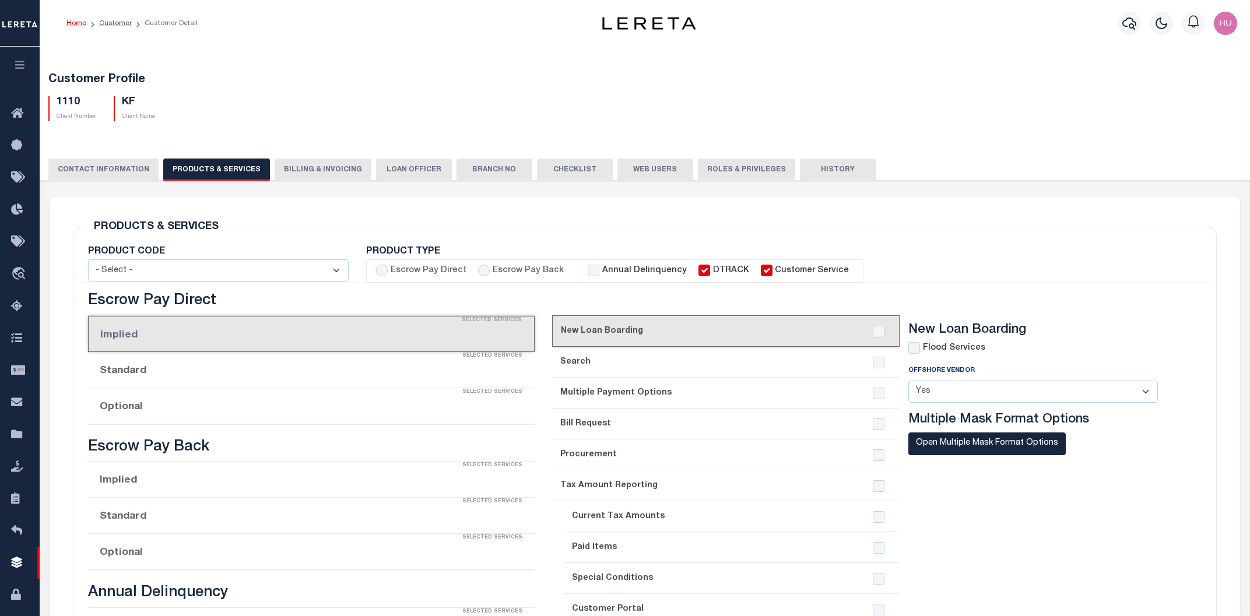
select select "STX"
radio input "true"
checkbox input "true"
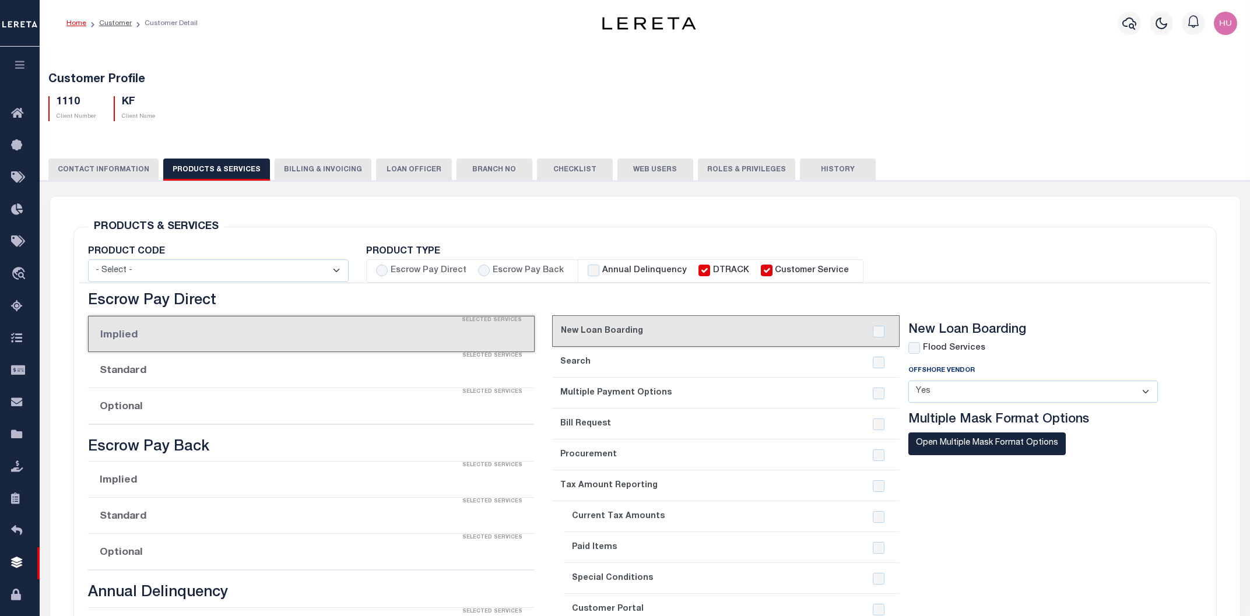
checkbox input "true"
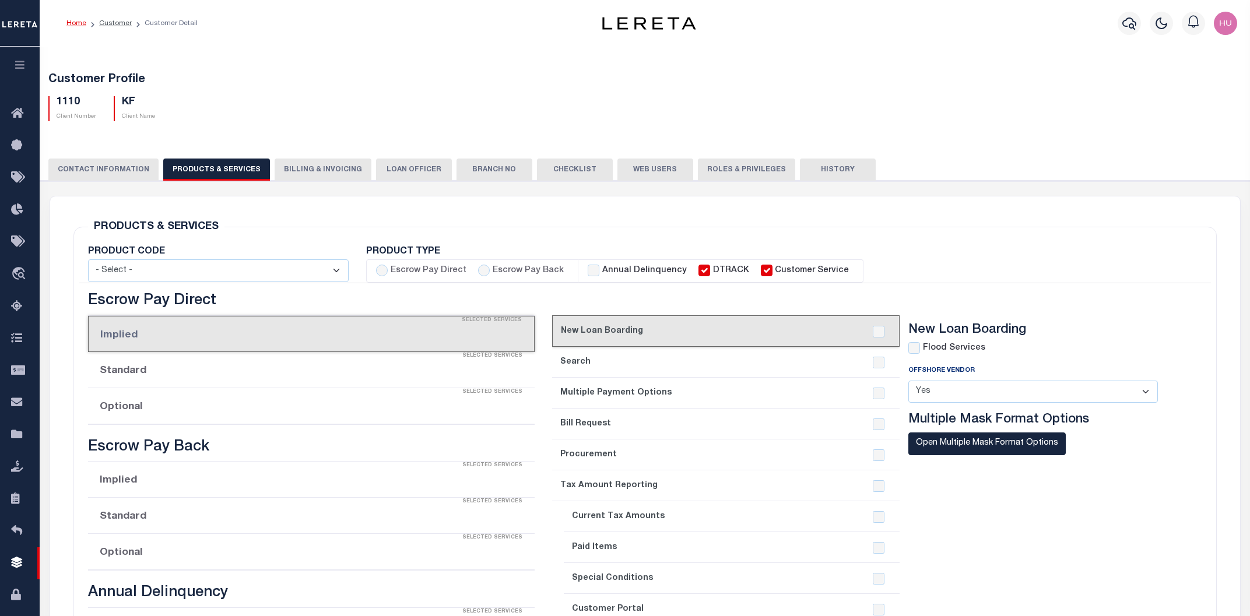
checkbox input "true"
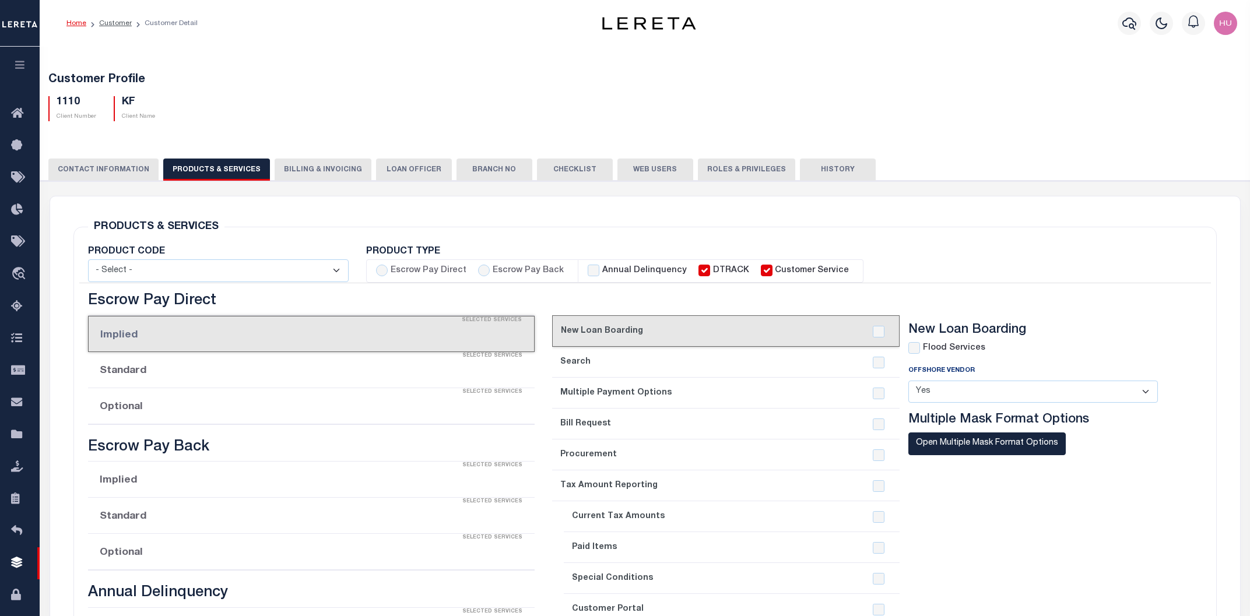
checkbox input "true"
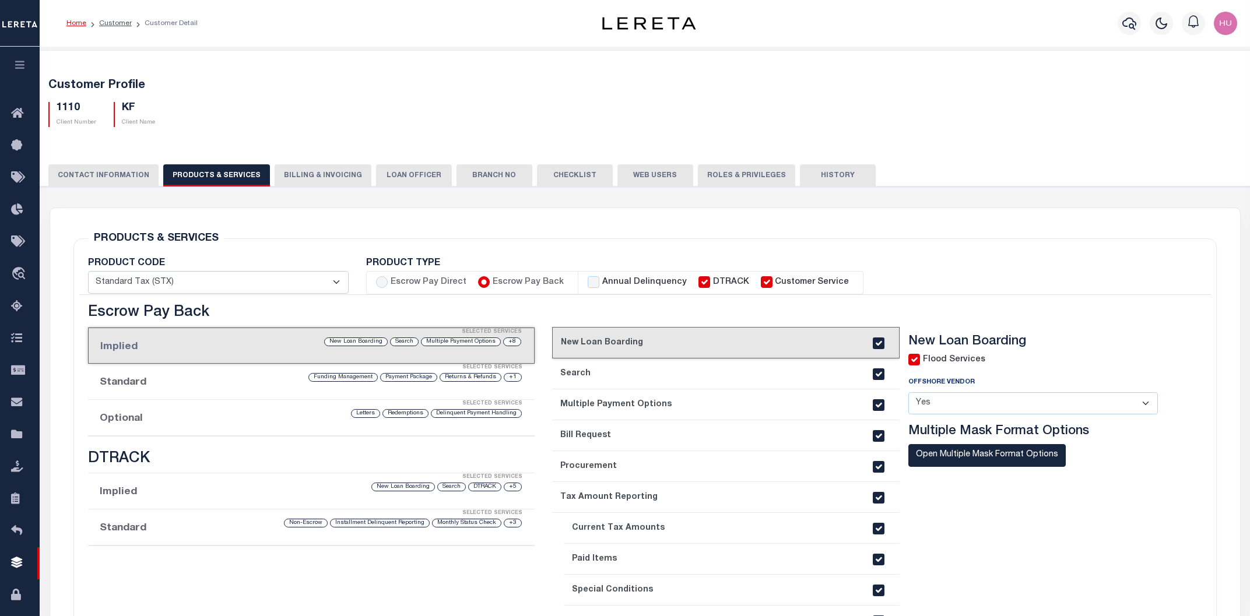
click at [190, 420] on li "Optional Selected Services Delinquent Payment Handling Redemptions Letters" at bounding box center [311, 418] width 447 height 36
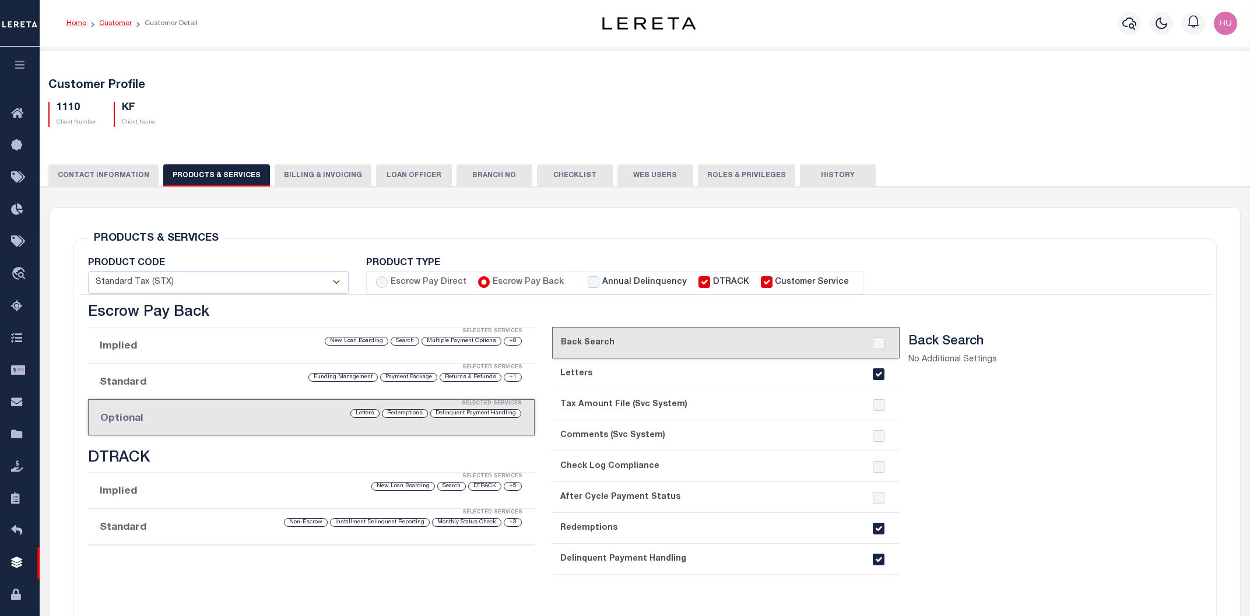
click at [114, 23] on link "Customer" at bounding box center [115, 23] width 33 height 7
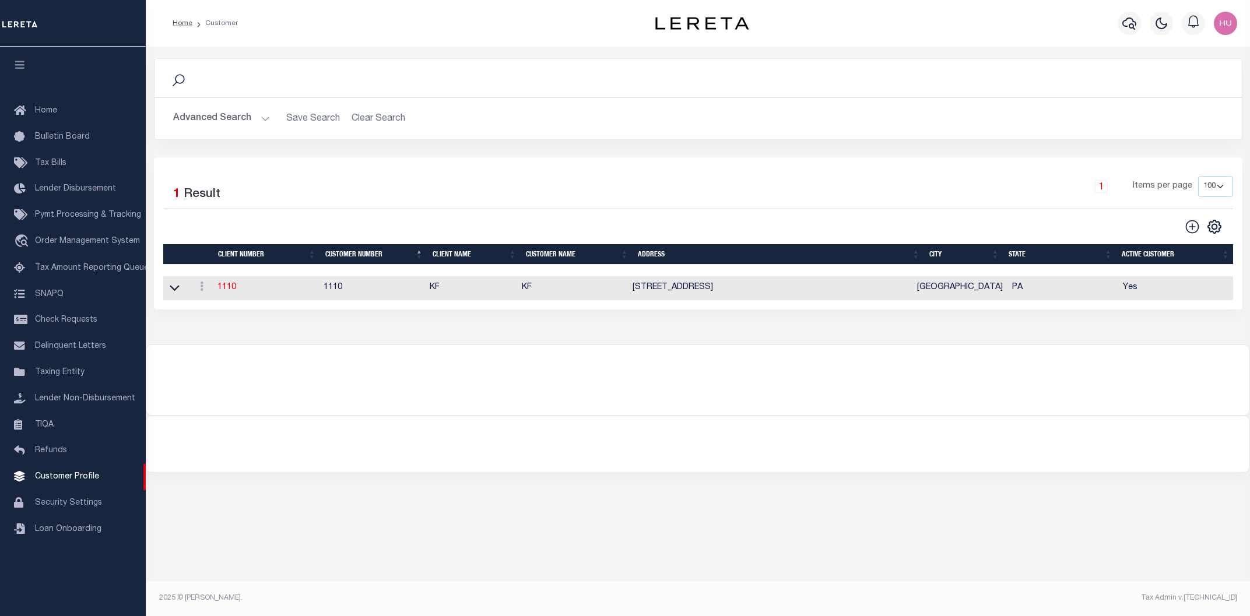
click at [190, 101] on div "Advanced Search Save Search Clear Search CustomerSearchGridWrapper_dynamictable…" at bounding box center [699, 118] width 1088 height 41
click at [206, 122] on button "Advanced Search" at bounding box center [221, 118] width 97 height 23
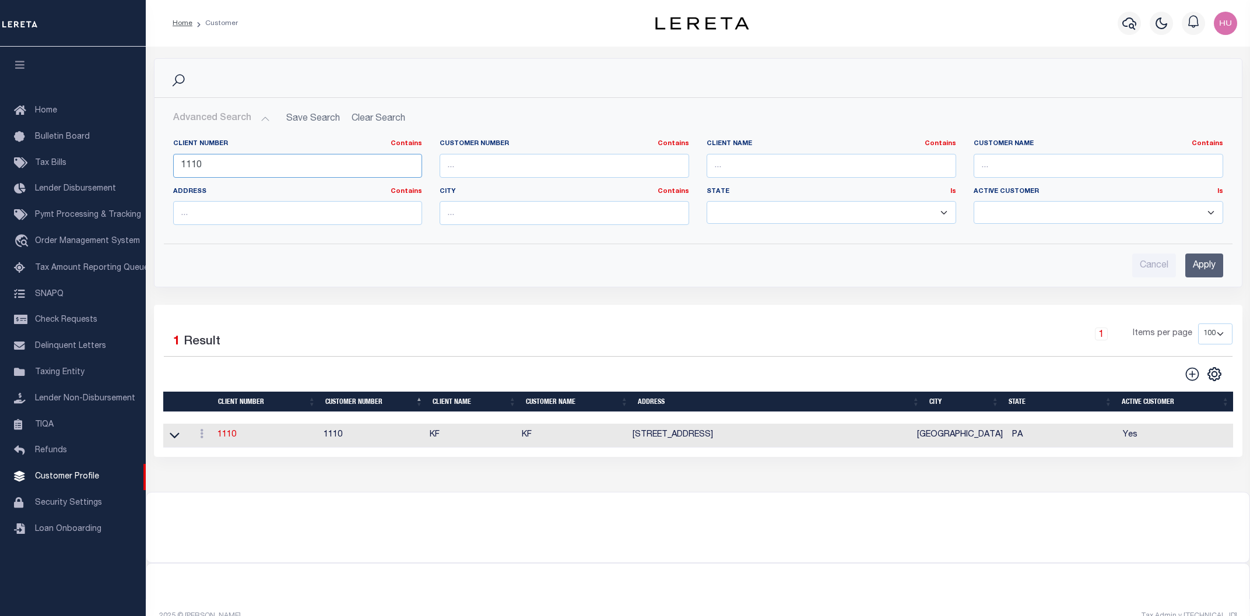
click at [189, 168] on input "1110" at bounding box center [298, 166] width 250 height 24
click at [189, 167] on input "1110" at bounding box center [298, 166] width 250 height 24
paste input "04"
type input "1104"
click at [1211, 267] on input "Apply" at bounding box center [1205, 266] width 38 height 24
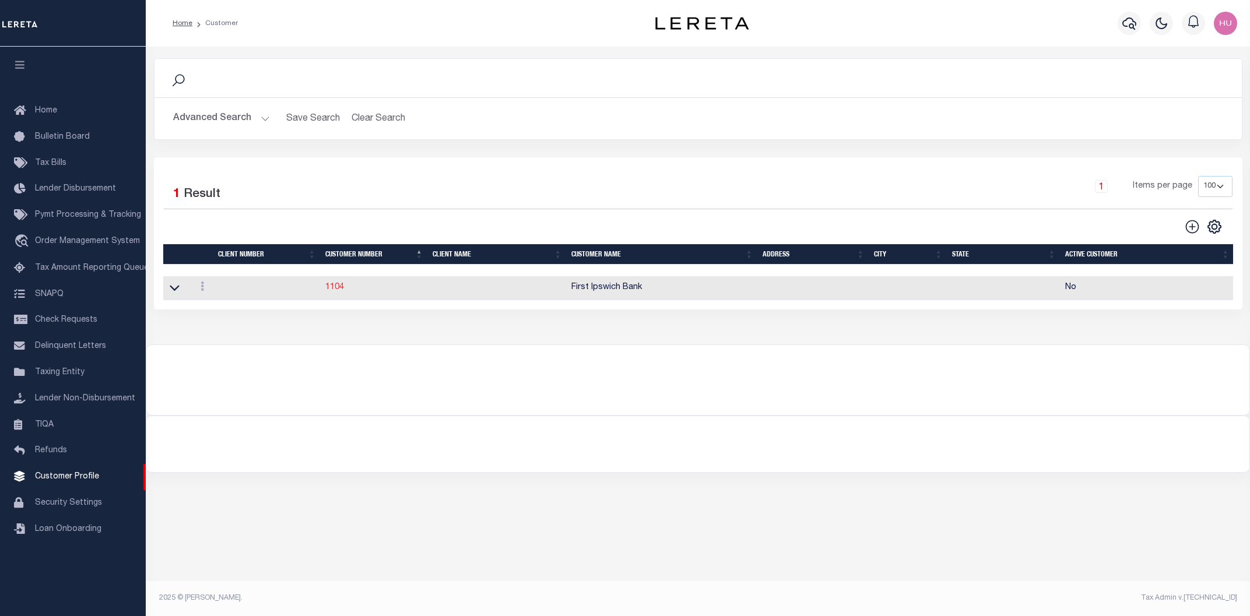
click at [330, 289] on link "1104" at bounding box center [334, 287] width 19 height 8
select select "1101"
type input "Boston Bank"
type input "1104"
type input "First Ipswich Bank"
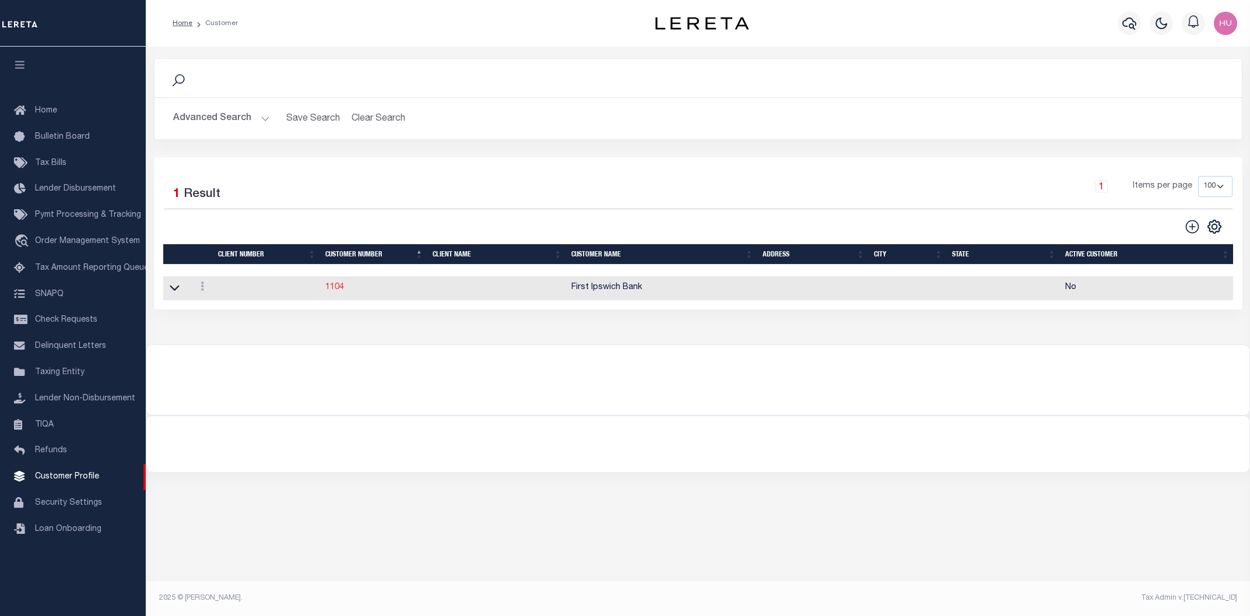
type input "[PERSON_NAME]-[GEOGRAPHIC_DATA]"
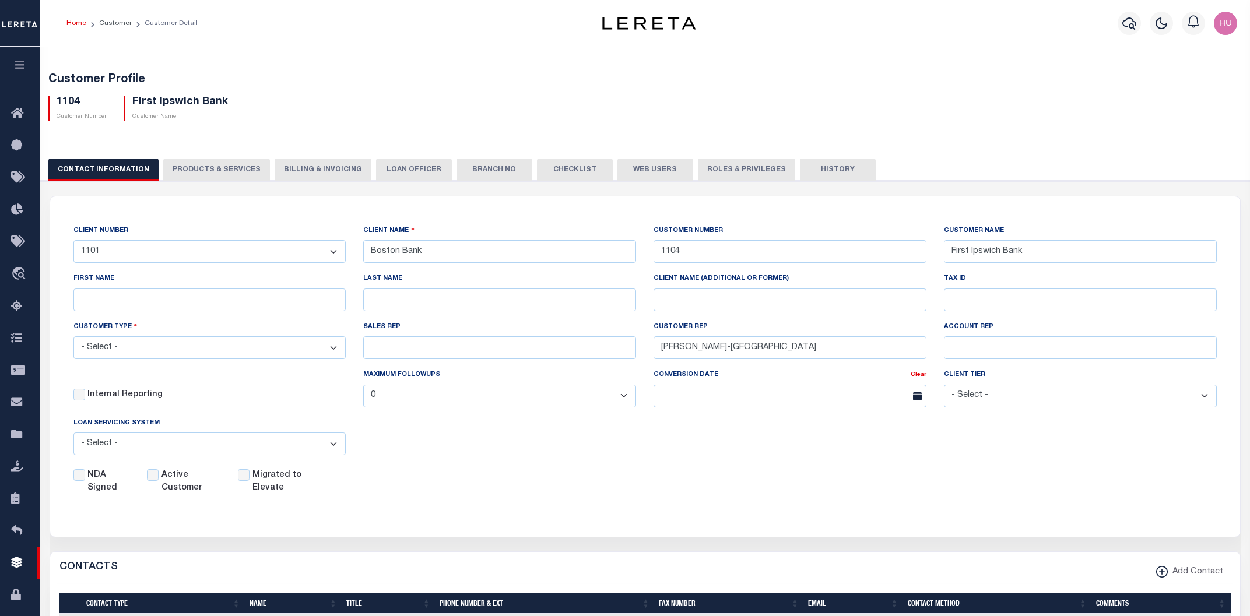
click at [203, 169] on button "PRODUCTS & SERVICES" at bounding box center [216, 170] width 107 height 22
select select "STX"
radio input "true"
checkbox input "true"
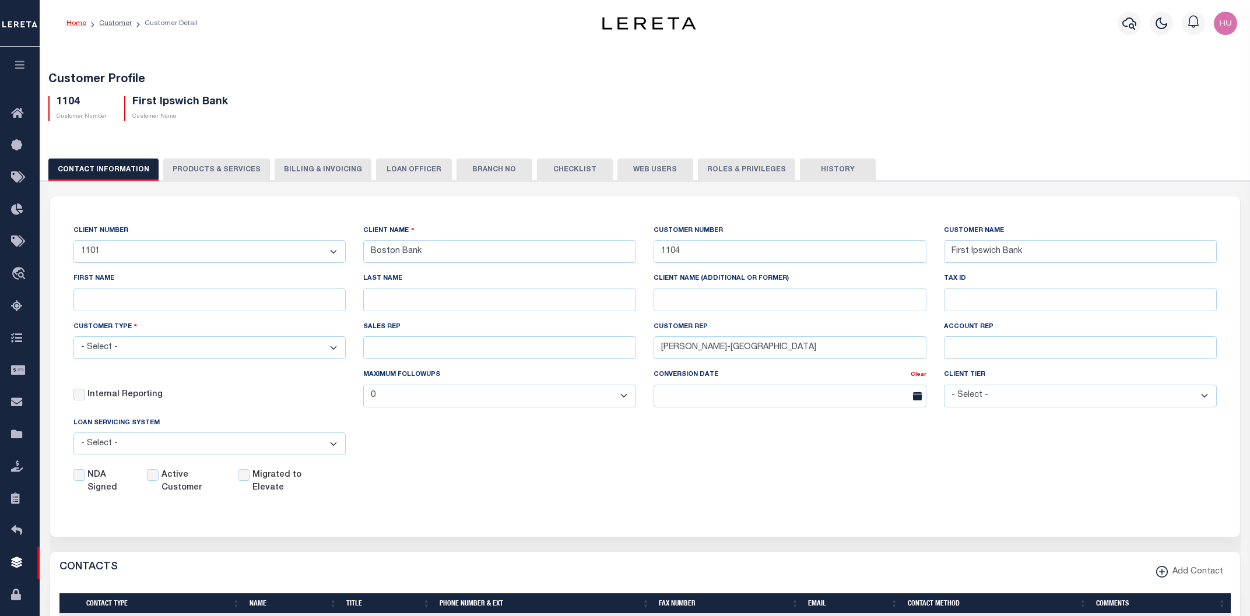
checkbox input "true"
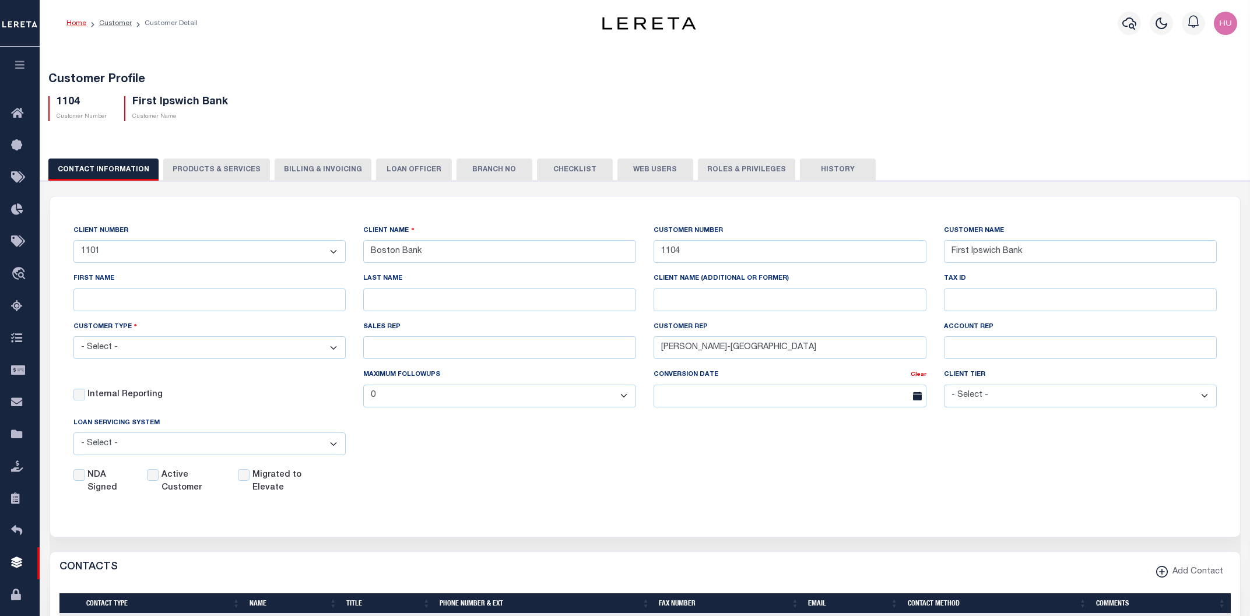
checkbox input "true"
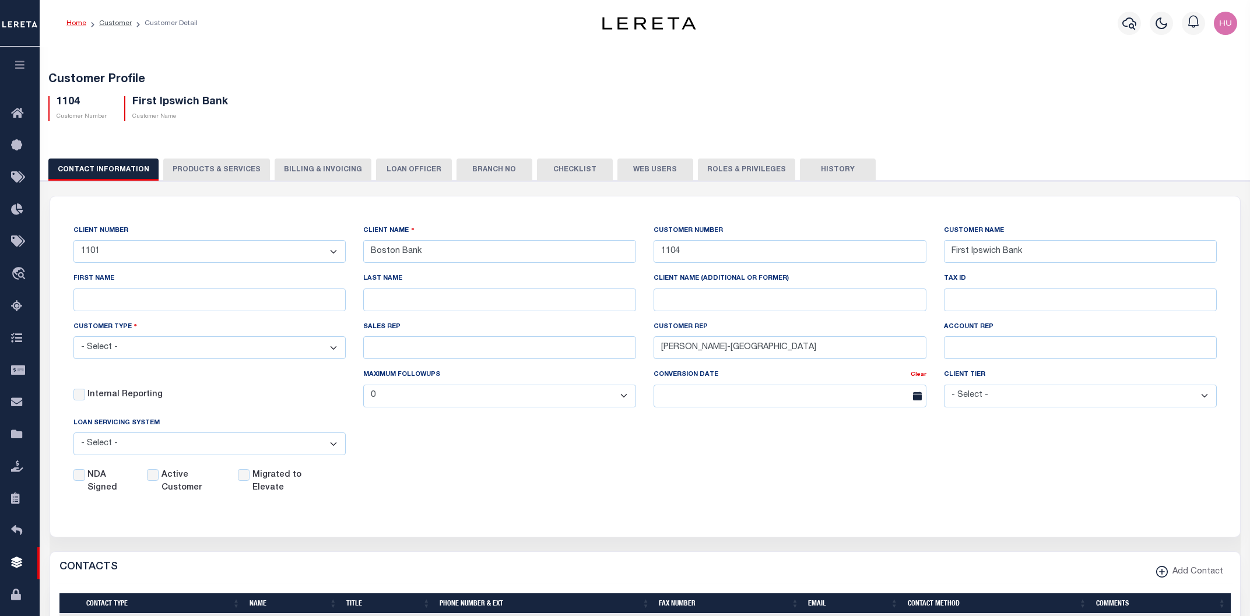
checkbox input "true"
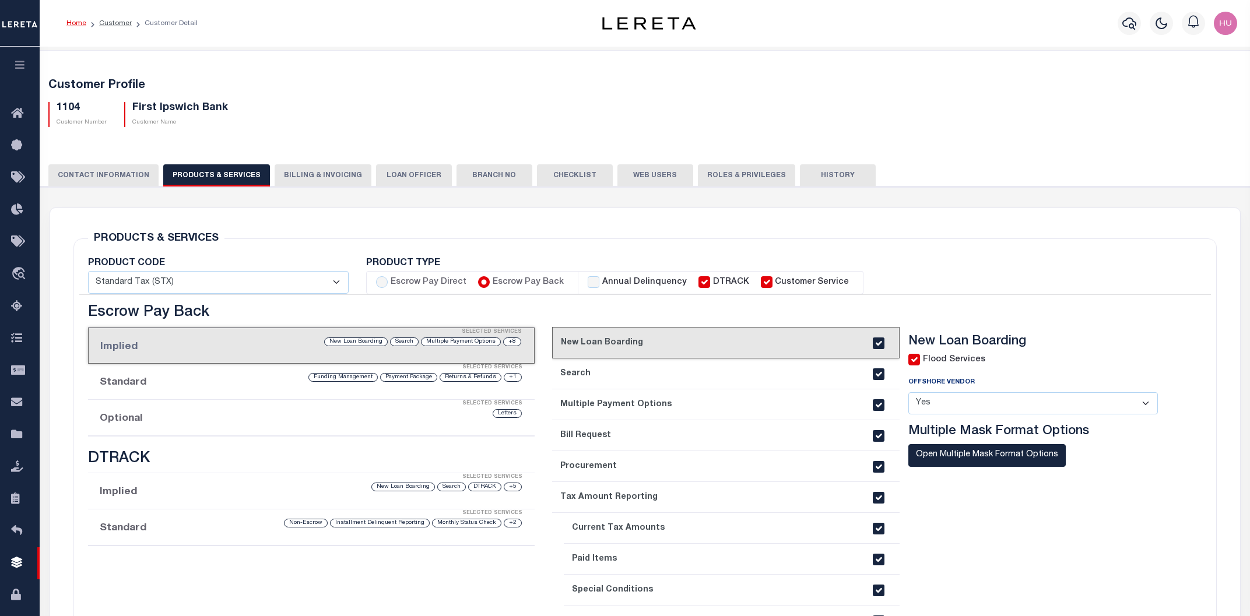
click at [178, 417] on li "Optional Selected Services Letters" at bounding box center [311, 418] width 447 height 36
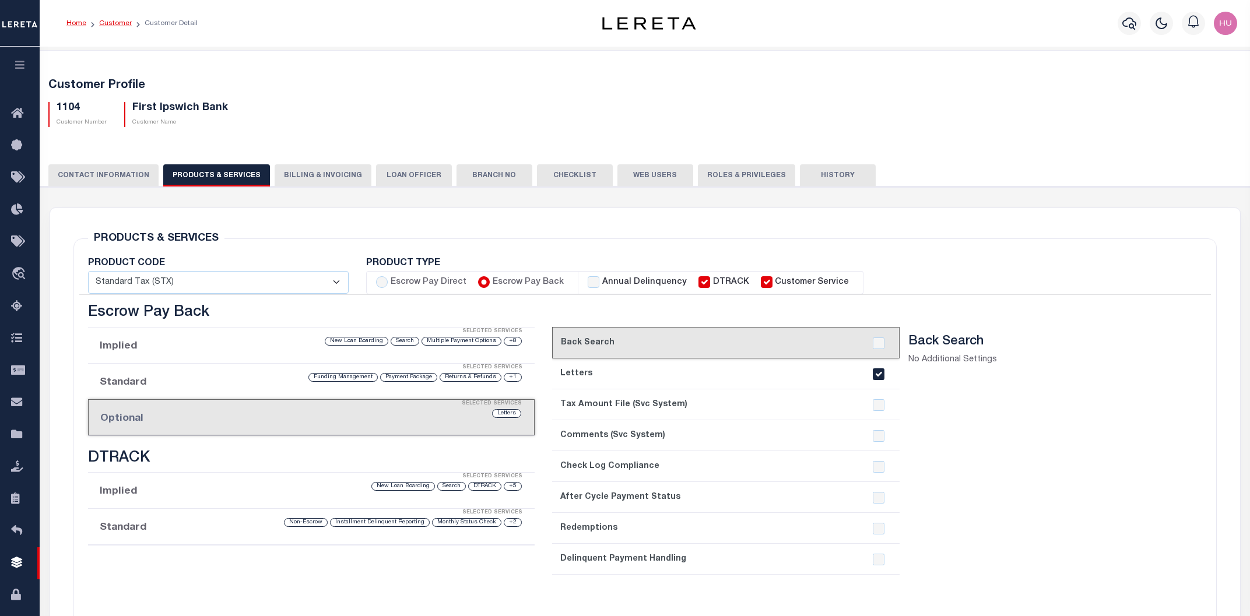
click at [114, 26] on link "Customer" at bounding box center [115, 23] width 33 height 7
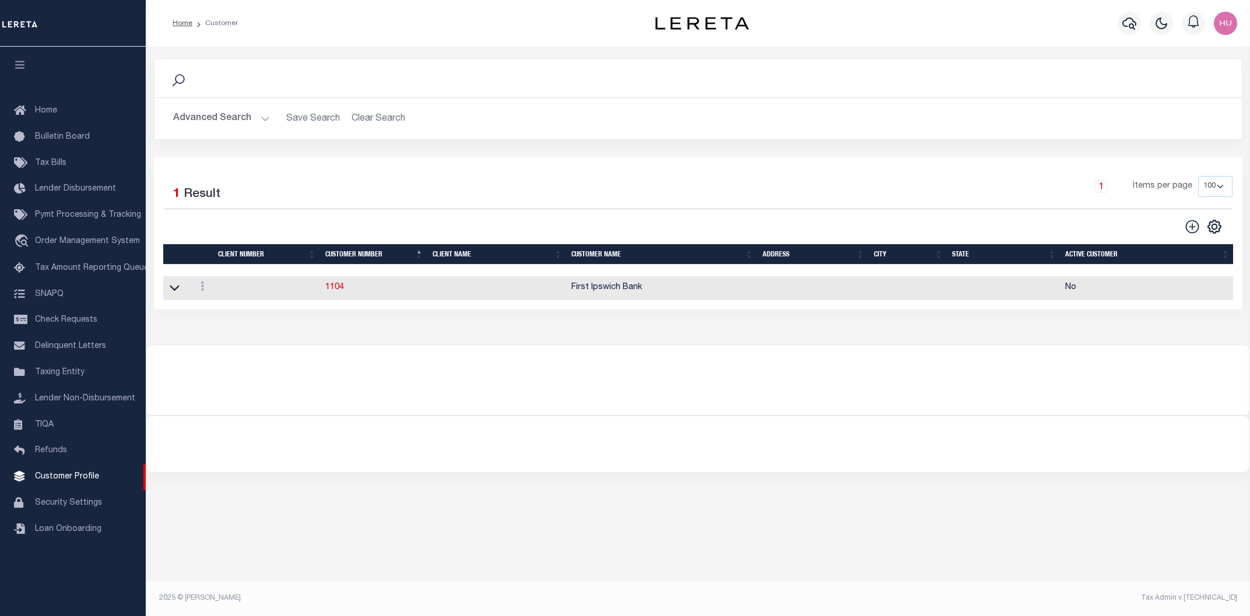
click at [213, 117] on button "Advanced Search" at bounding box center [221, 118] width 97 height 23
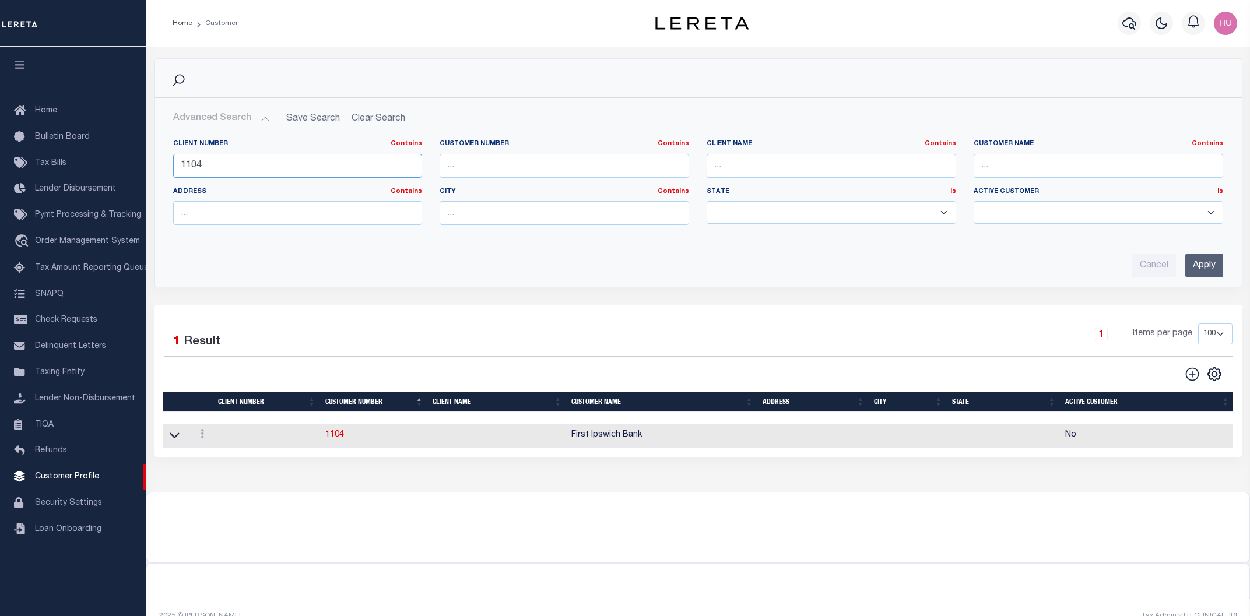
click at [188, 167] on input "1104" at bounding box center [298, 166] width 250 height 24
paste input "06"
type input "1064"
click at [1205, 264] on input "Apply" at bounding box center [1205, 266] width 38 height 24
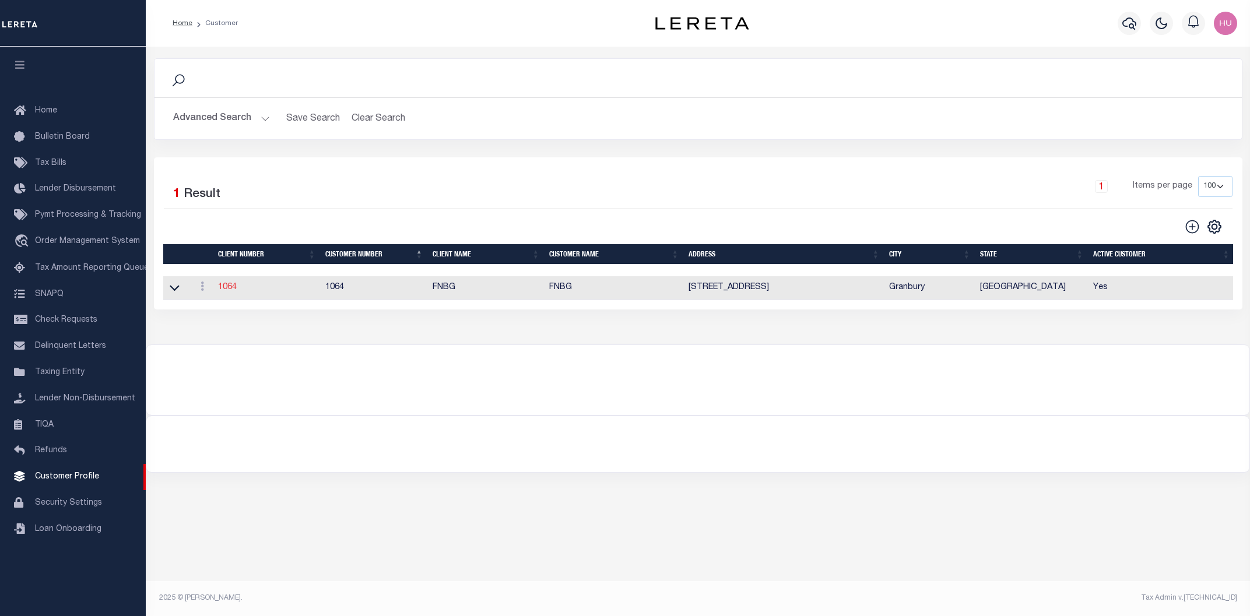
click at [226, 291] on link "1064" at bounding box center [227, 287] width 19 height 8
select select "1064"
type input "FNBG"
type input "1064"
type input "FNBG"
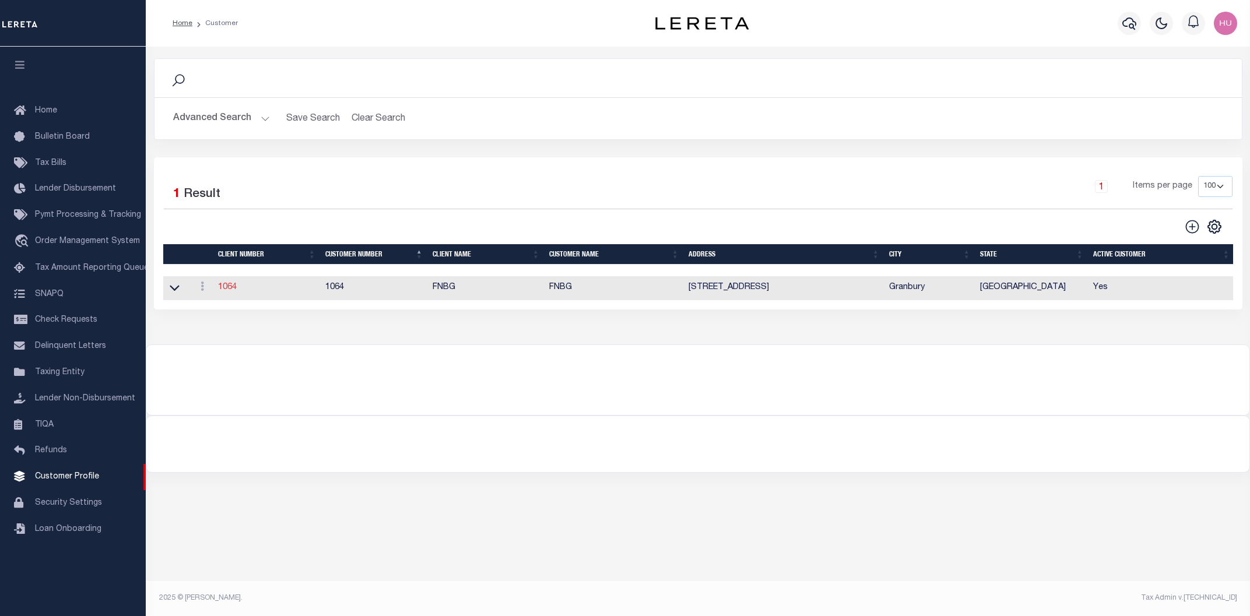
type input "[PERSON_NAME]"
select select "Mixed Portfolio"
type input "[PERSON_NAME]"
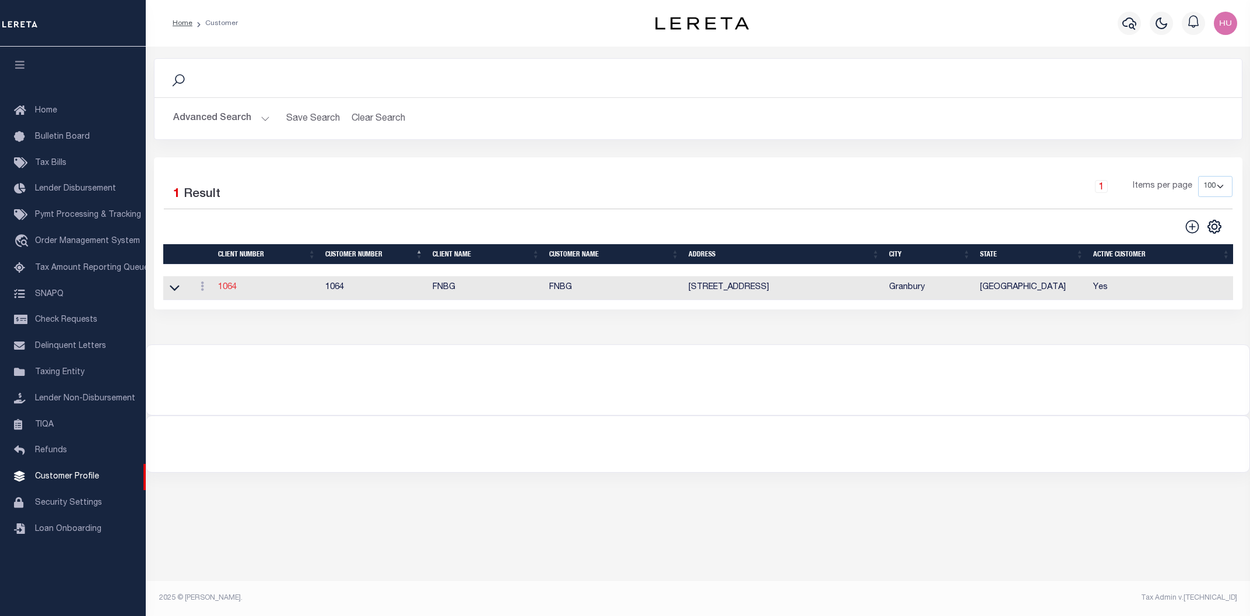
checkbox input "true"
select select
type textarea "$75 for first 500K and $5 per $100K over that for Commercial only. $5 per parce…"
type input "20"
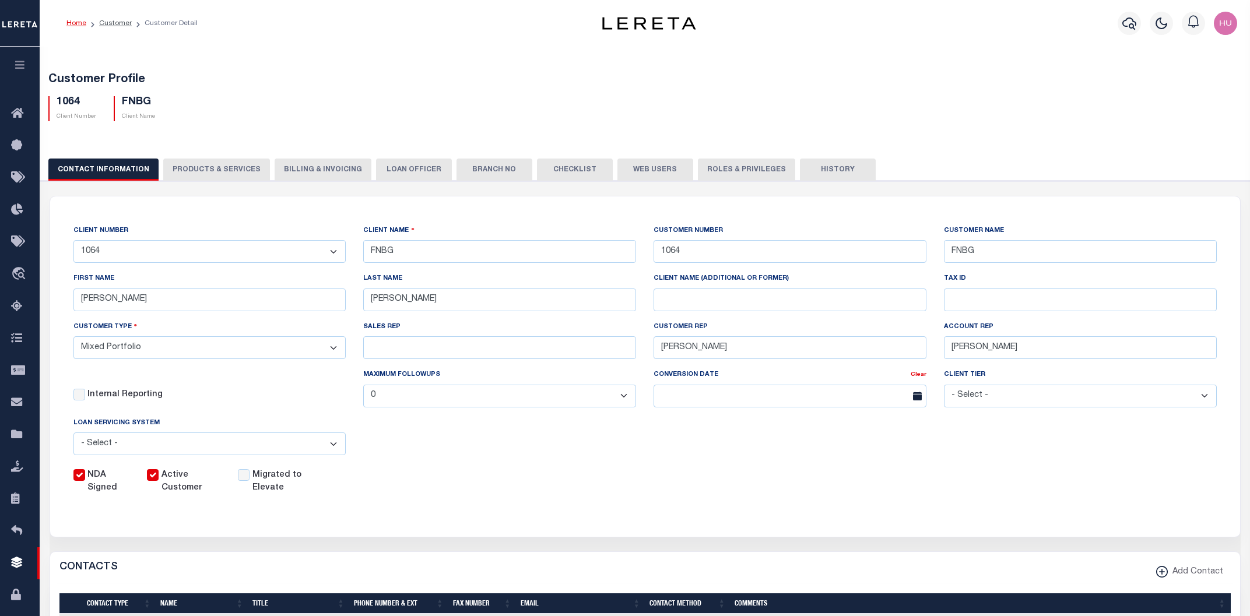
click at [218, 169] on button "PRODUCTS & SERVICES" at bounding box center [216, 170] width 107 height 22
select select "STX"
radio input "true"
checkbox input "true"
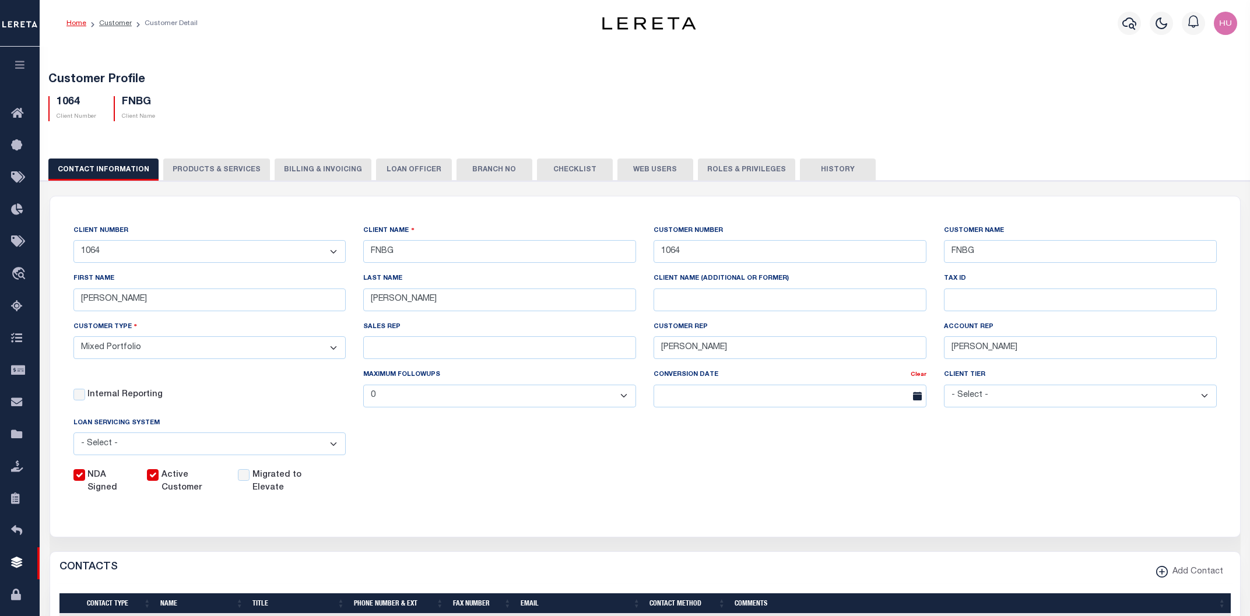
checkbox input "true"
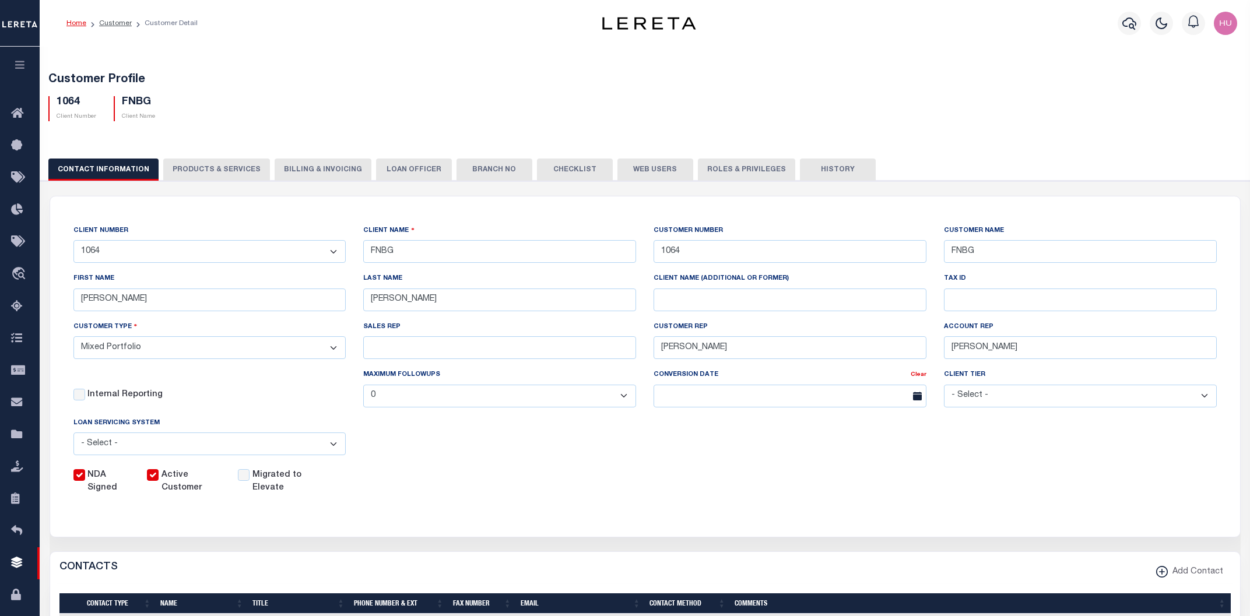
checkbox input "true"
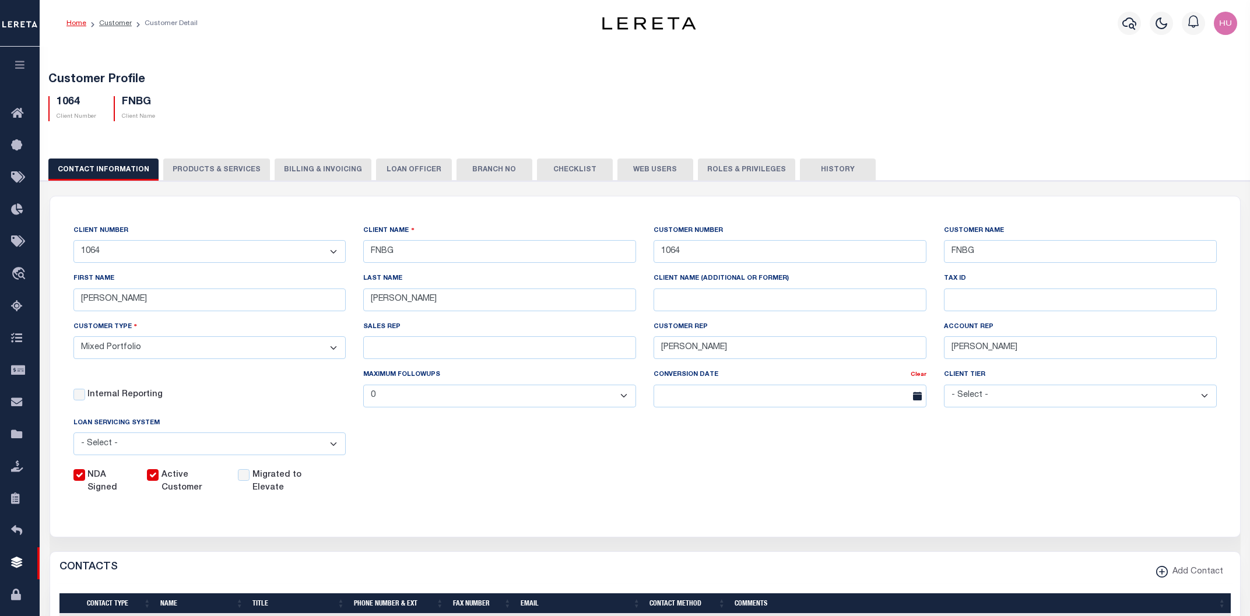
checkbox input "true"
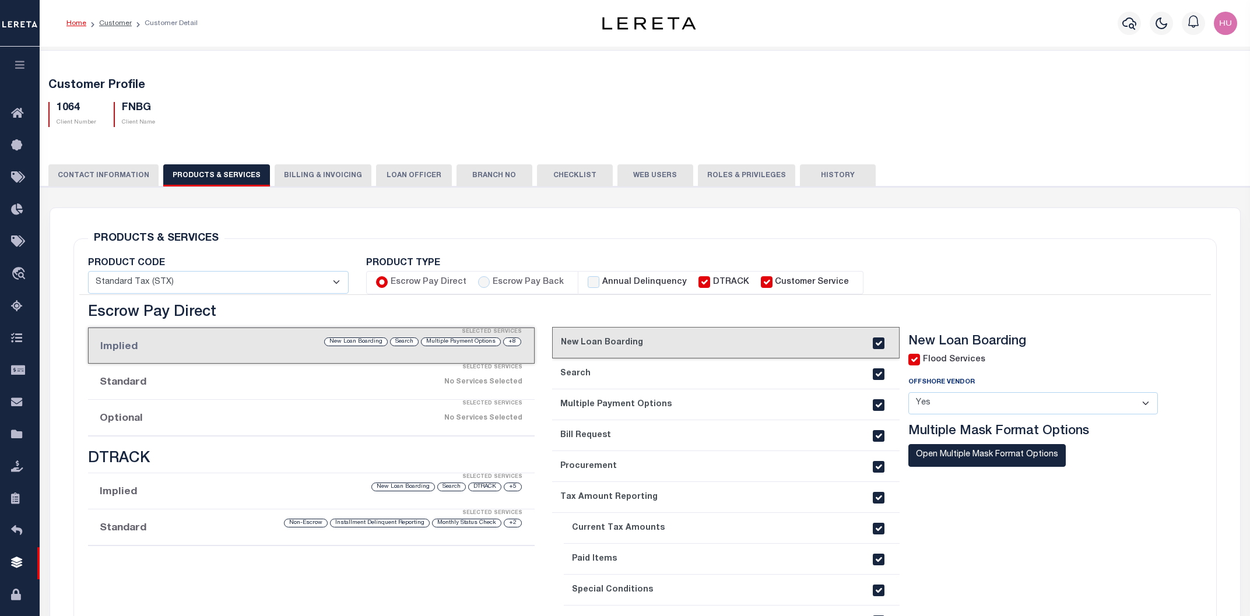
click at [195, 412] on div "Selected Services" at bounding box center [323, 403] width 447 height 23
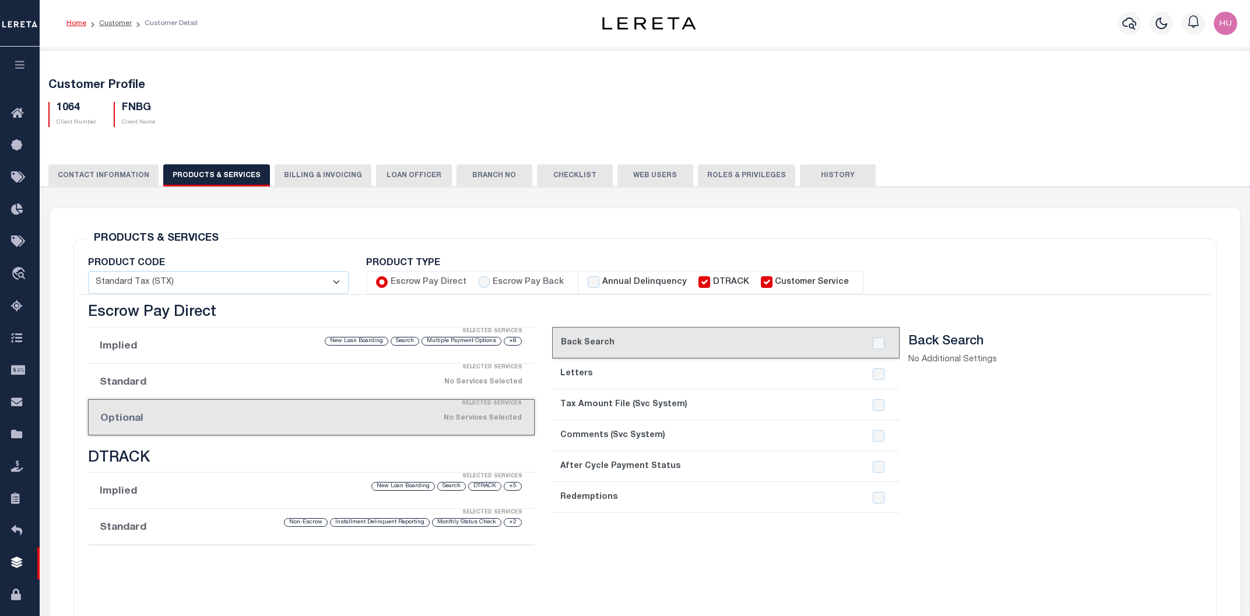
scroll to position [125, 0]
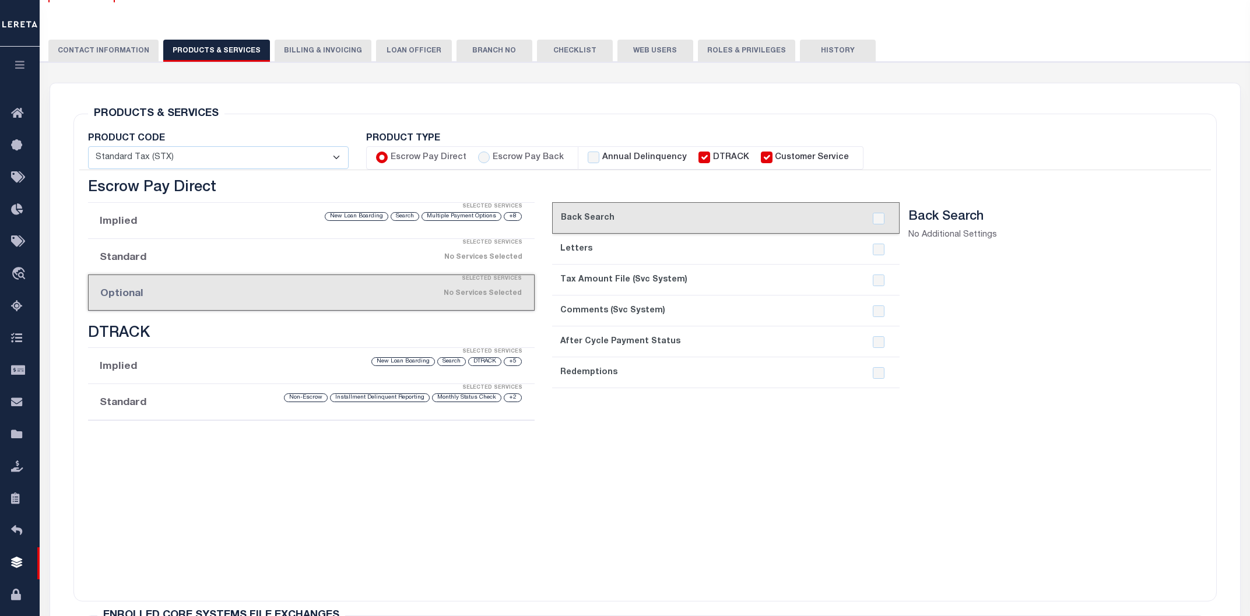
click at [309, 232] on div "Selected Services" at bounding box center [323, 243] width 447 height 23
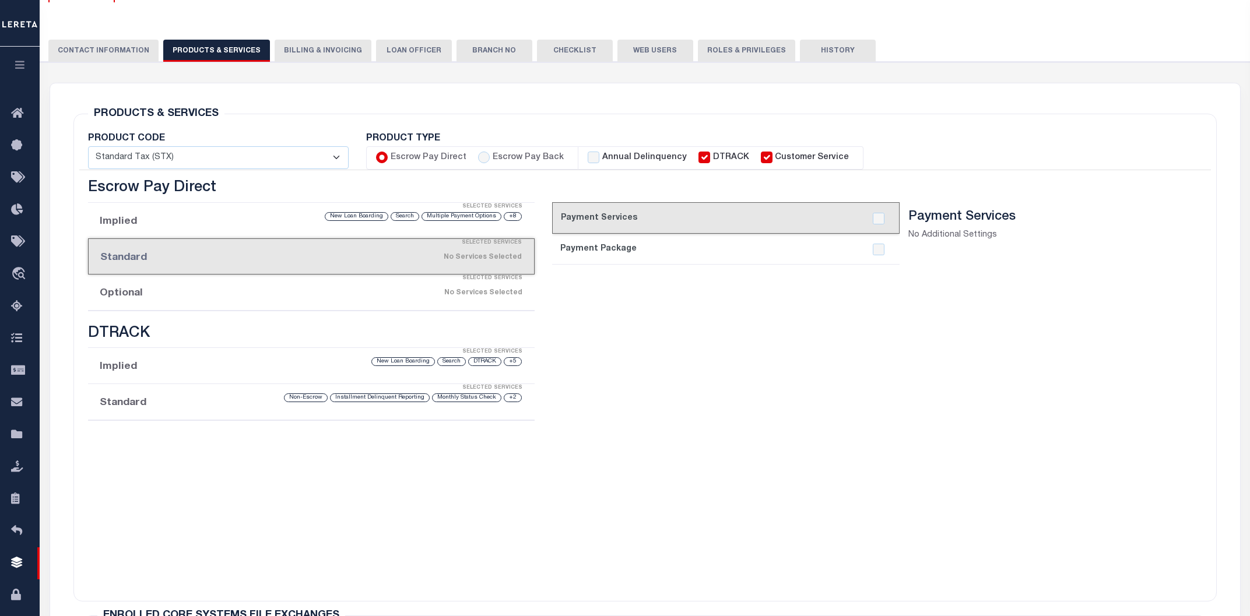
click at [230, 217] on div "Selected Services" at bounding box center [323, 206] width 447 height 23
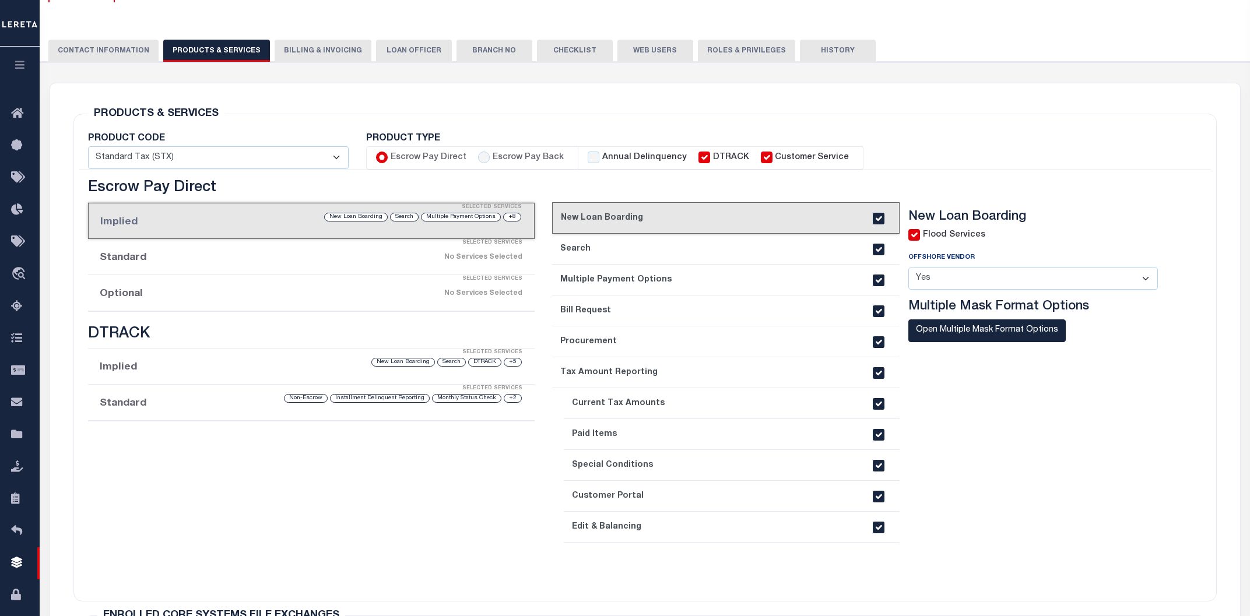
click at [175, 363] on div "Selected Services" at bounding box center [323, 352] width 447 height 23
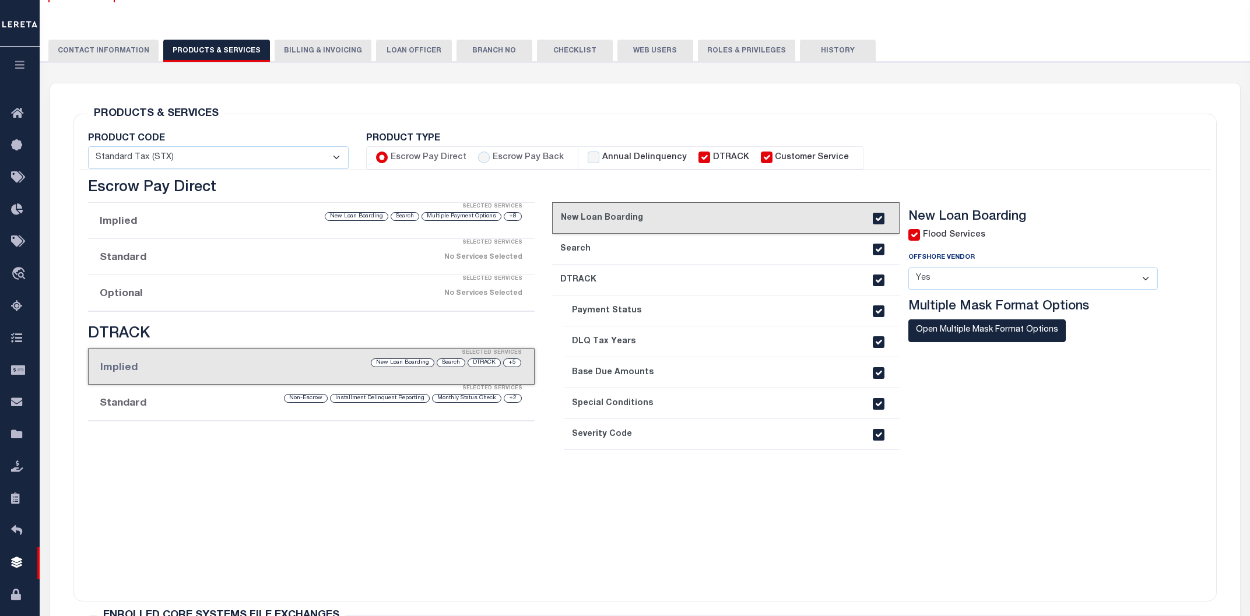
click at [175, 403] on li "Standard Selected Services +2 Monthly Status Check Installment Delinquent Repor…" at bounding box center [311, 403] width 447 height 36
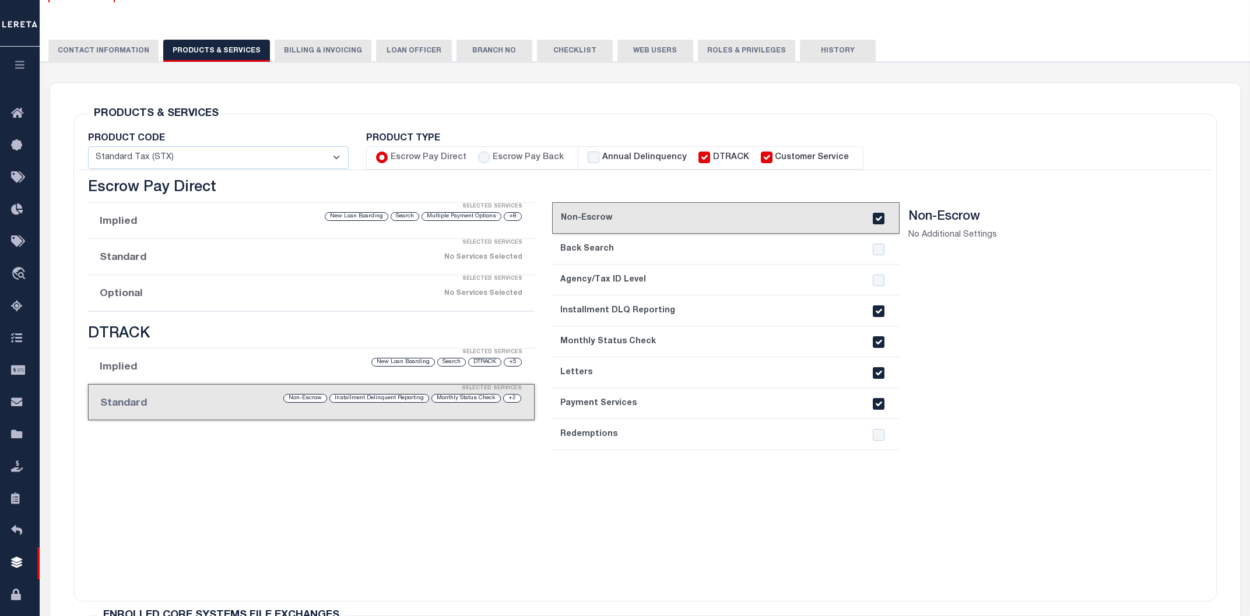
scroll to position [0, 0]
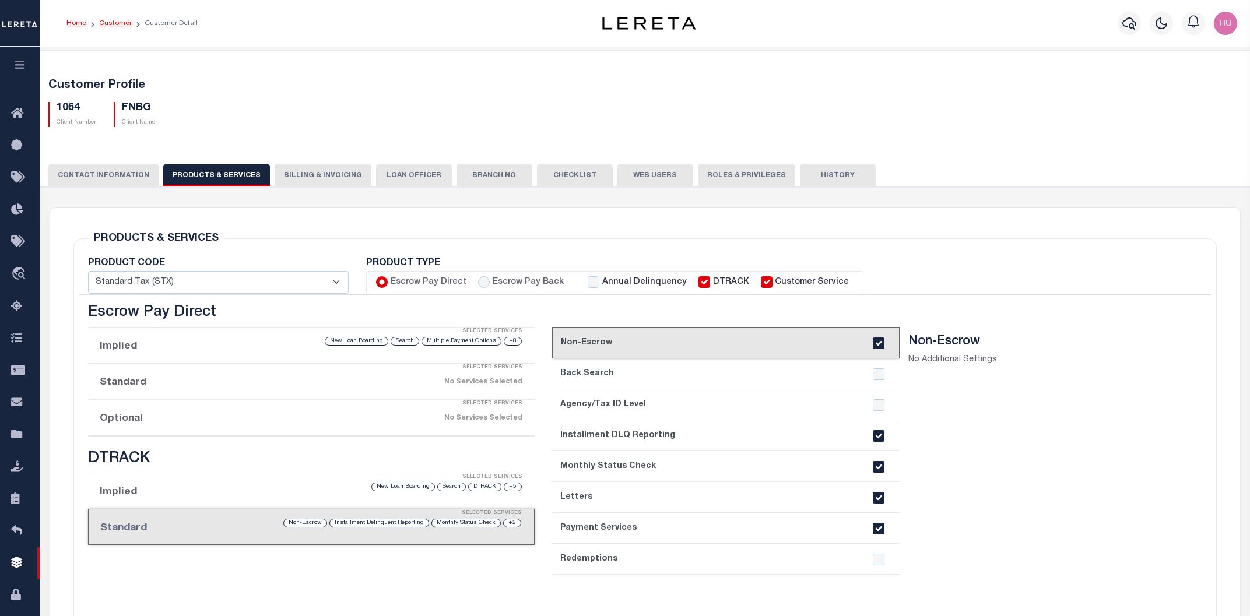
click at [115, 21] on link "Customer" at bounding box center [115, 23] width 33 height 7
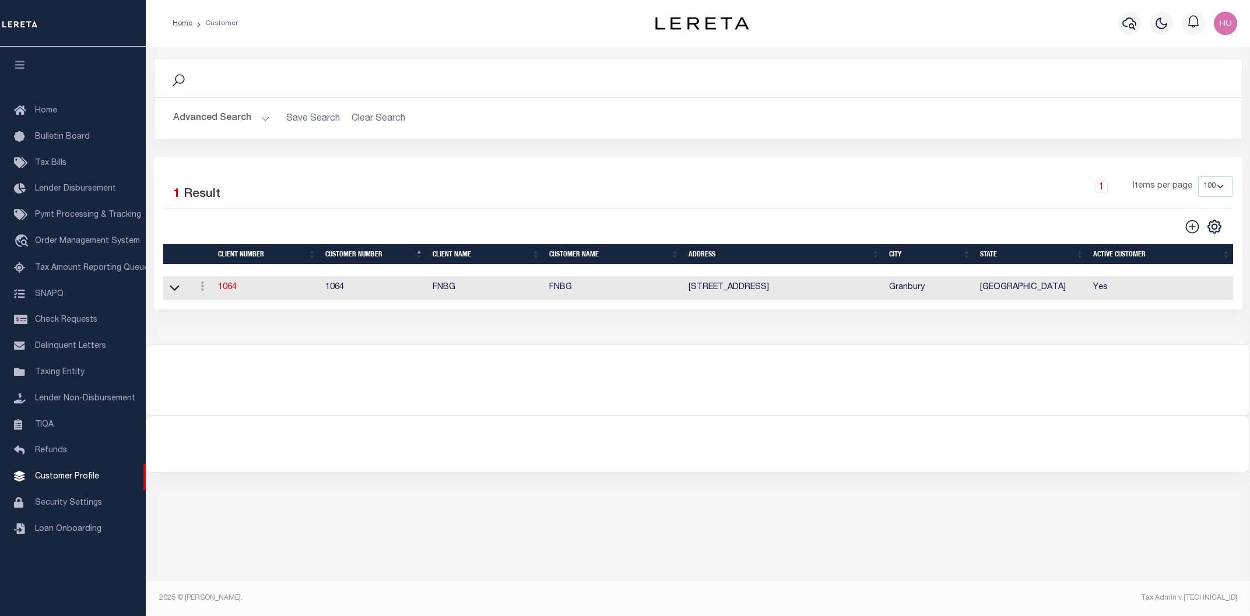
click at [219, 116] on button "Advanced Search" at bounding box center [221, 118] width 97 height 23
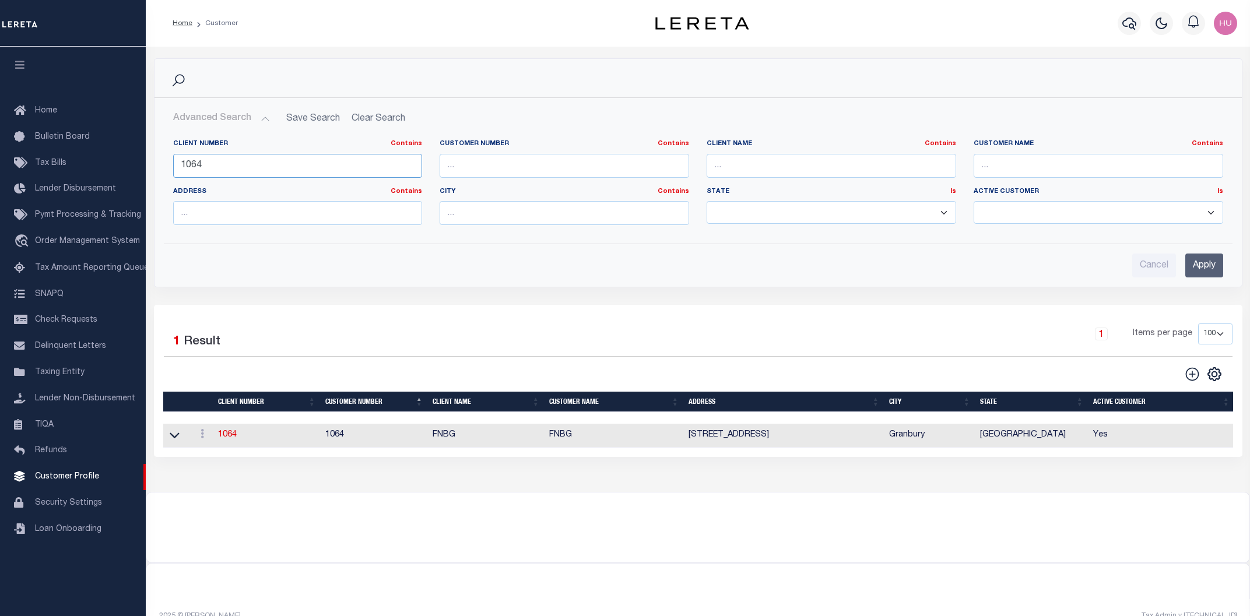
click at [189, 170] on input "1064" at bounding box center [298, 166] width 250 height 24
paste input "1"
type input "1061"
click at [1207, 262] on input "Apply" at bounding box center [1205, 266] width 38 height 24
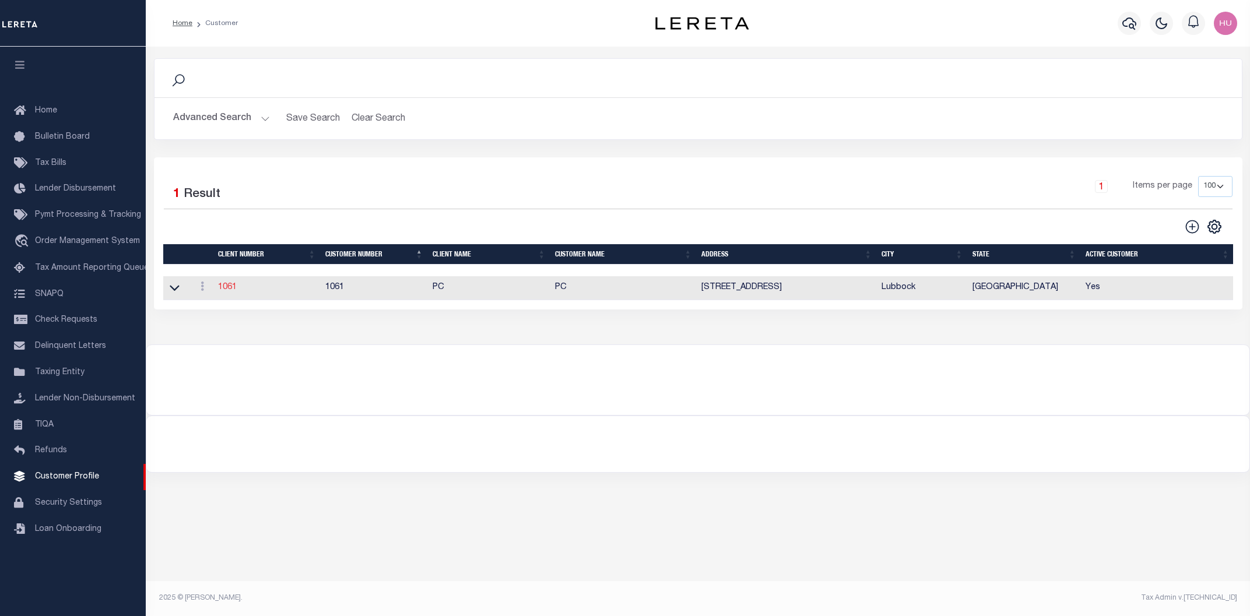
click at [222, 288] on link "1061" at bounding box center [227, 287] width 19 height 8
select select "1061"
type input "PC"
type input "1061"
type input "PC"
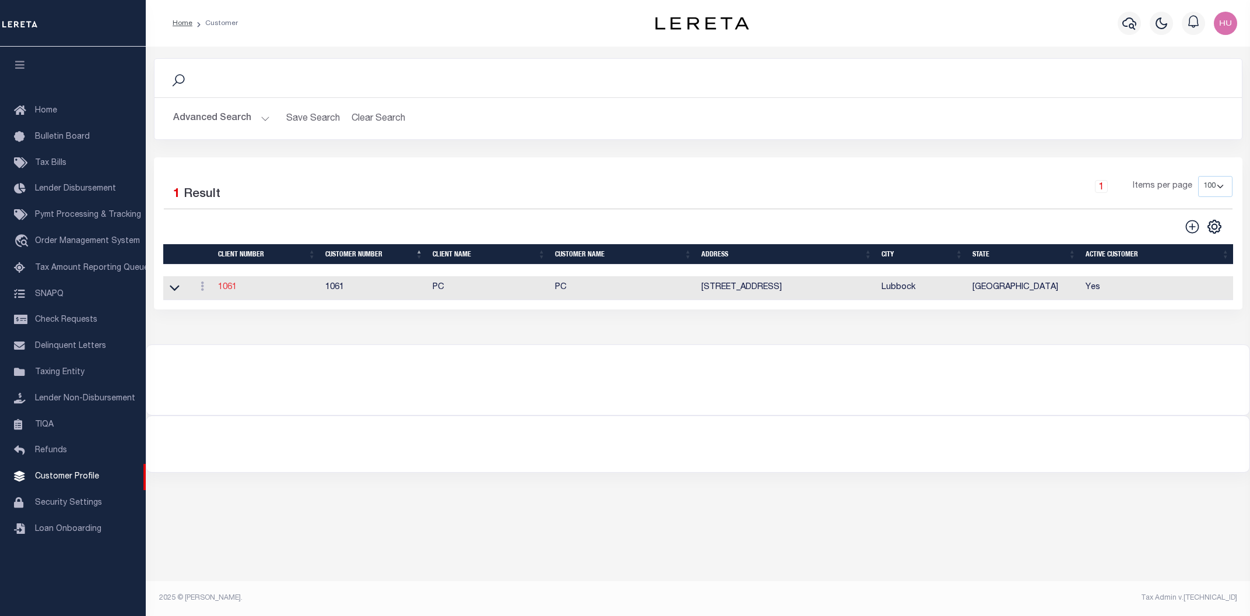
type input "Nancy"
type input "Thomas"
select select "Mixed Portfolio"
type input "Barbara Kendrick"
type input "Debbie Vecellio"
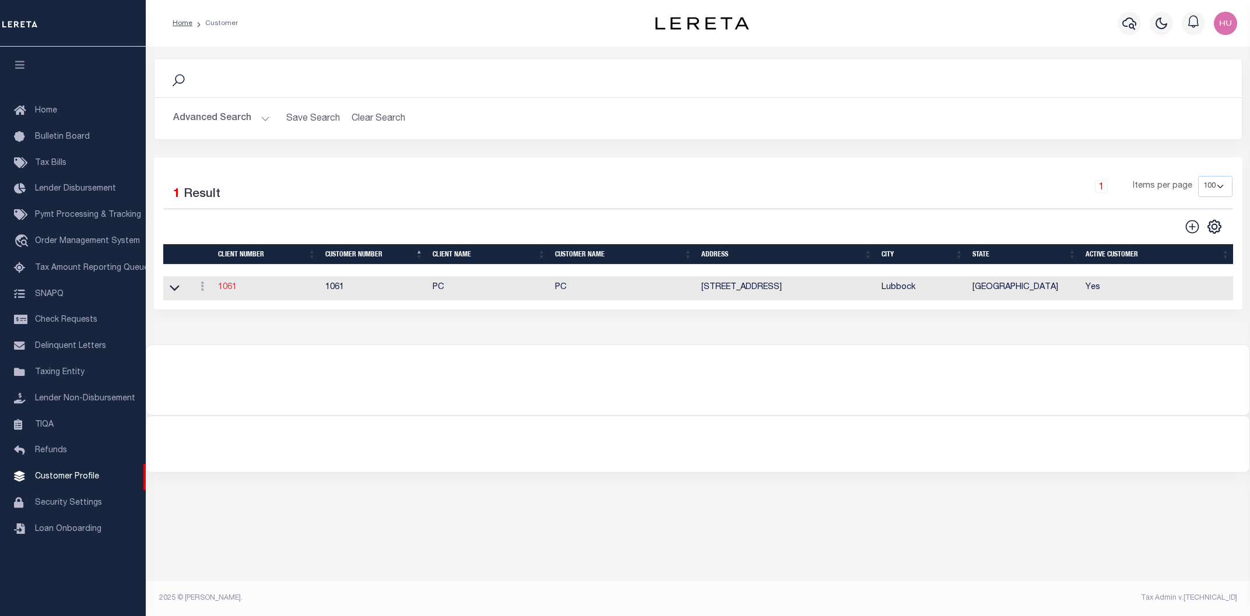
select select "FIS"
checkbox input "true"
select select
checkbox input "true"
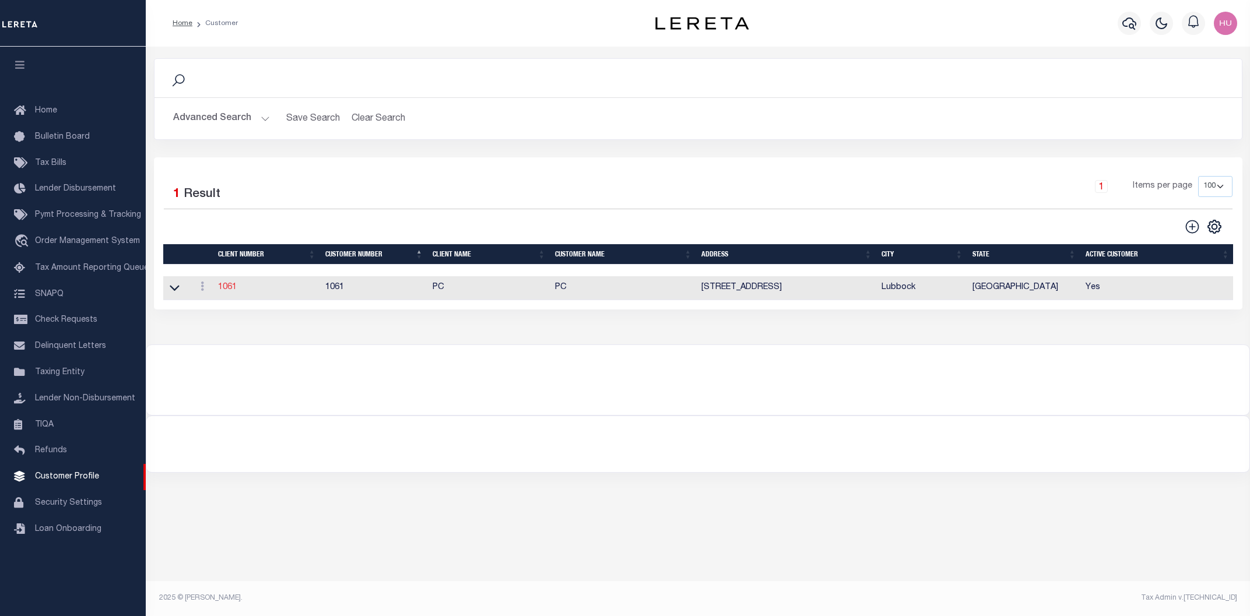
type textarea "Redemptions = $40 per cert Purchased/Acquired Mortgage loans = $10 per loan KR0…"
type input "0"
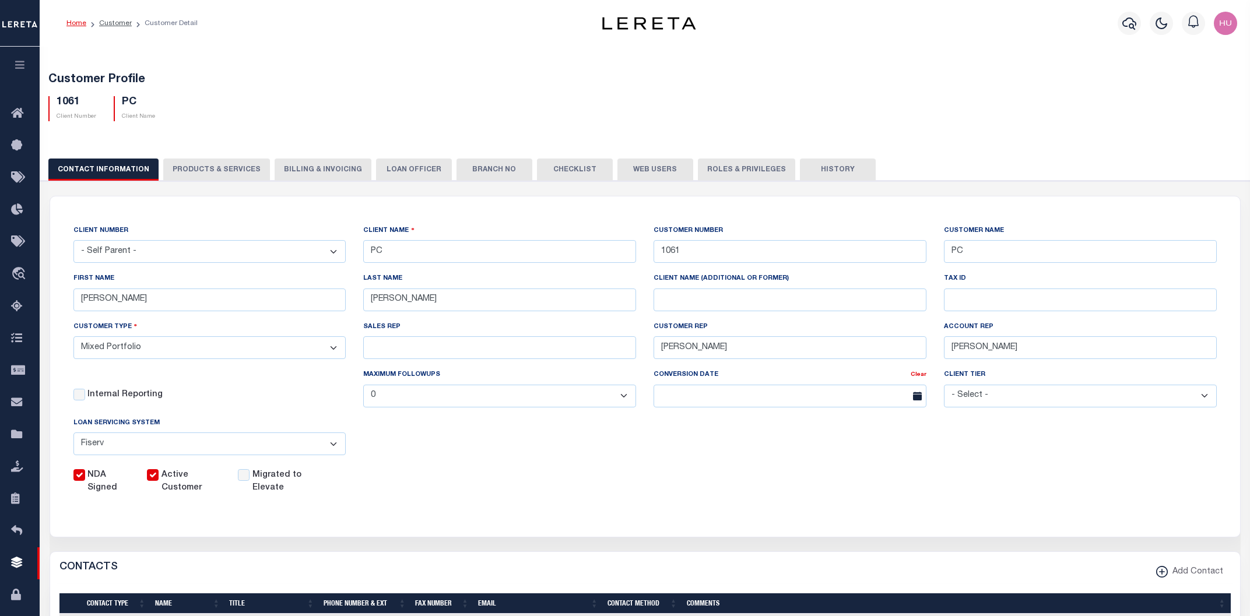
click at [191, 169] on button "PRODUCTS & SERVICES" at bounding box center [216, 170] width 107 height 22
select select "STX"
radio input "true"
checkbox input "true"
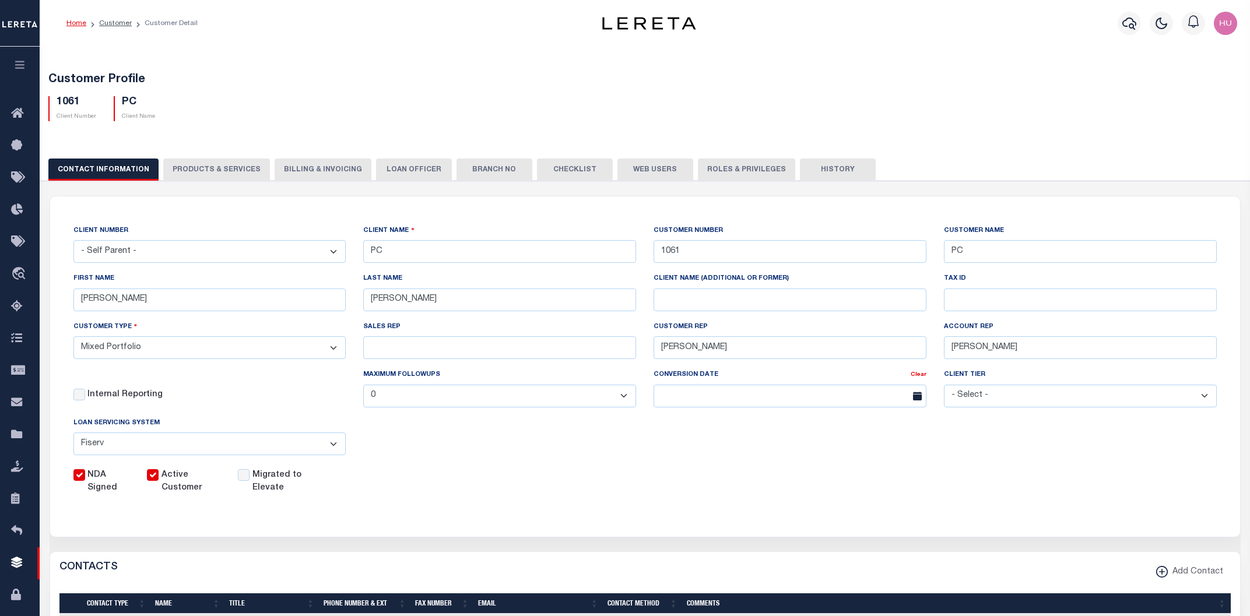
checkbox input "true"
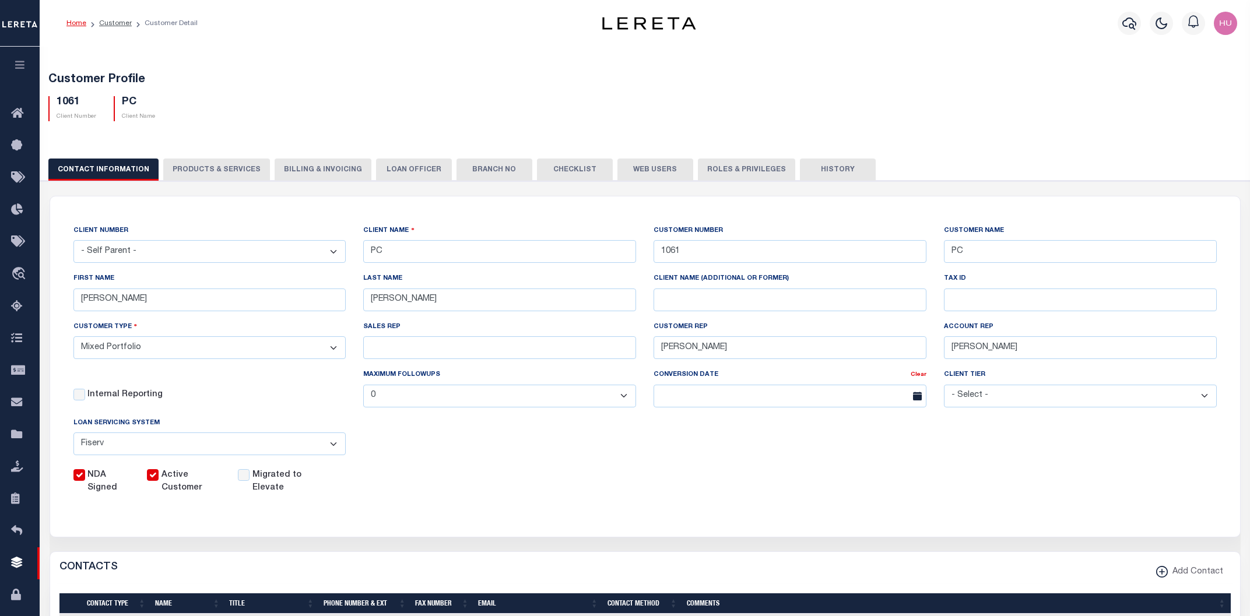
checkbox input "true"
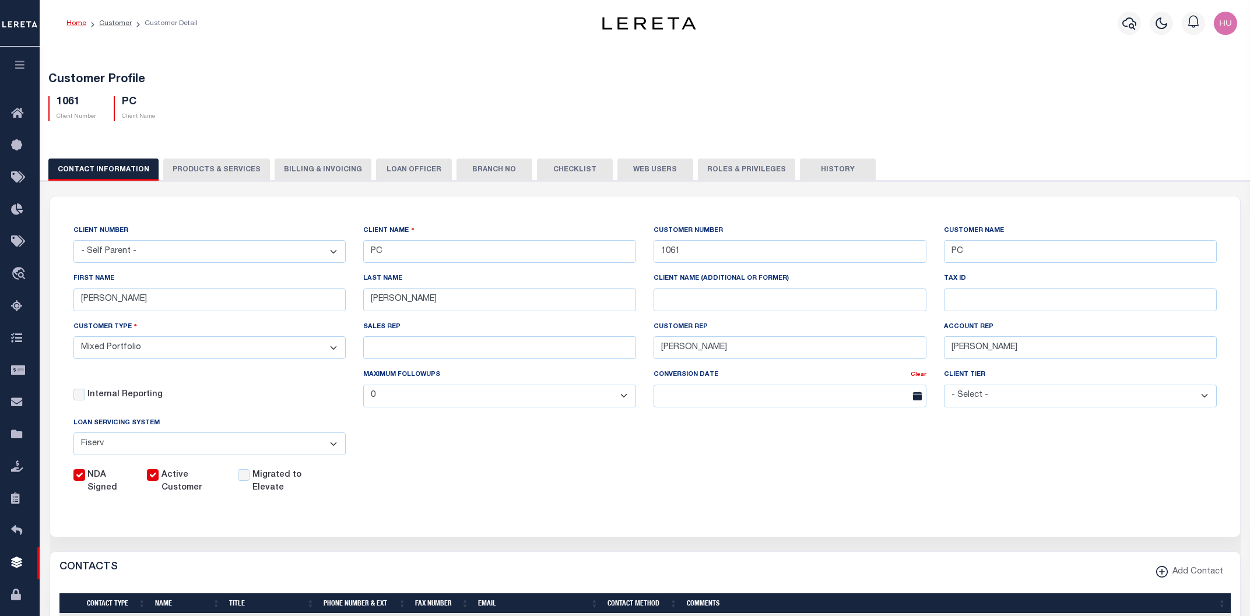
checkbox input "true"
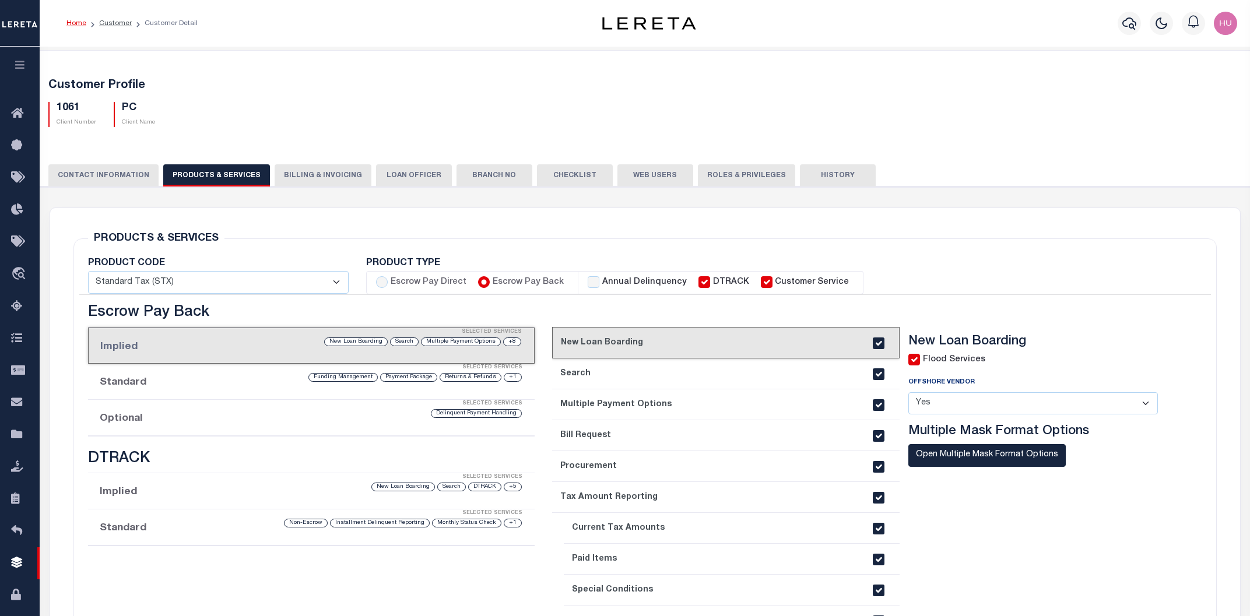
click at [205, 414] on div "Selected Services" at bounding box center [323, 403] width 447 height 23
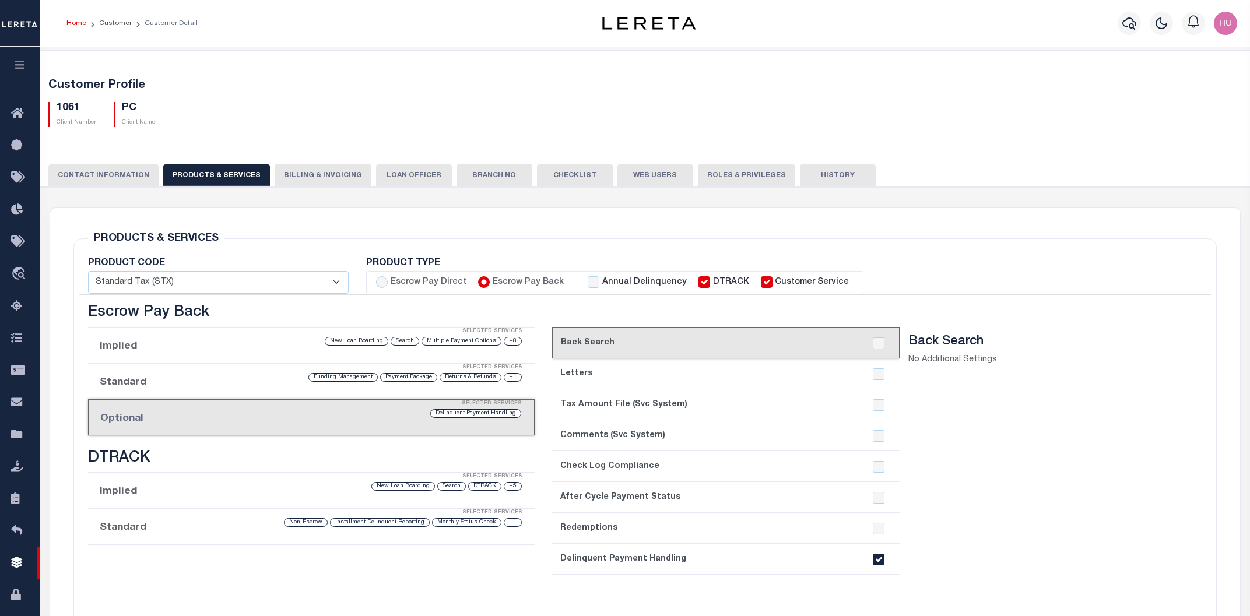
scroll to position [125, 0]
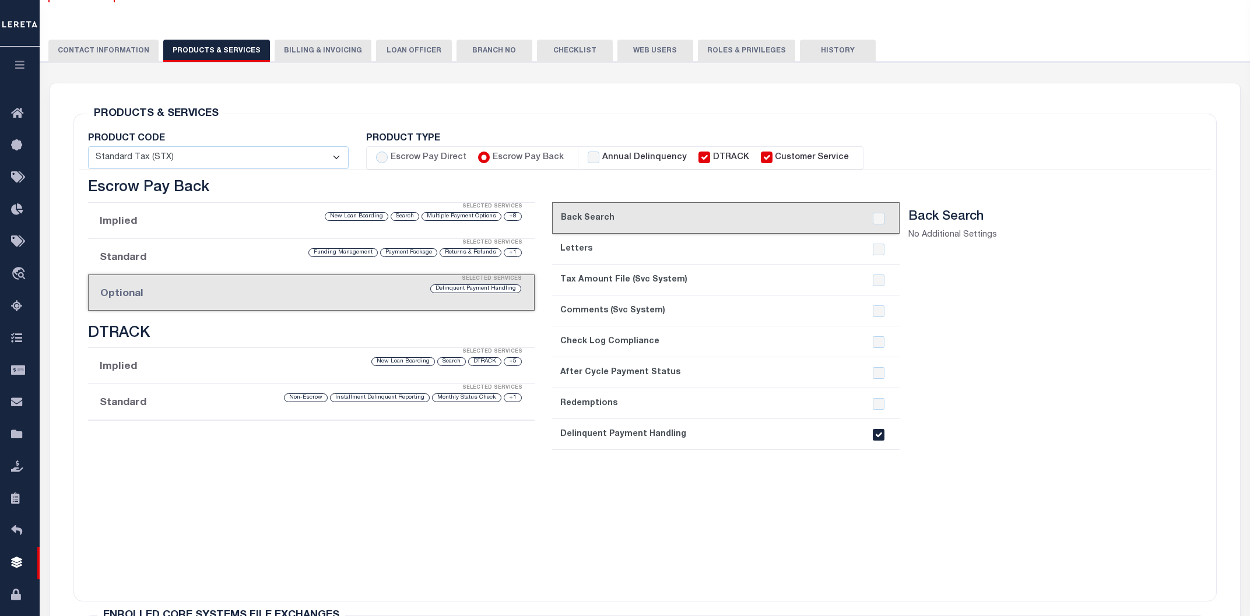
click at [876, 434] on input "checkbox" at bounding box center [879, 435] width 12 height 12
checkbox input "false"
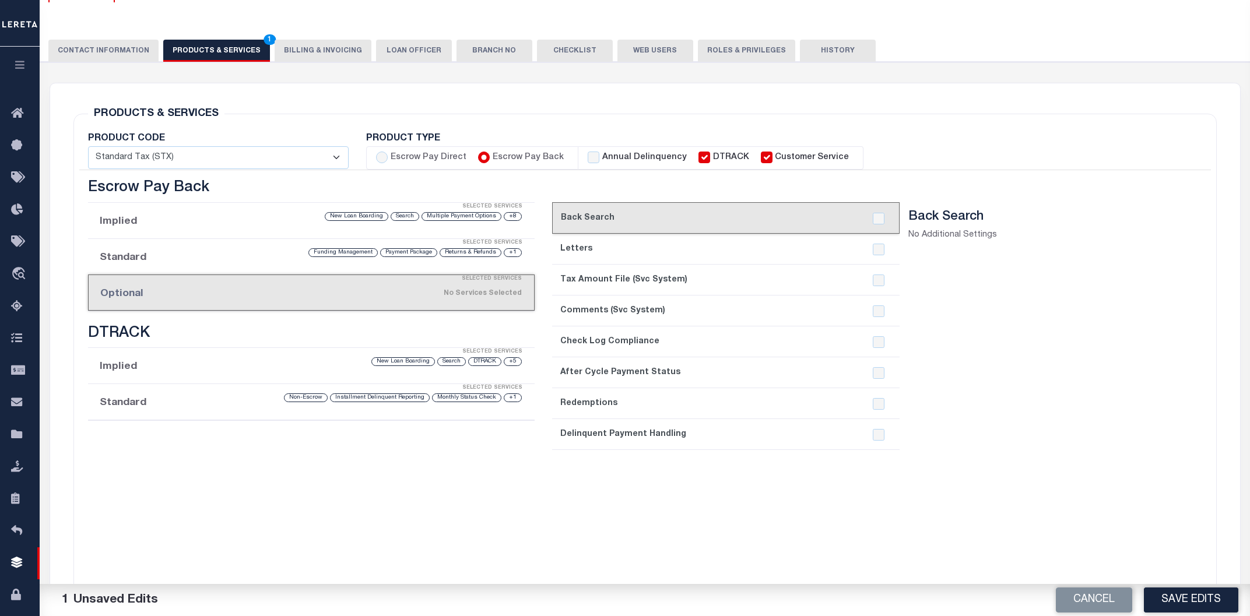
click at [1003, 479] on section "Back Search No Additional Settings" at bounding box center [1042, 394] width 267 height 371
click at [1179, 602] on button "Save Edits" at bounding box center [1191, 600] width 94 height 25
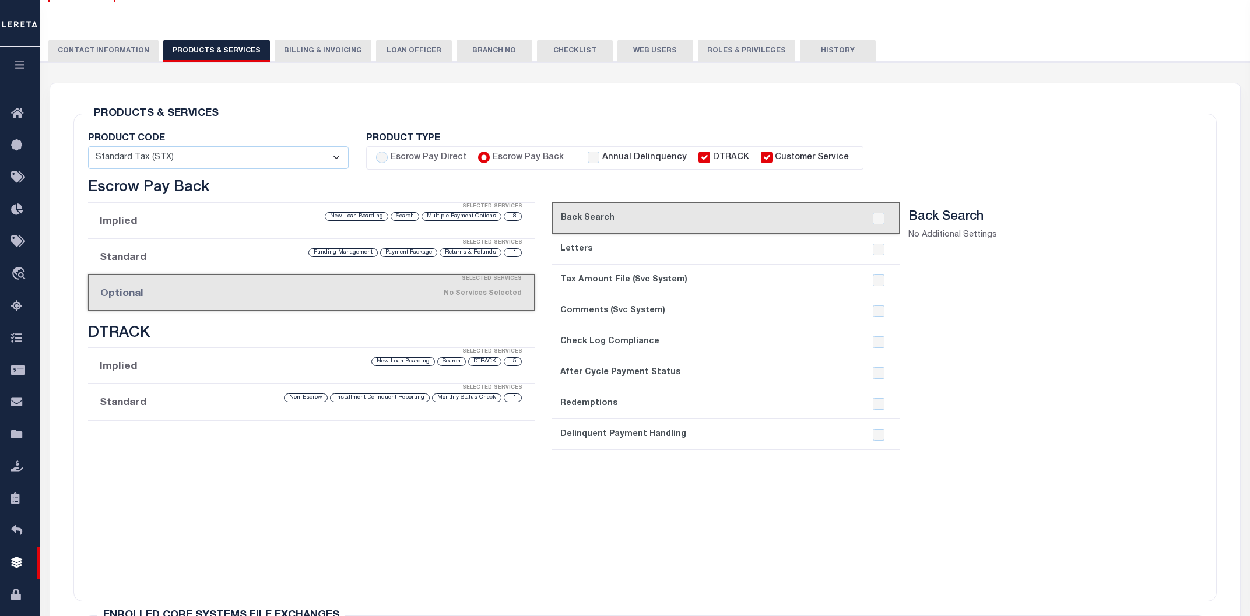
scroll to position [0, 0]
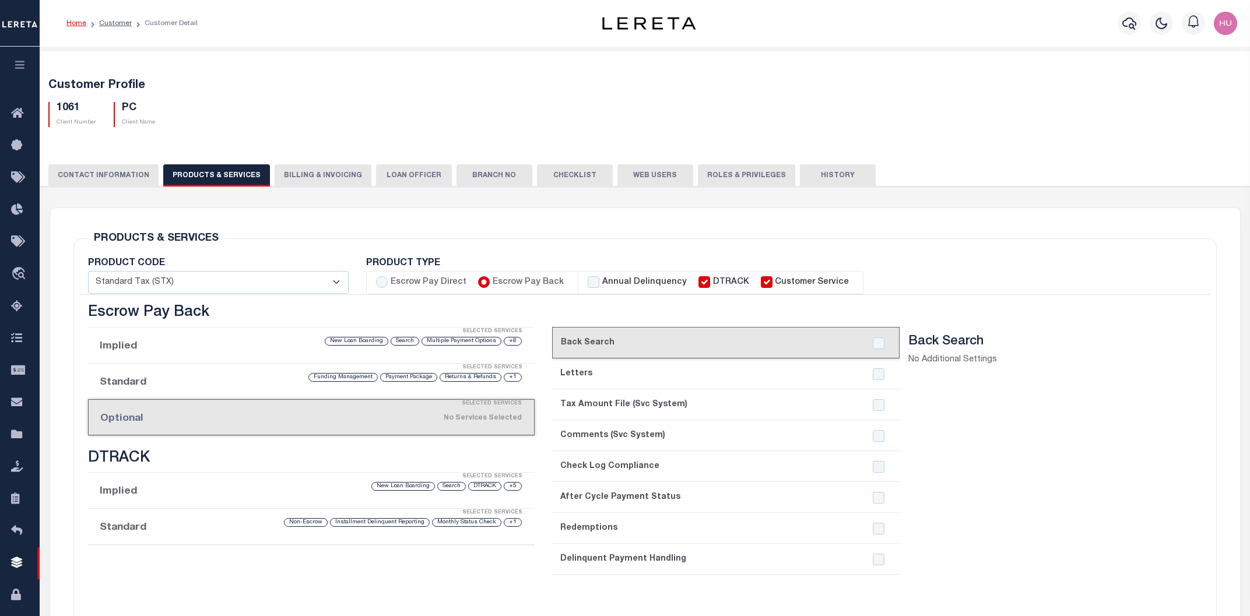
click at [805, 167] on button "History" at bounding box center [838, 175] width 76 height 22
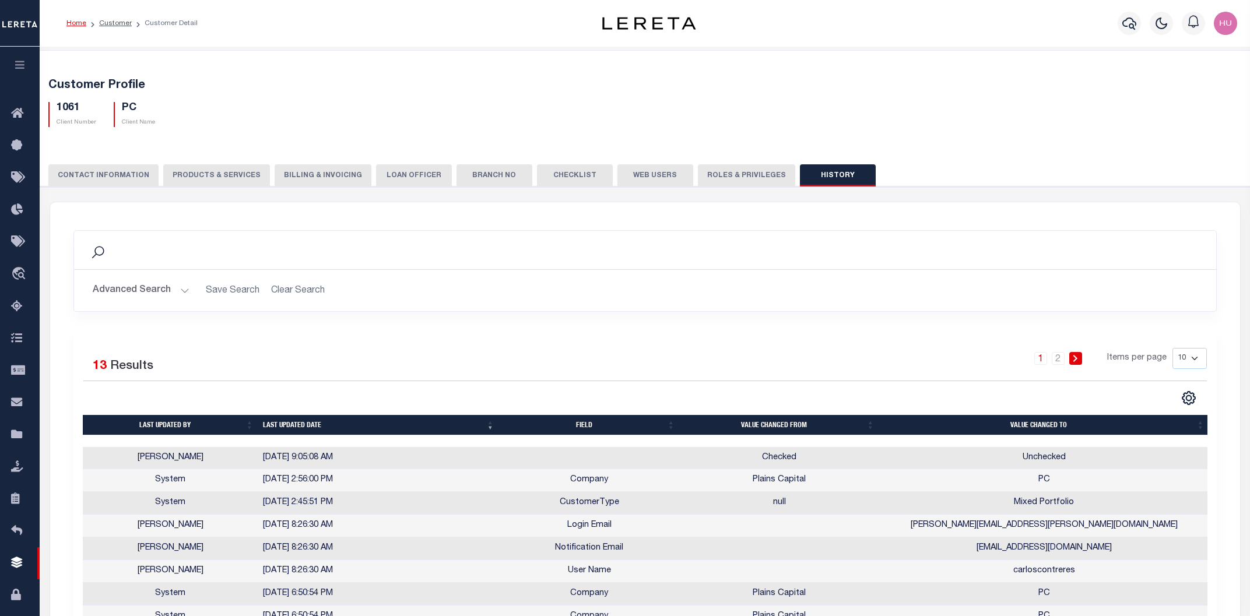
scroll to position [62, 0]
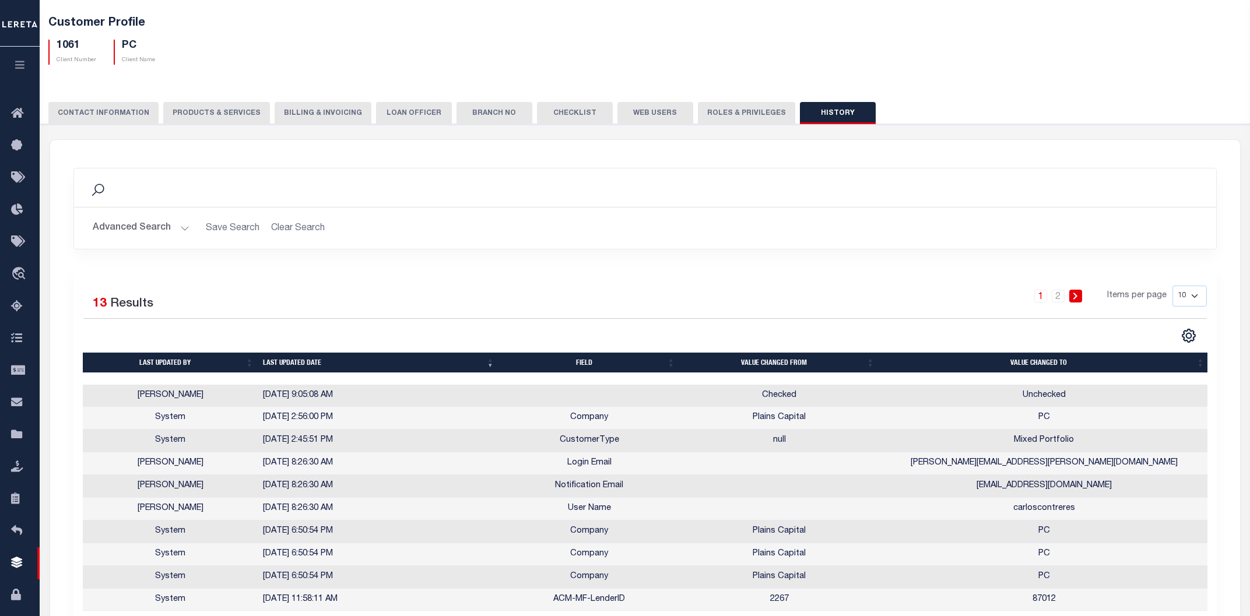
click at [771, 397] on td "Checked" at bounding box center [779, 396] width 199 height 23
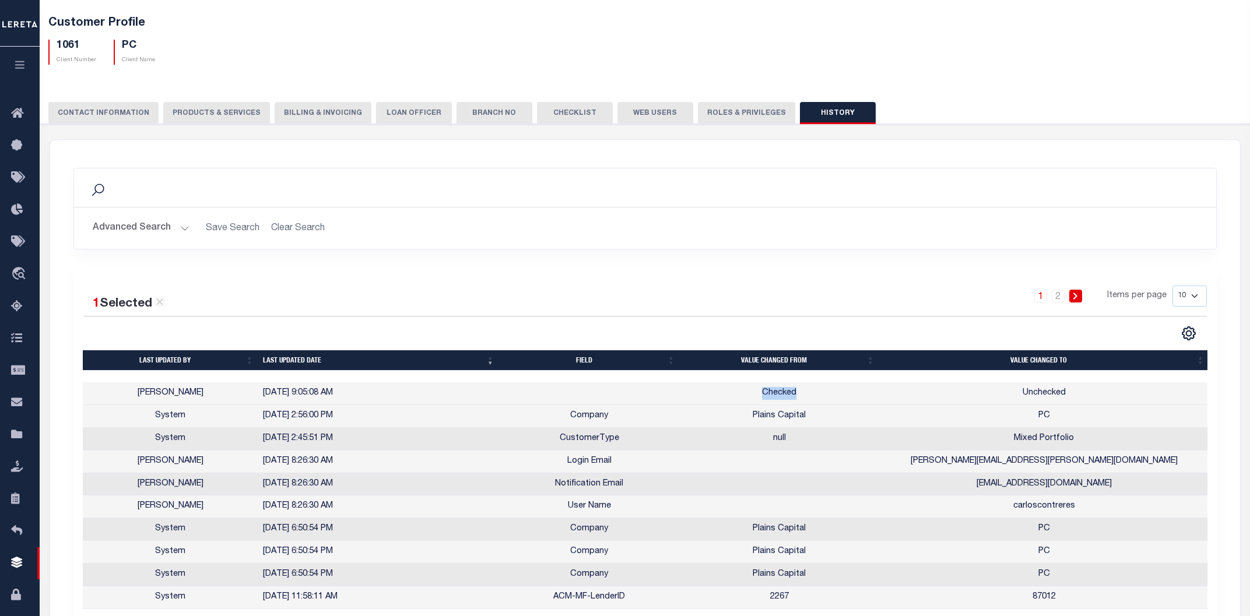
click at [771, 397] on td "Checked" at bounding box center [779, 394] width 199 height 23
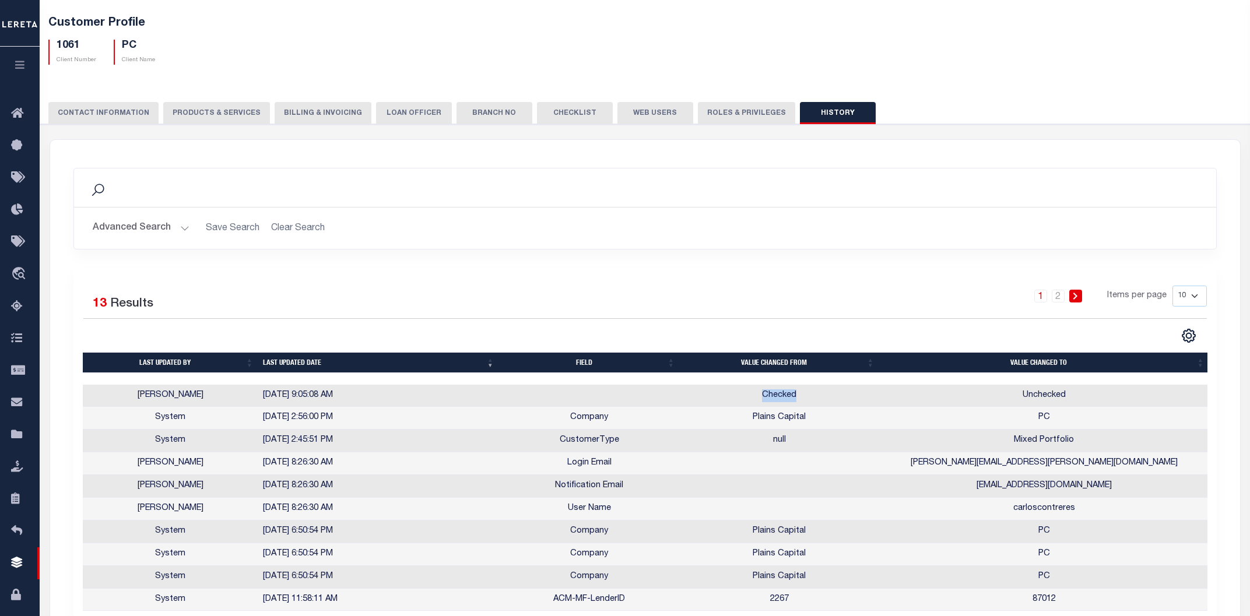
click at [1038, 395] on td "Unchecked" at bounding box center [1044, 396] width 330 height 23
click at [202, 104] on button "PRODUCTS & SERVICES" at bounding box center [216, 113] width 107 height 22
select select "STX"
type textarea "Redemptions = $40 per cert Purchased/Acquired Mortgage loans = $10 per loan KR0…"
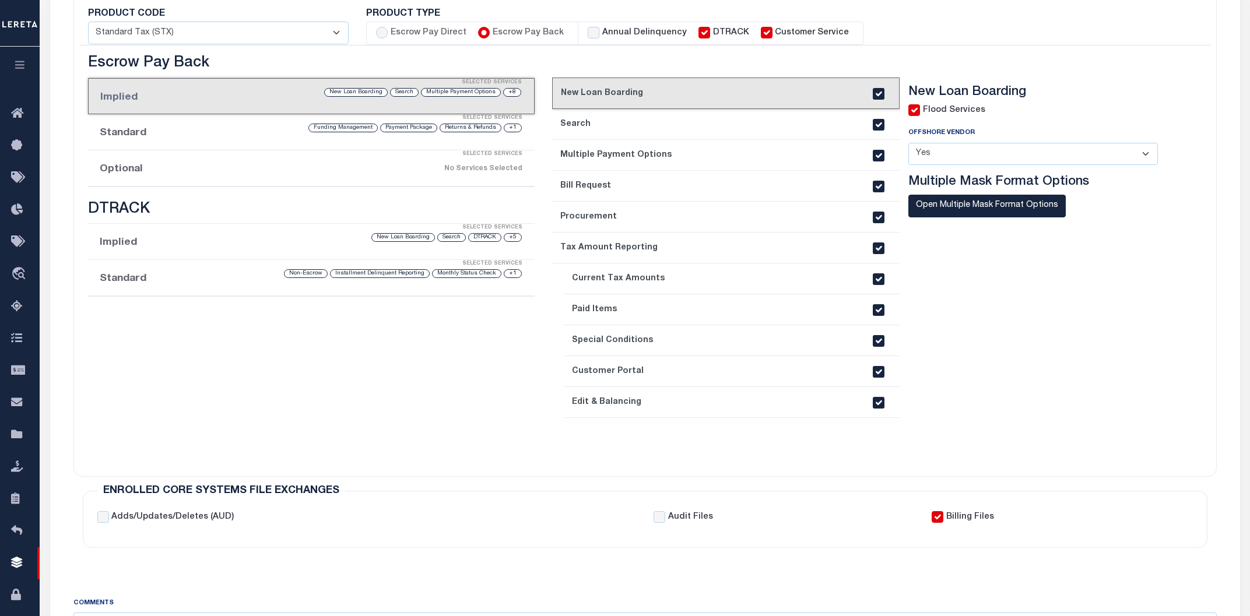
scroll to position [313, 0]
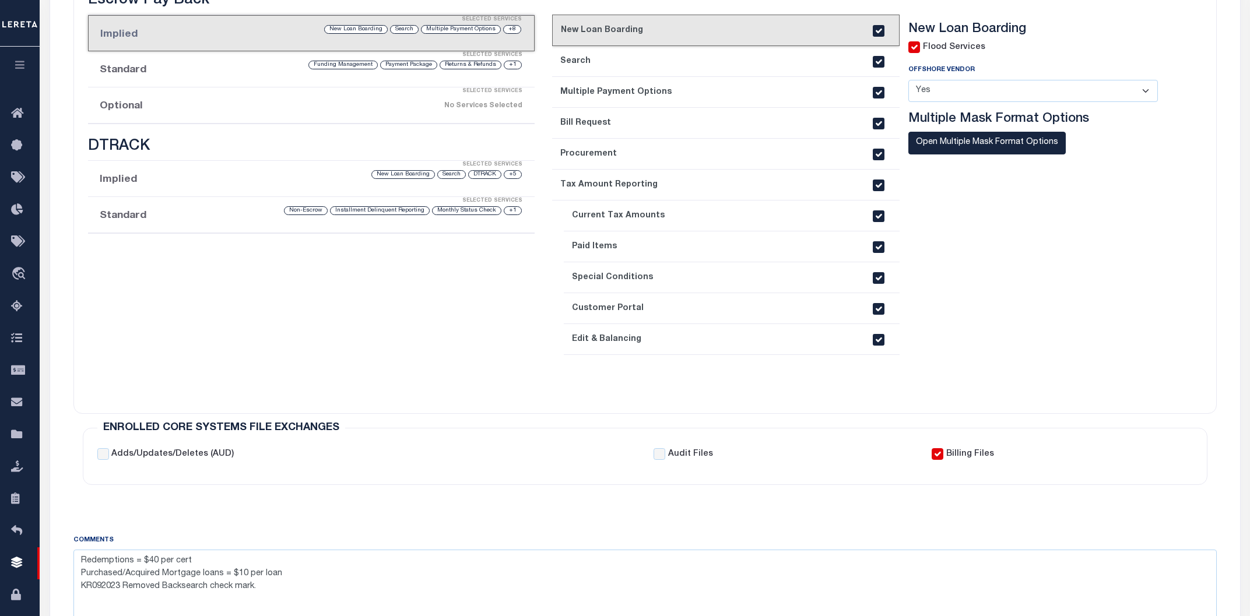
click at [251, 104] on div "No Services Selected" at bounding box center [363, 106] width 317 height 20
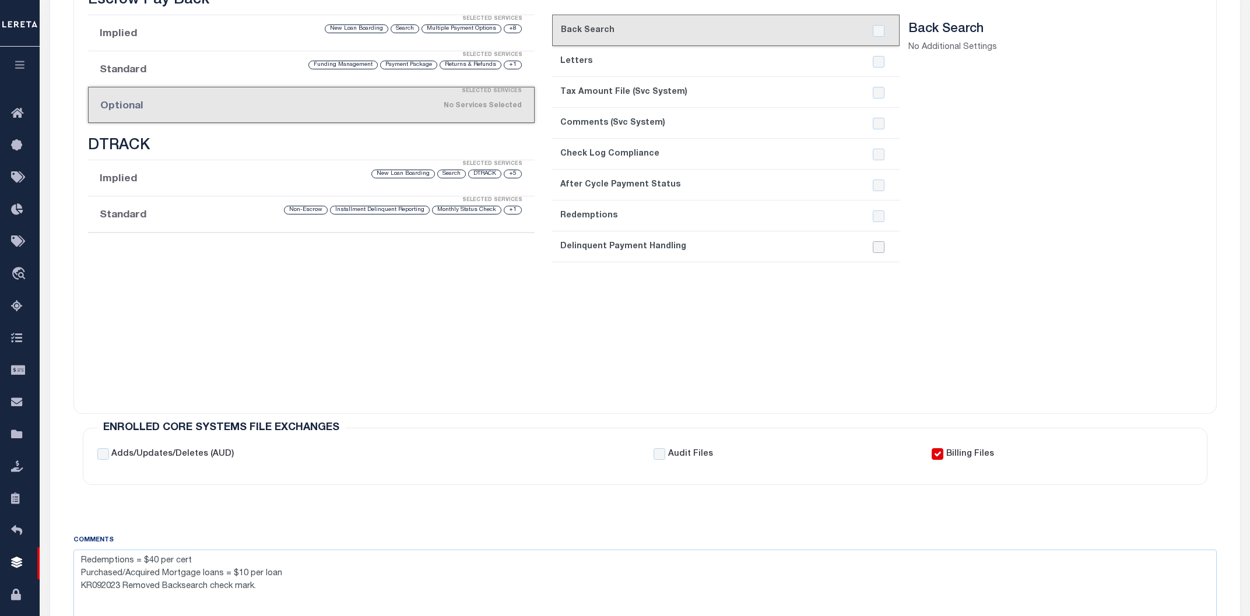
click at [875, 248] on input "checkbox" at bounding box center [879, 247] width 12 height 12
checkbox input "true"
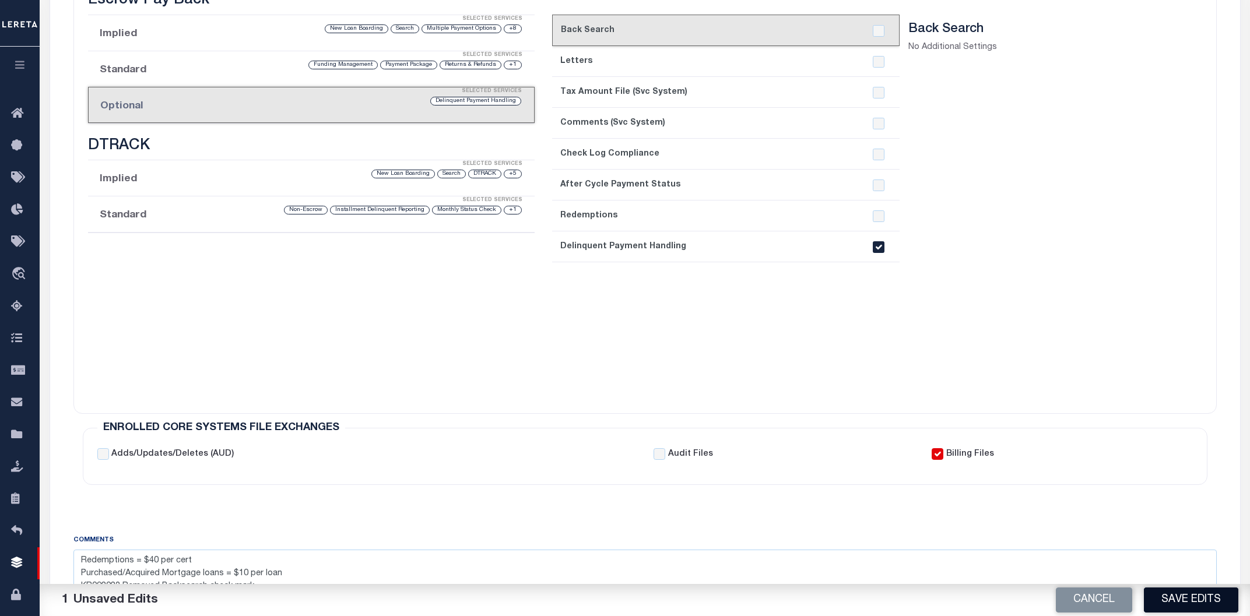
click at [1172, 598] on button "Save Edits" at bounding box center [1191, 600] width 94 height 25
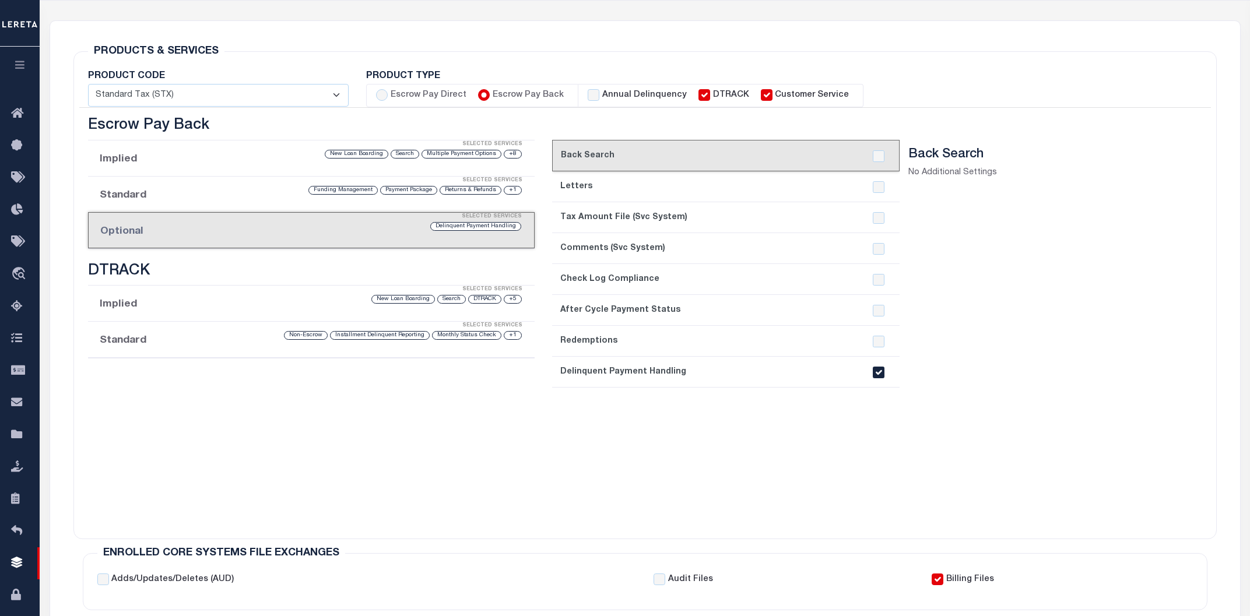
scroll to position [0, 0]
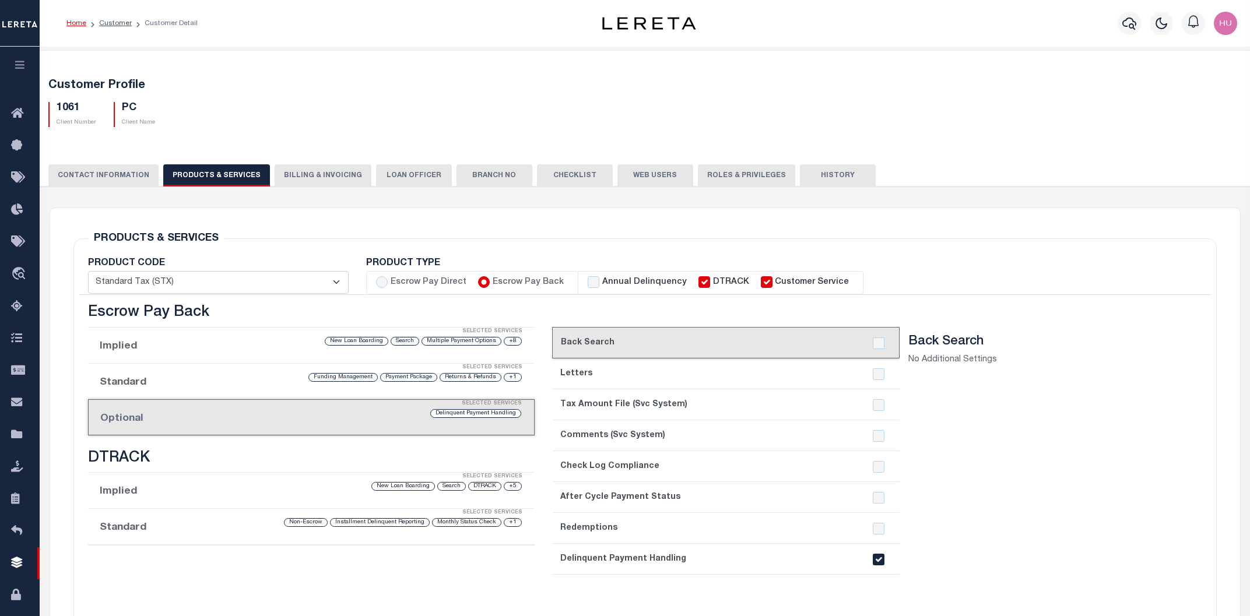
click at [819, 175] on button "History" at bounding box center [838, 175] width 76 height 22
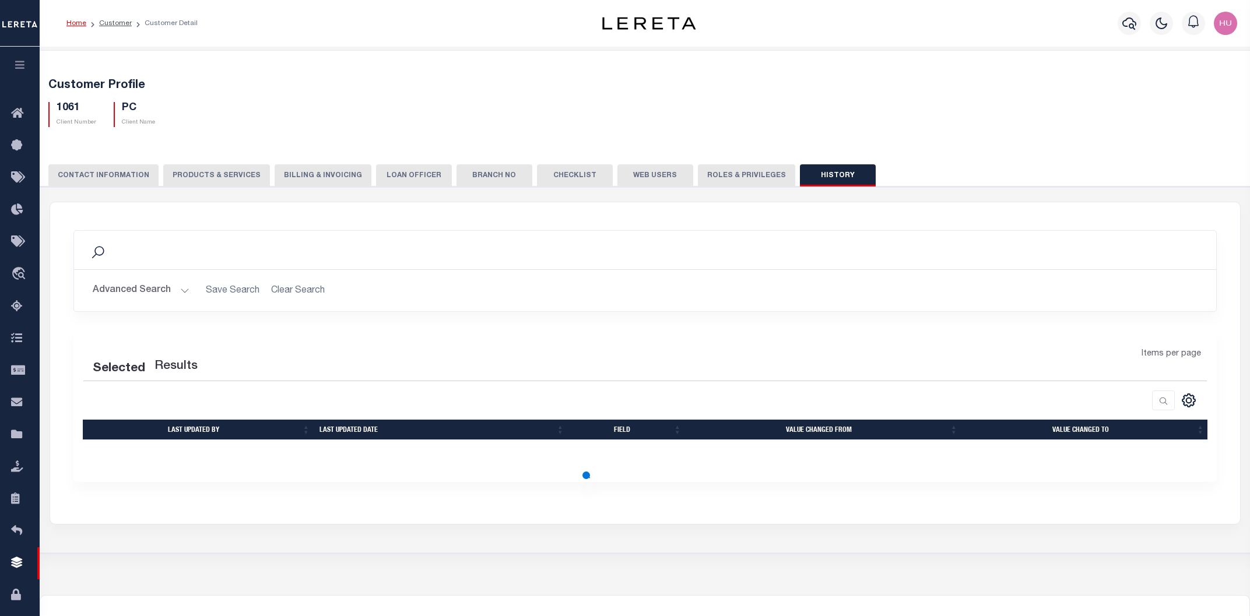
scroll to position [62, 0]
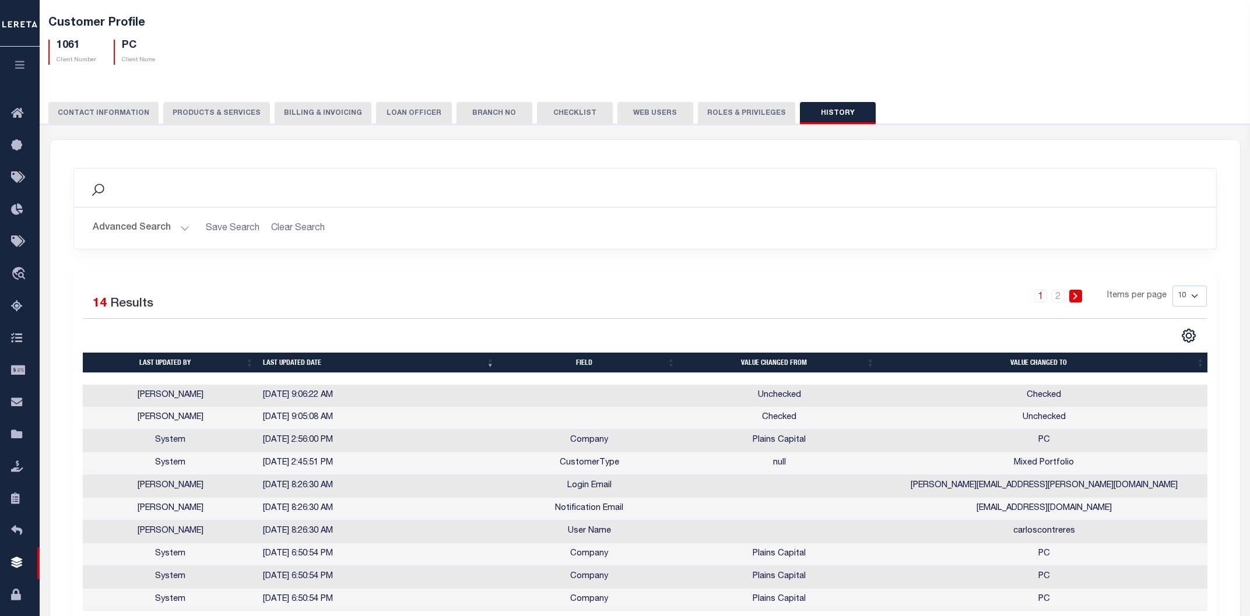
click at [787, 399] on td "Unchecked" at bounding box center [779, 396] width 199 height 23
click at [1050, 398] on td "Checked" at bounding box center [1044, 396] width 330 height 23
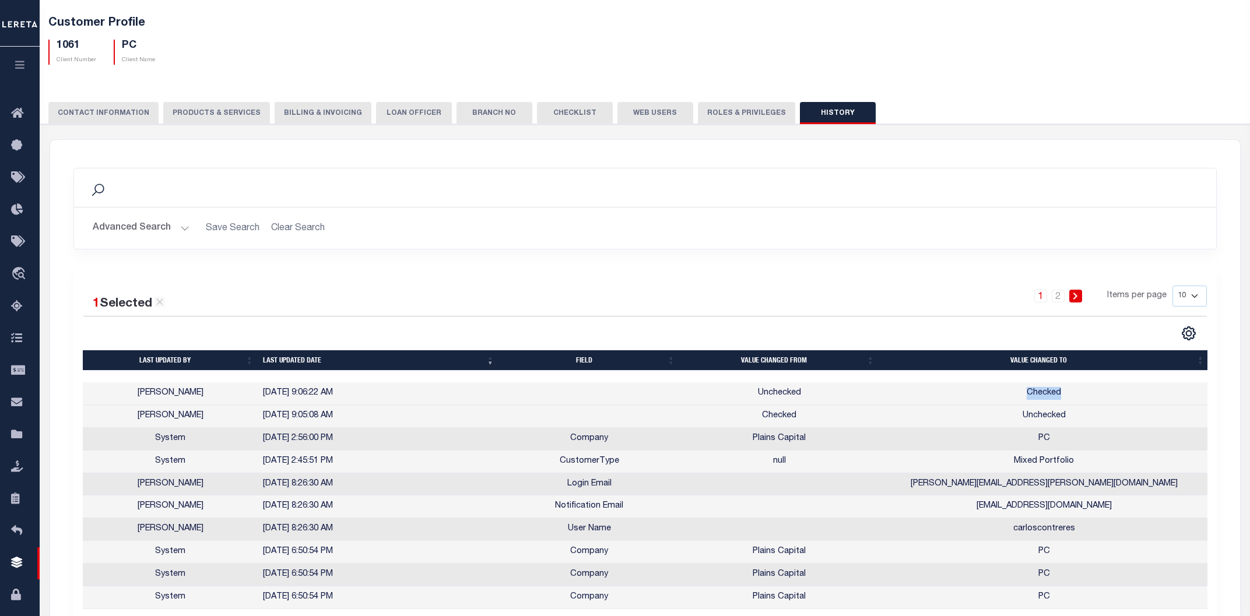
click at [1050, 398] on td "Checked" at bounding box center [1044, 394] width 330 height 23
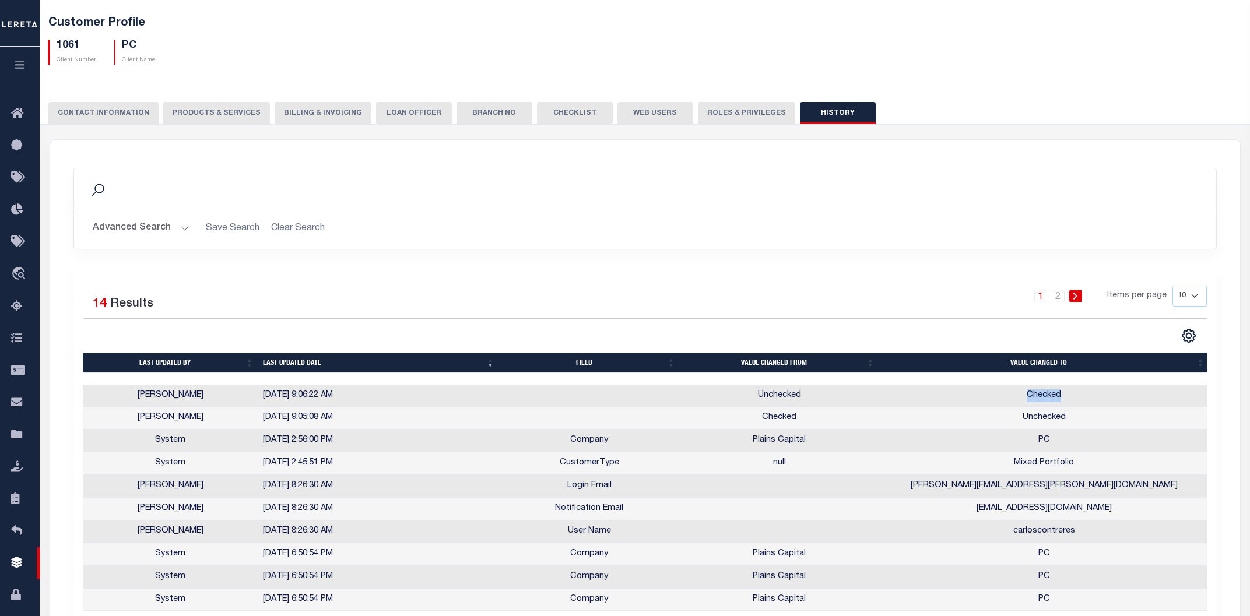
click at [1050, 398] on td "Checked" at bounding box center [1044, 396] width 330 height 23
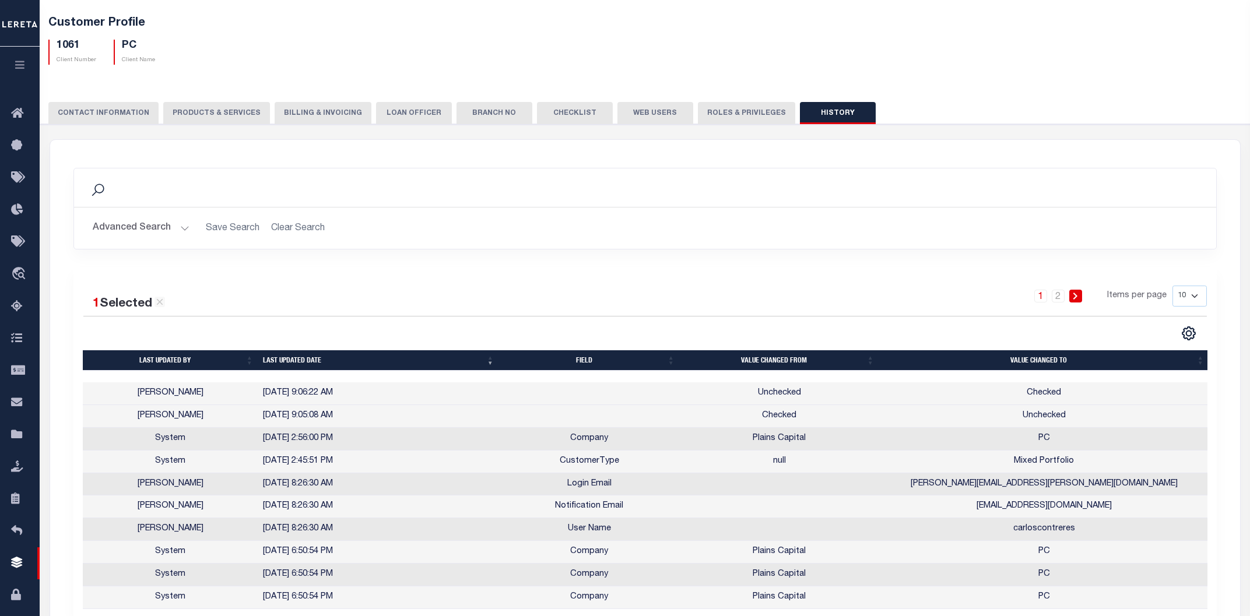
scroll to position [0, 0]
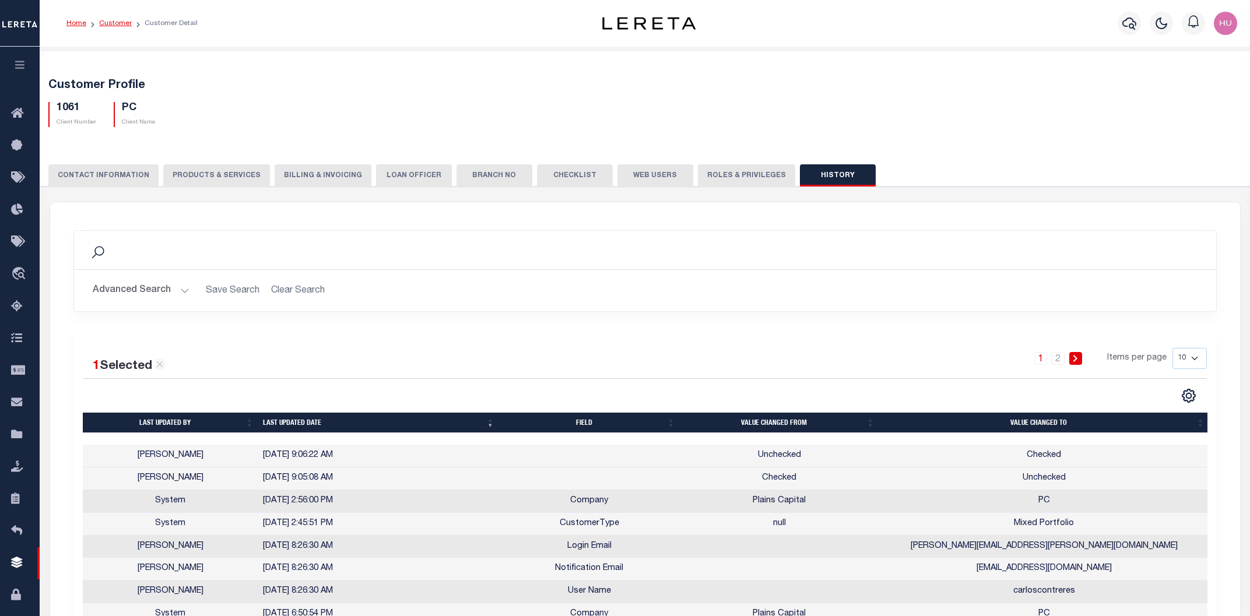
click at [111, 22] on link "Customer" at bounding box center [115, 23] width 33 height 7
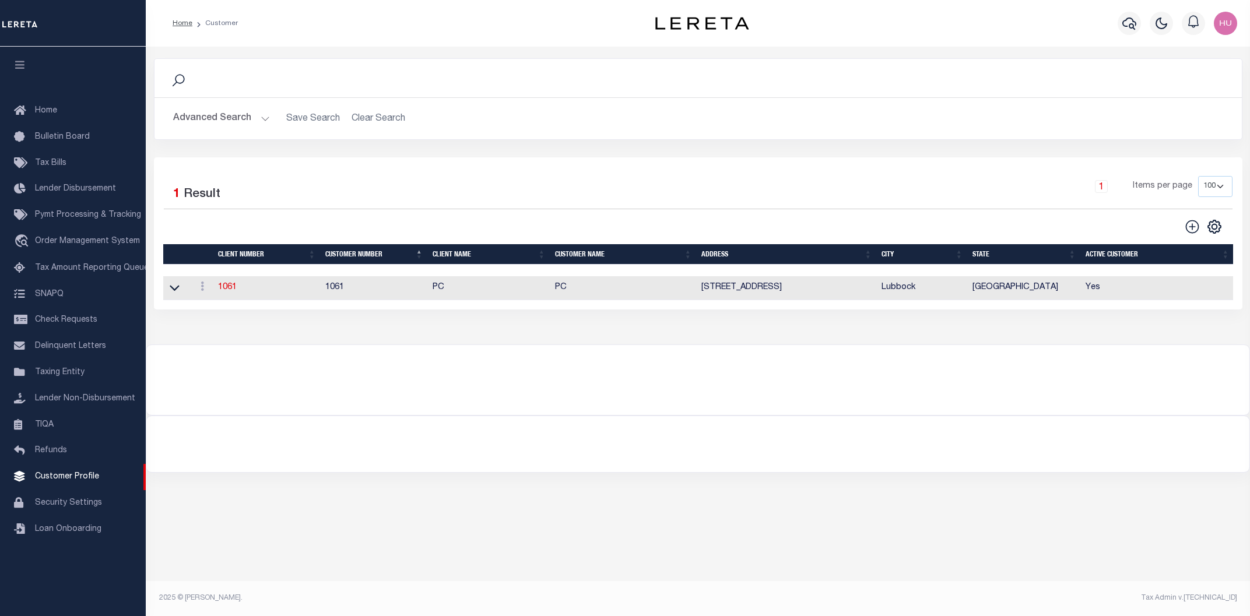
click at [221, 124] on button "Advanced Search" at bounding box center [221, 118] width 97 height 23
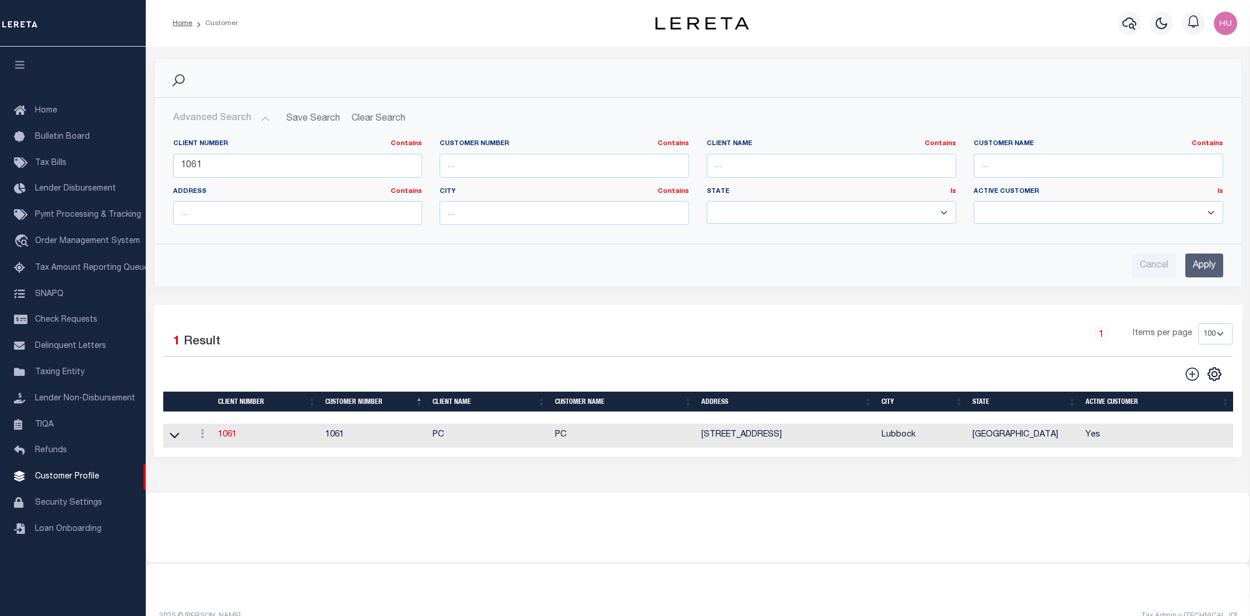
click at [1101, 369] on div "CSV Export Selected Print Show Filter Show Search Columns 0: 1: 2: Client Numbe…" at bounding box center [965, 374] width 535 height 16
click at [1190, 374] on icon at bounding box center [1192, 374] width 15 height 15
type input "0"
select select
checkbox input "false"
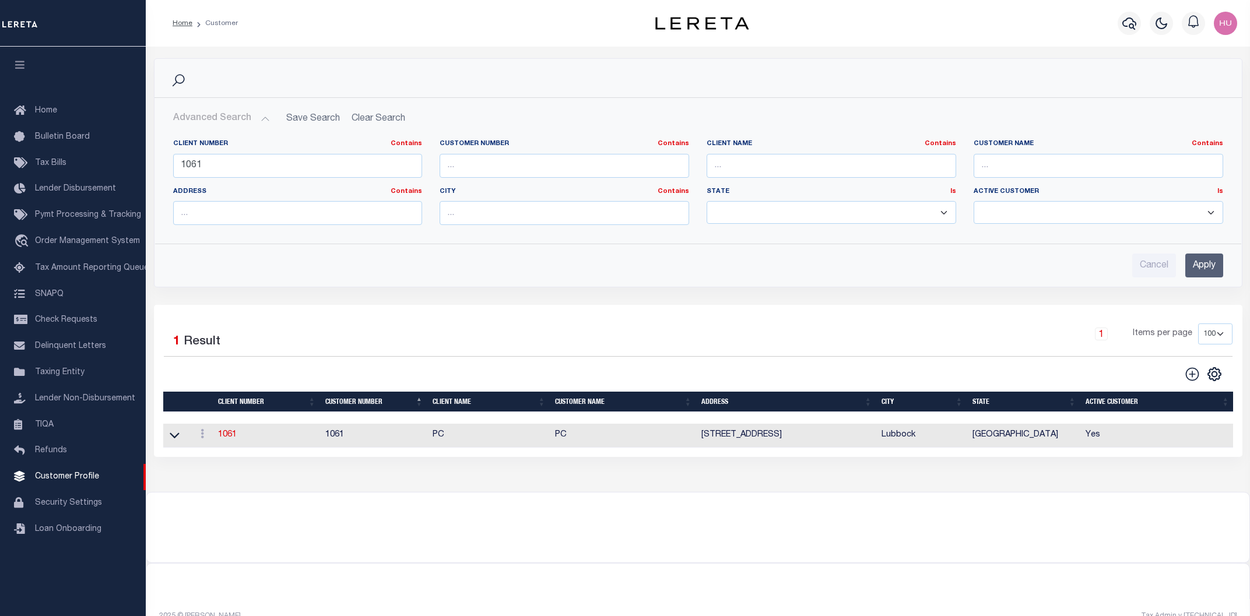
checkbox input "false"
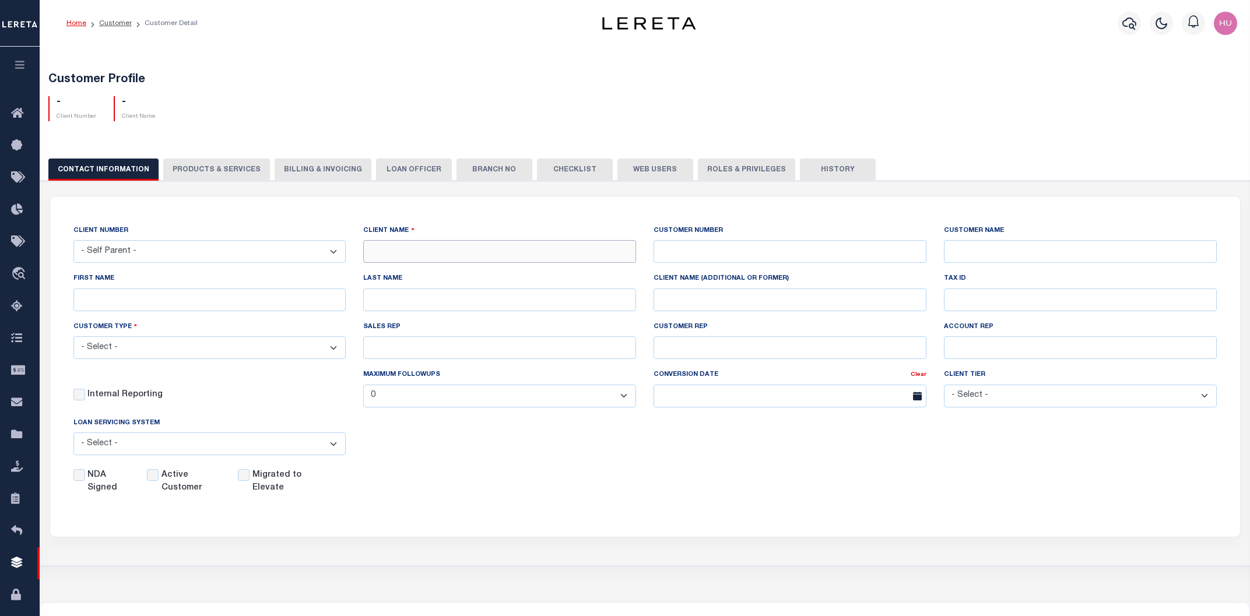
click at [443, 254] on input "text" at bounding box center [499, 251] width 273 height 23
type input "987654"
type input "New Bank for Test"
click at [855, 255] on input "text" at bounding box center [790, 251] width 273 height 23
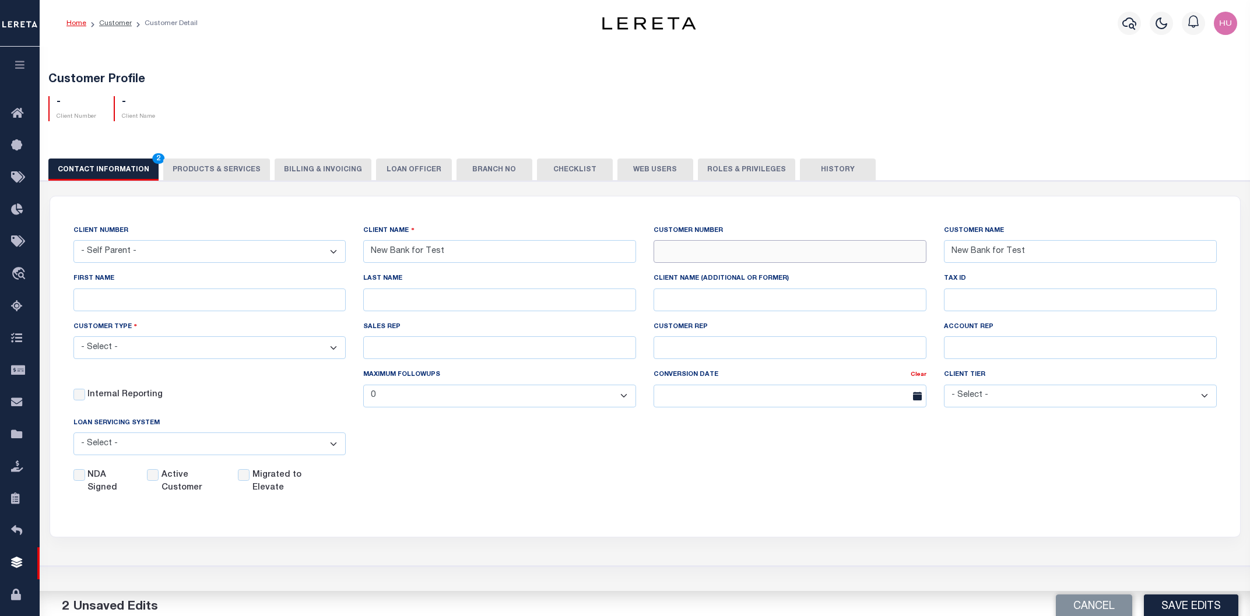
paste input "987654"
type input "987654"
click at [73, 337] on select "- Select - Residential Commercial Mixed Portfolio" at bounding box center [209, 348] width 273 height 23
select select "Residential"
click option "Residential" at bounding box center [0, 0] width 0 height 0
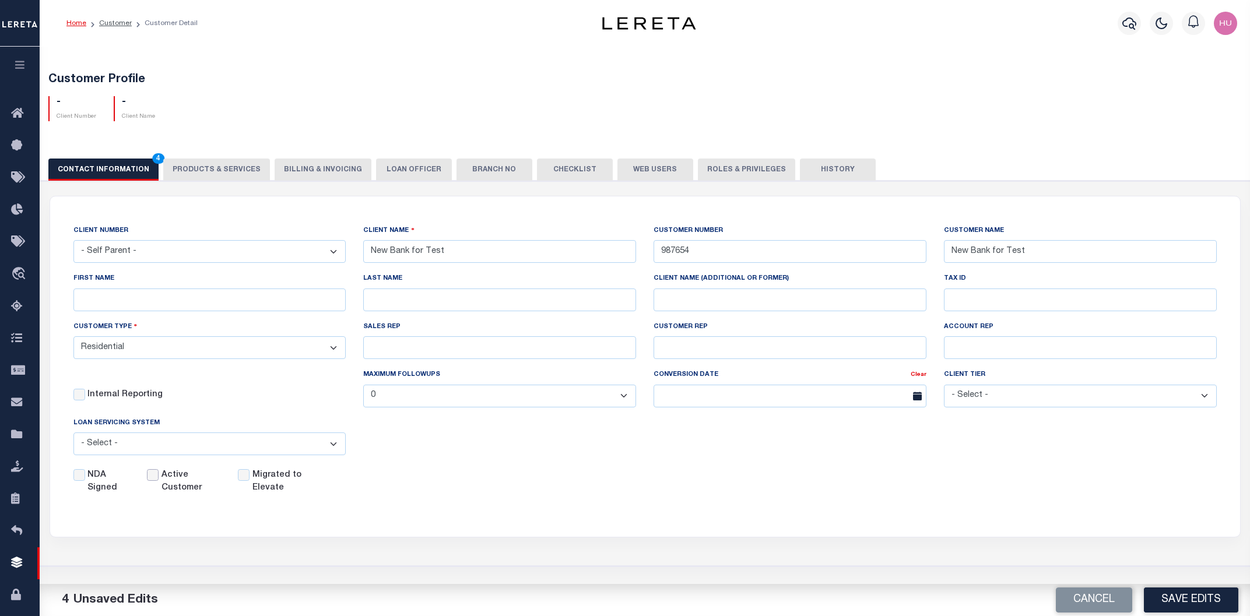
click at [156, 479] on input "Active Customer" at bounding box center [153, 475] width 12 height 12
checkbox input "true"
click at [521, 481] on div "NDA Signed Active Customer Migrated to Elevate" at bounding box center [636, 480] width 1161 height 30
click at [1187, 600] on button "Save Edits" at bounding box center [1191, 600] width 94 height 25
select select
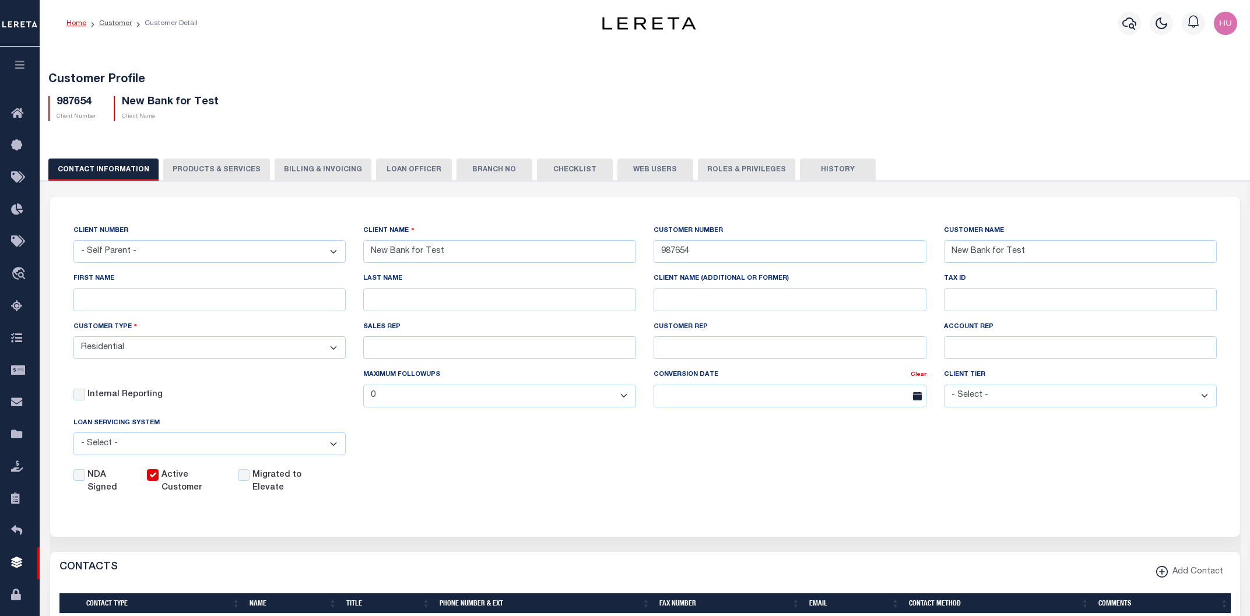
click at [219, 170] on button "PRODUCTS & SERVICES" at bounding box center [216, 170] width 107 height 22
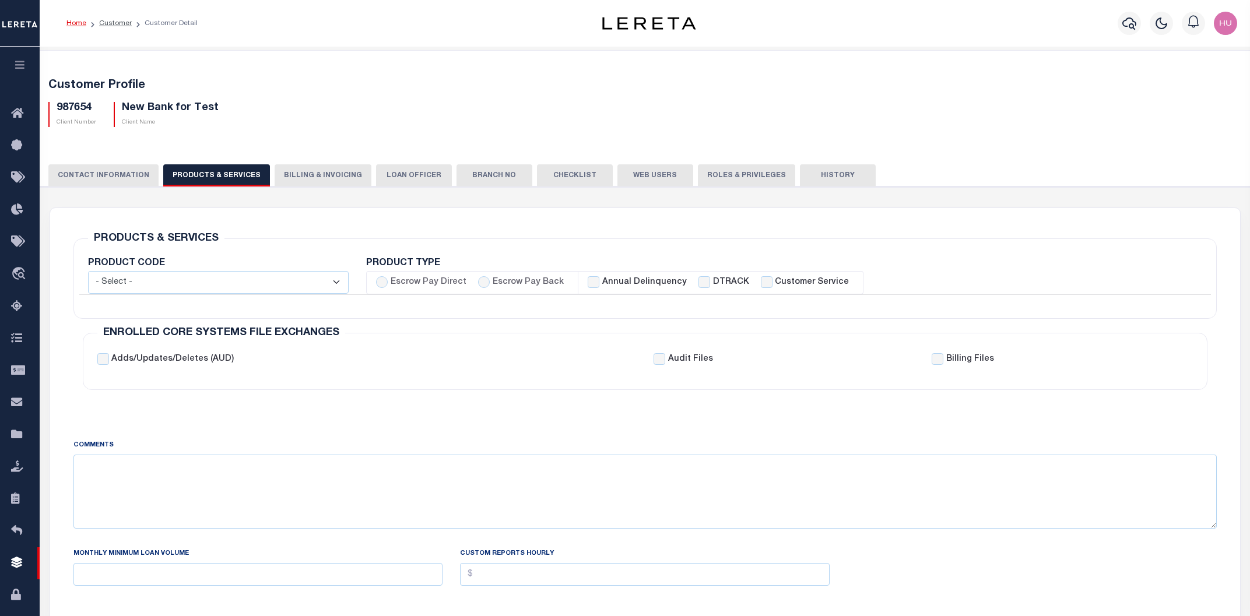
click at [527, 282] on label "Escrow Pay Back" at bounding box center [528, 282] width 71 height 13
click at [490, 282] on input "Escrow Pay Back" at bounding box center [484, 282] width 12 height 12
radio input "true"
checkbox input "true"
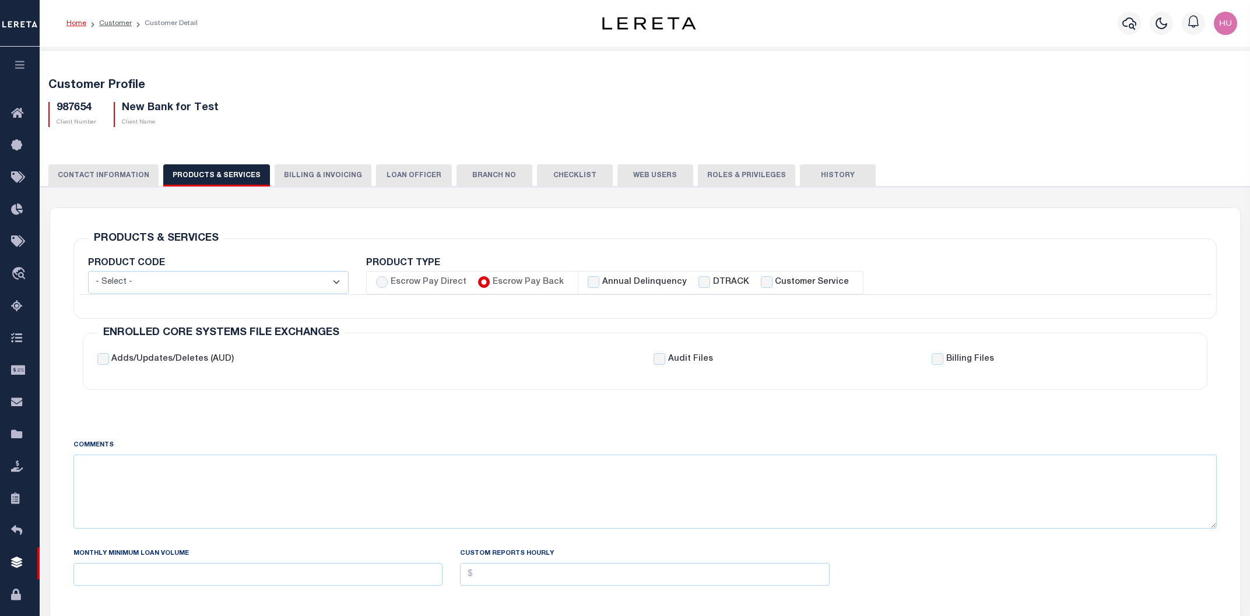
checkbox input "true"
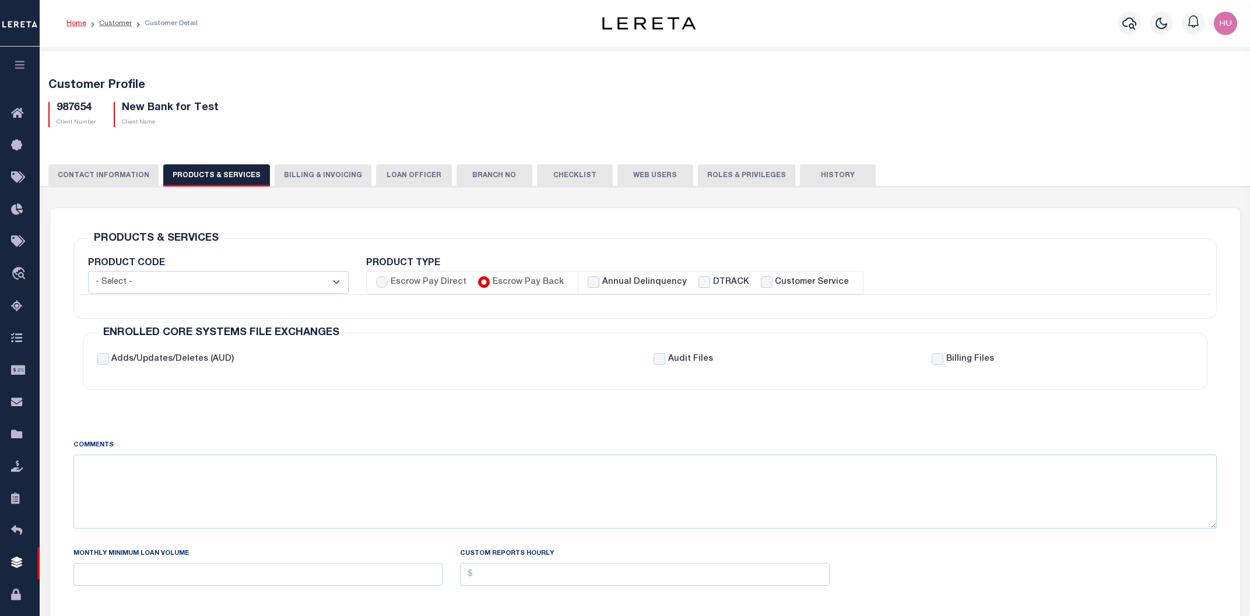
checkbox input "true"
checkbox input "false"
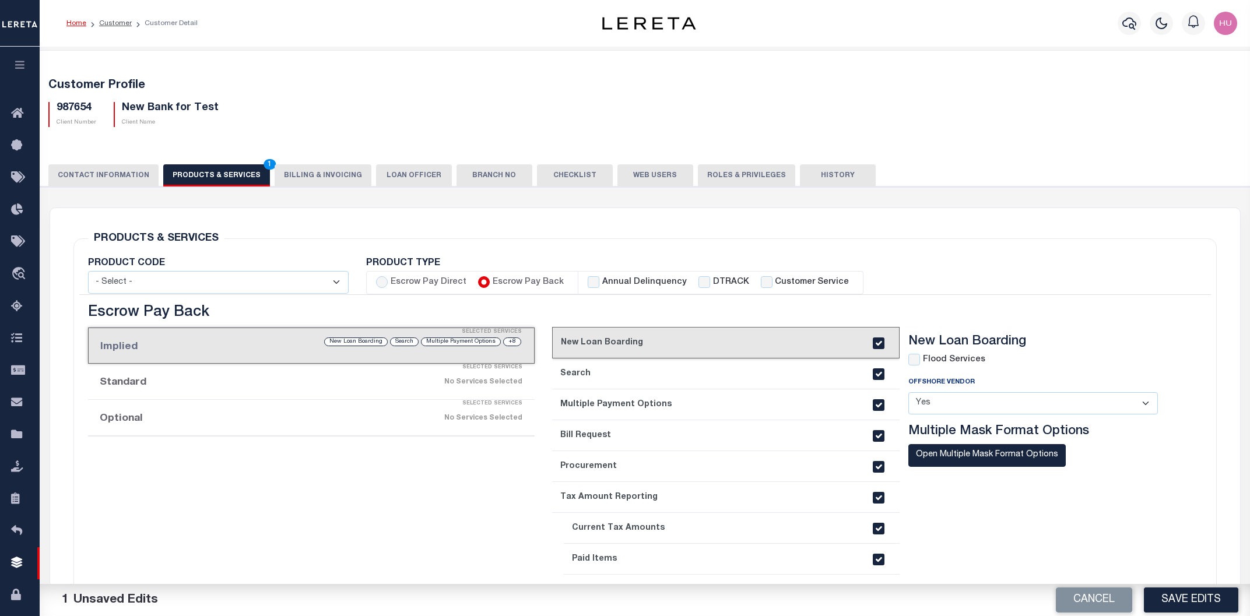
scroll to position [62, 0]
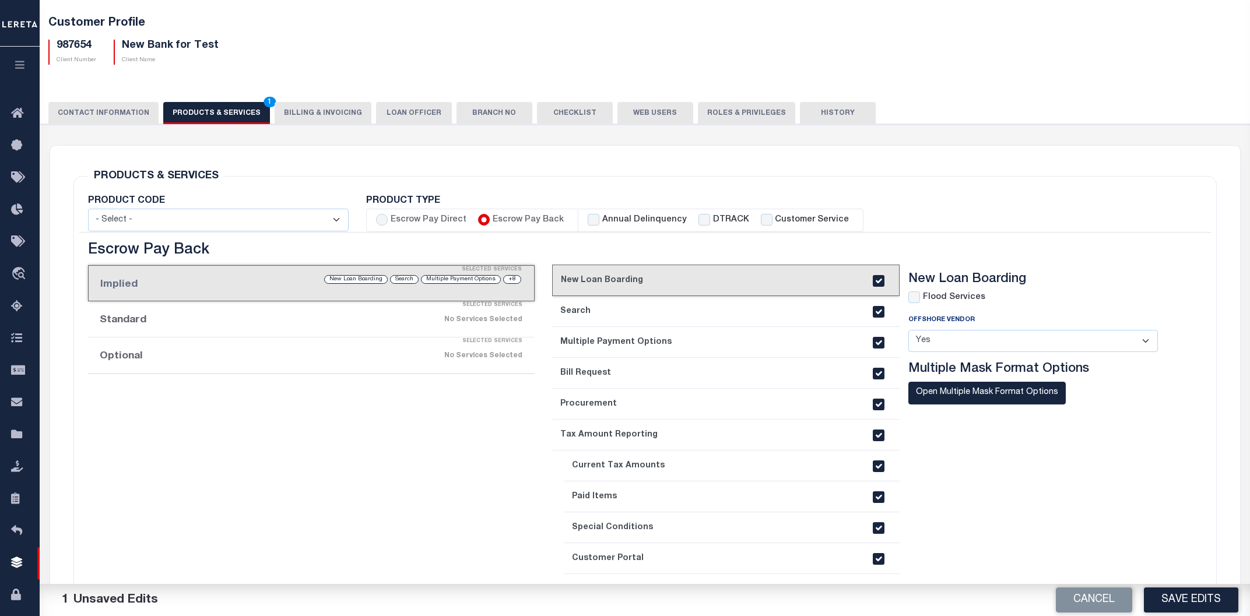
click at [326, 354] on div "No Services Selected" at bounding box center [363, 356] width 317 height 20
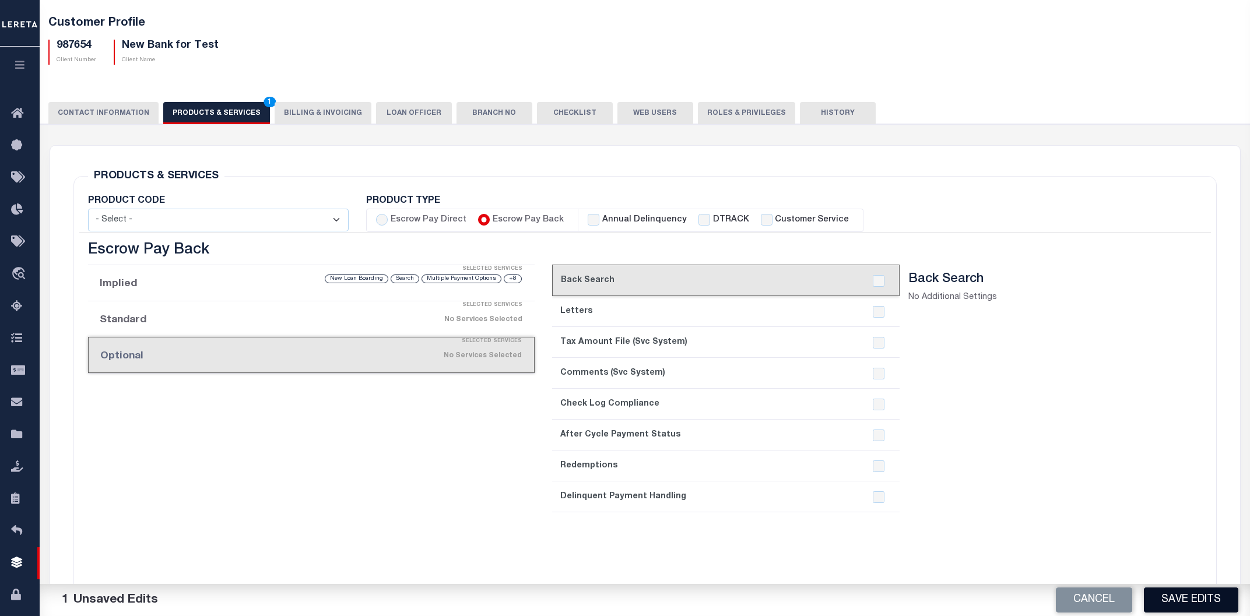
click at [1172, 602] on button "Save Edits" at bounding box center [1191, 600] width 94 height 25
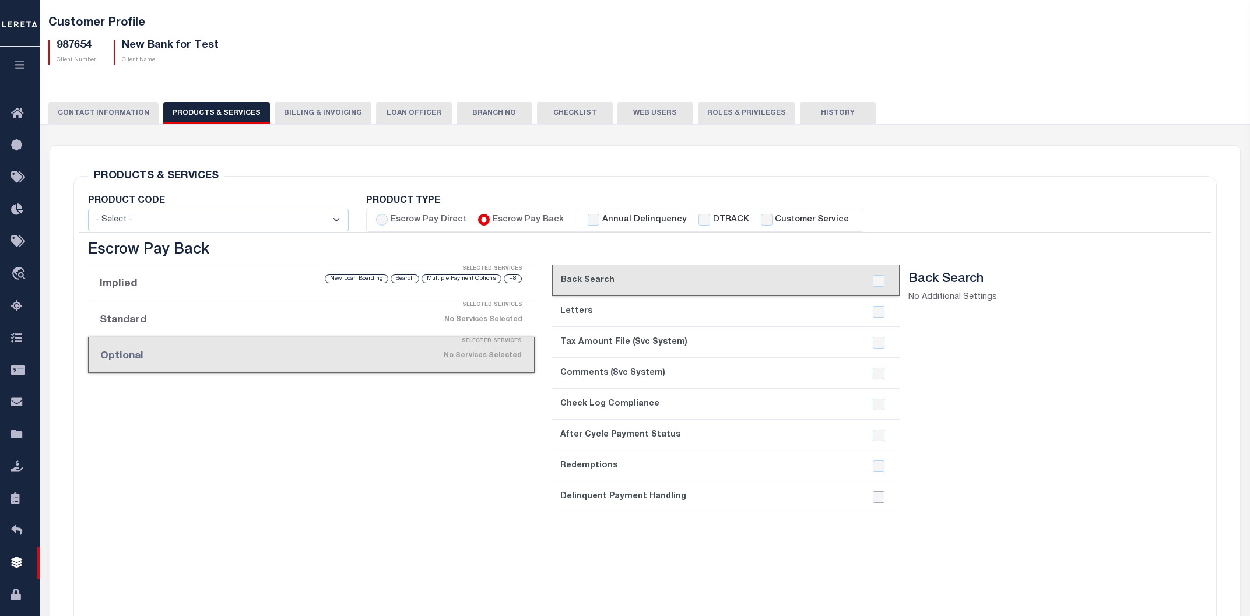
click at [878, 497] on input "checkbox" at bounding box center [879, 498] width 12 height 12
checkbox input "true"
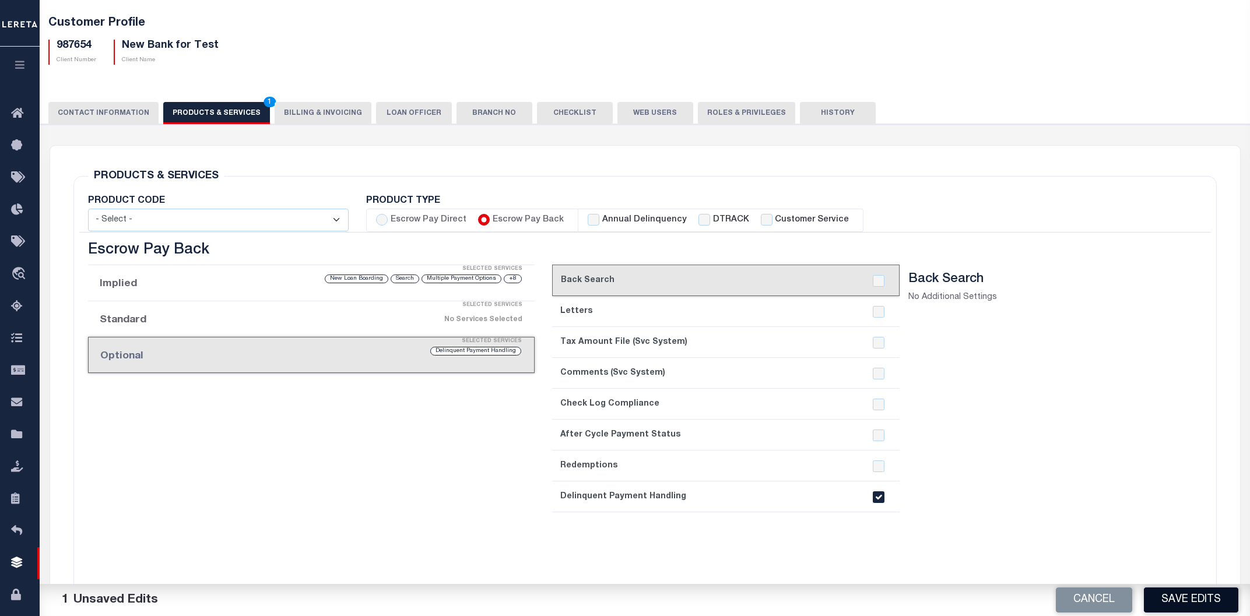
click at [1190, 597] on button "Save Edits" at bounding box center [1191, 600] width 94 height 25
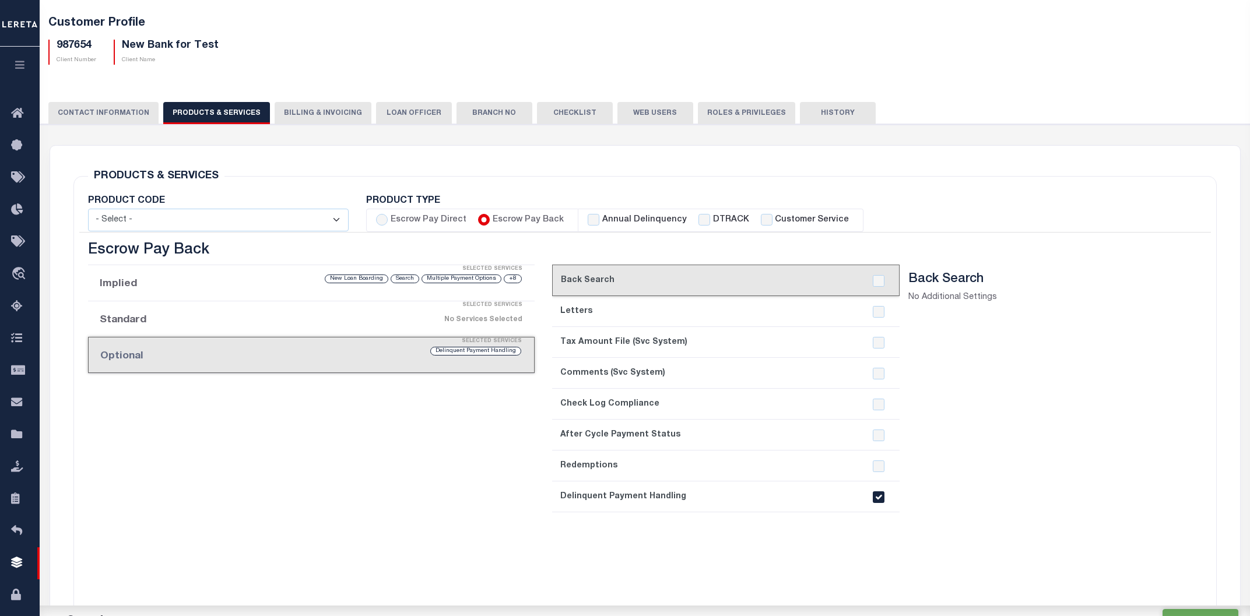
click at [809, 117] on button "History" at bounding box center [838, 113] width 76 height 22
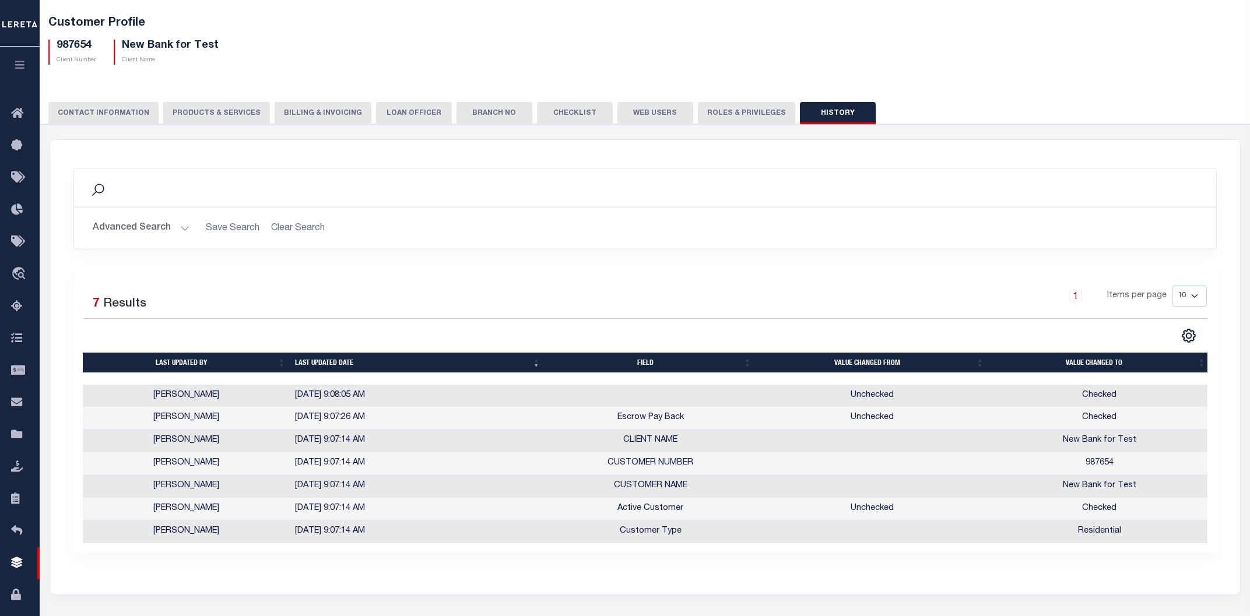
scroll to position [0, 0]
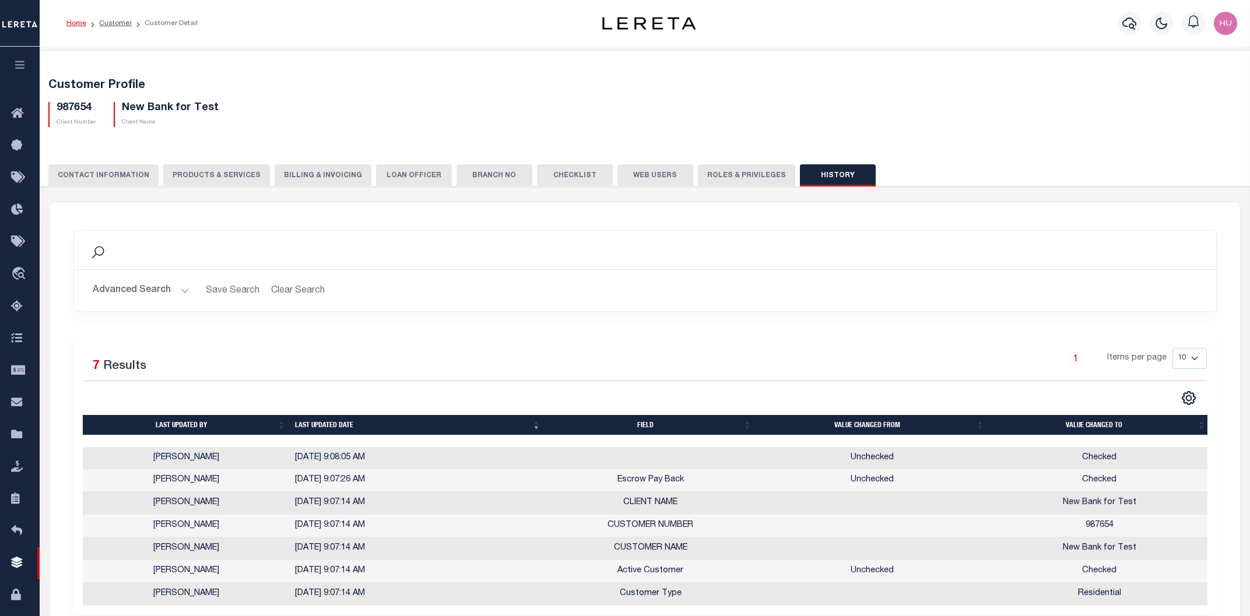
click at [189, 174] on button "PRODUCTS & SERVICES" at bounding box center [216, 175] width 107 height 22
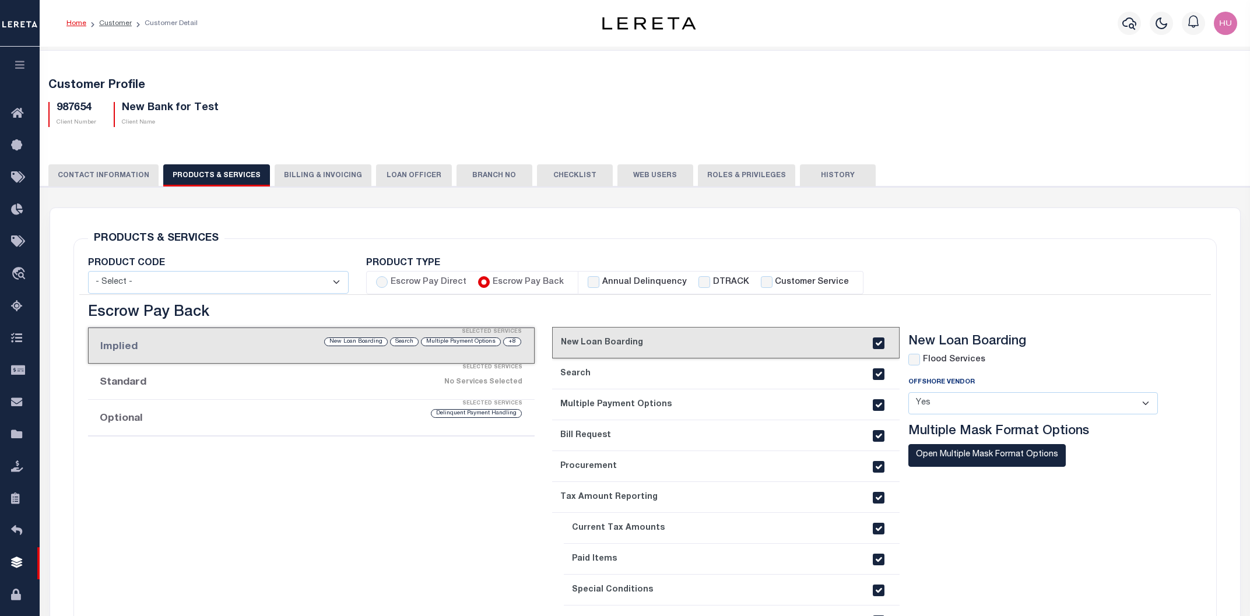
click at [412, 83] on h5 "Customer Profile" at bounding box center [645, 86] width 1194 height 14
